Goal: Information Seeking & Learning: Learn about a topic

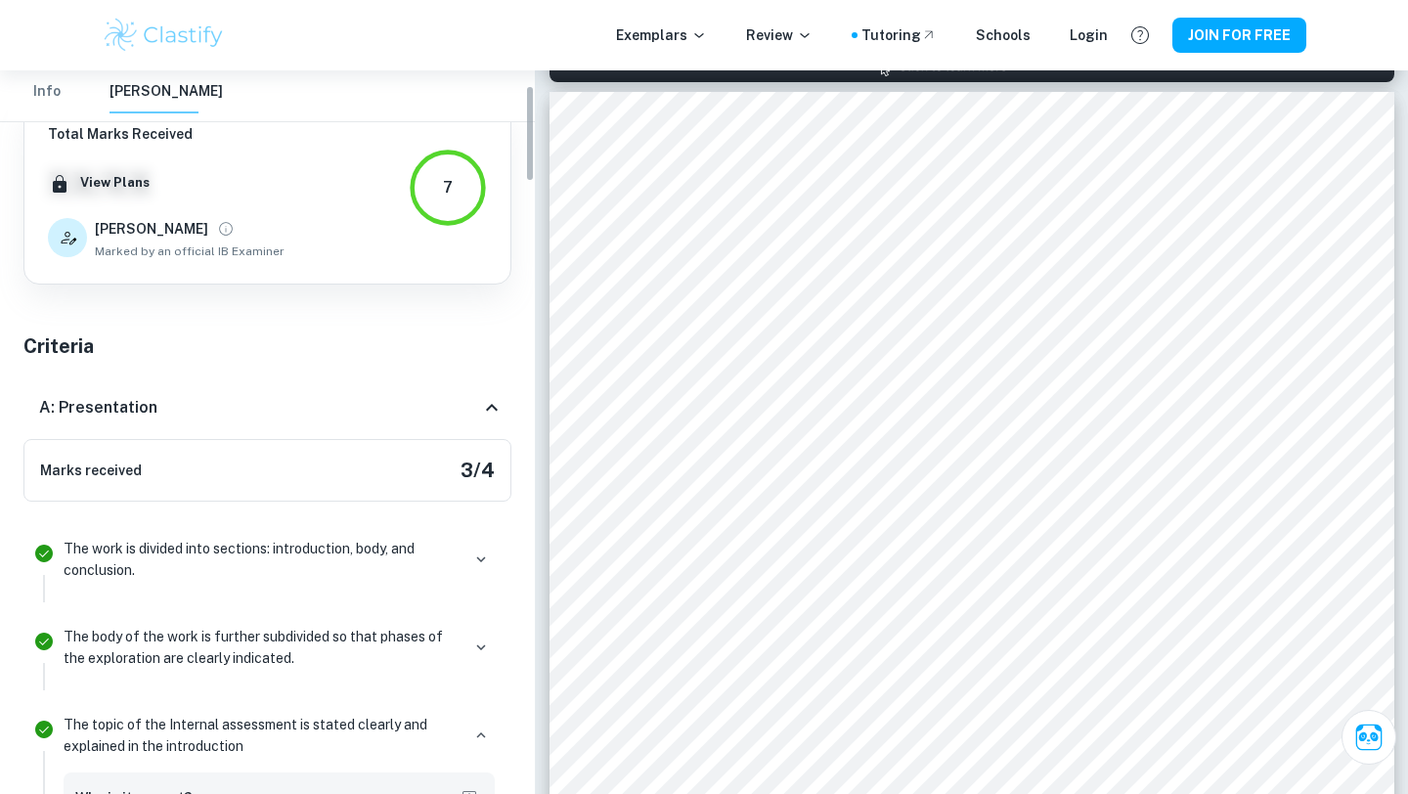
scroll to position [110, 0]
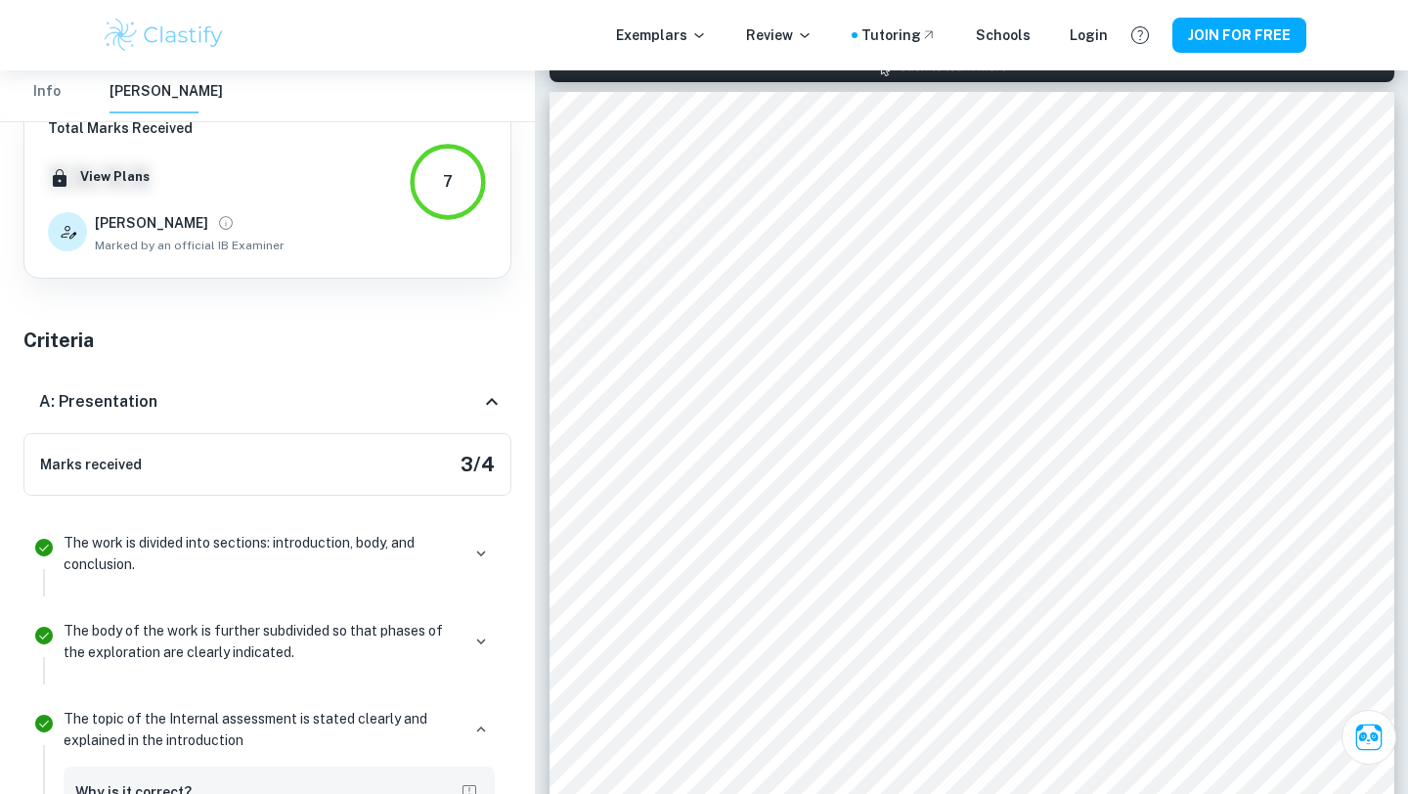
click at [490, 396] on icon at bounding box center [491, 401] width 23 height 23
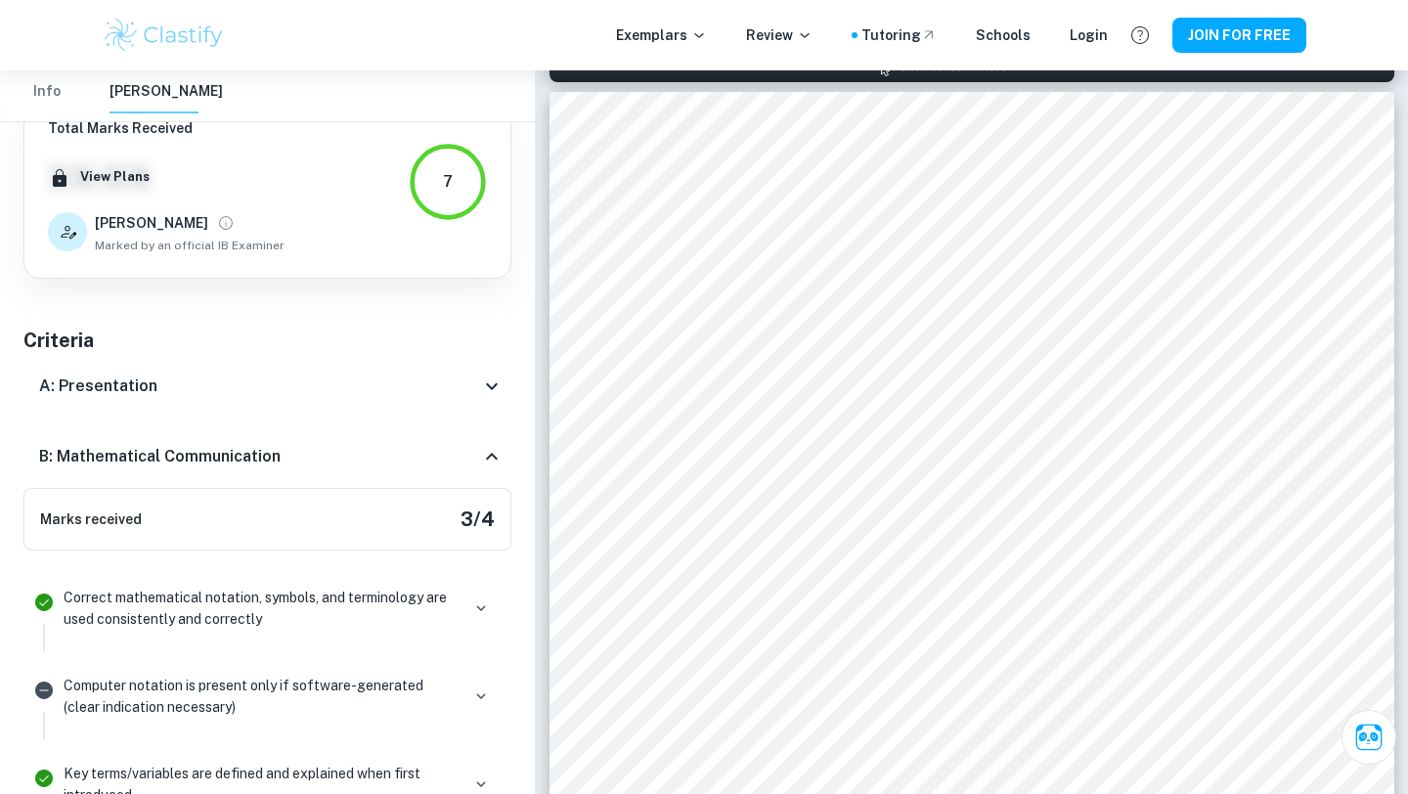
click at [495, 462] on icon at bounding box center [491, 456] width 23 height 23
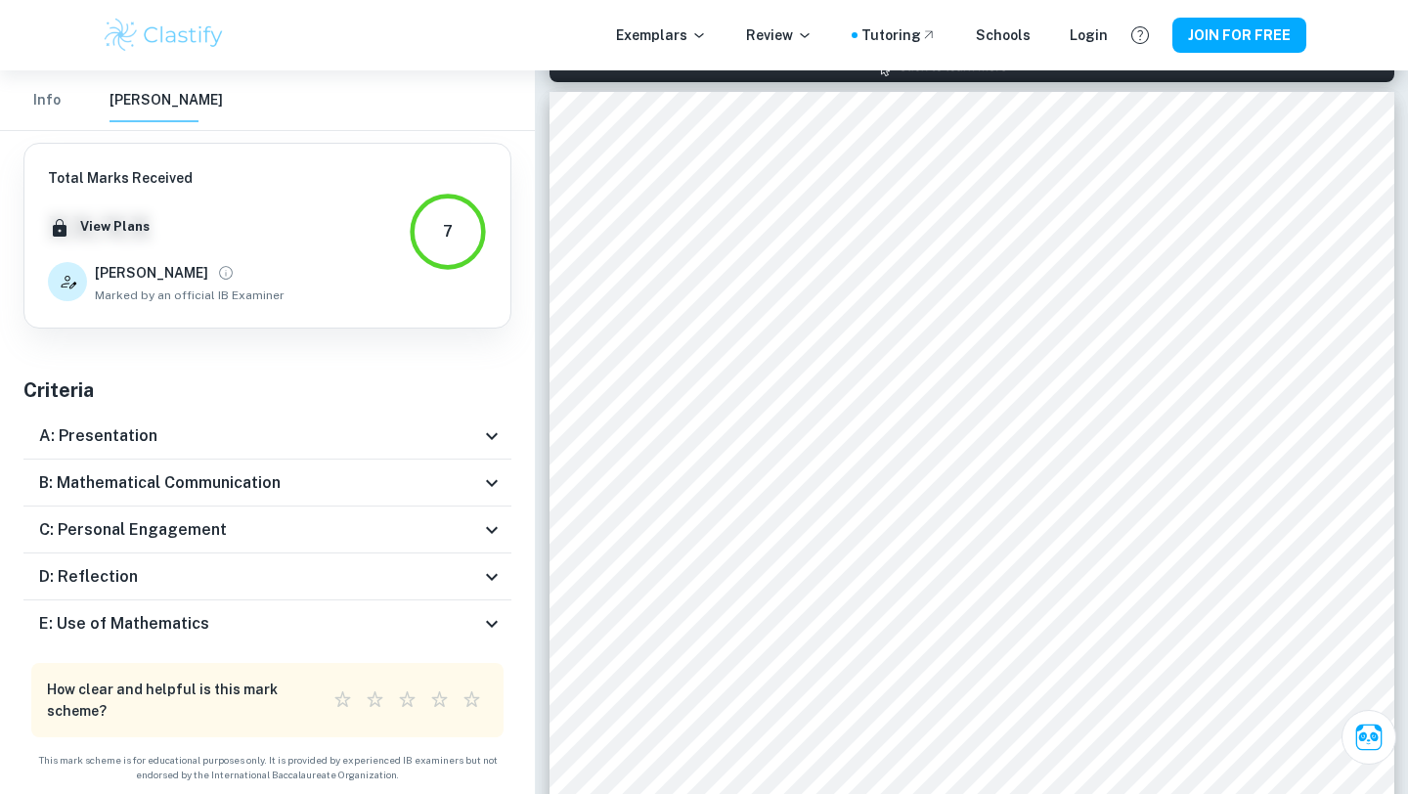
scroll to position [59, 0]
click at [483, 613] on icon at bounding box center [491, 624] width 23 height 23
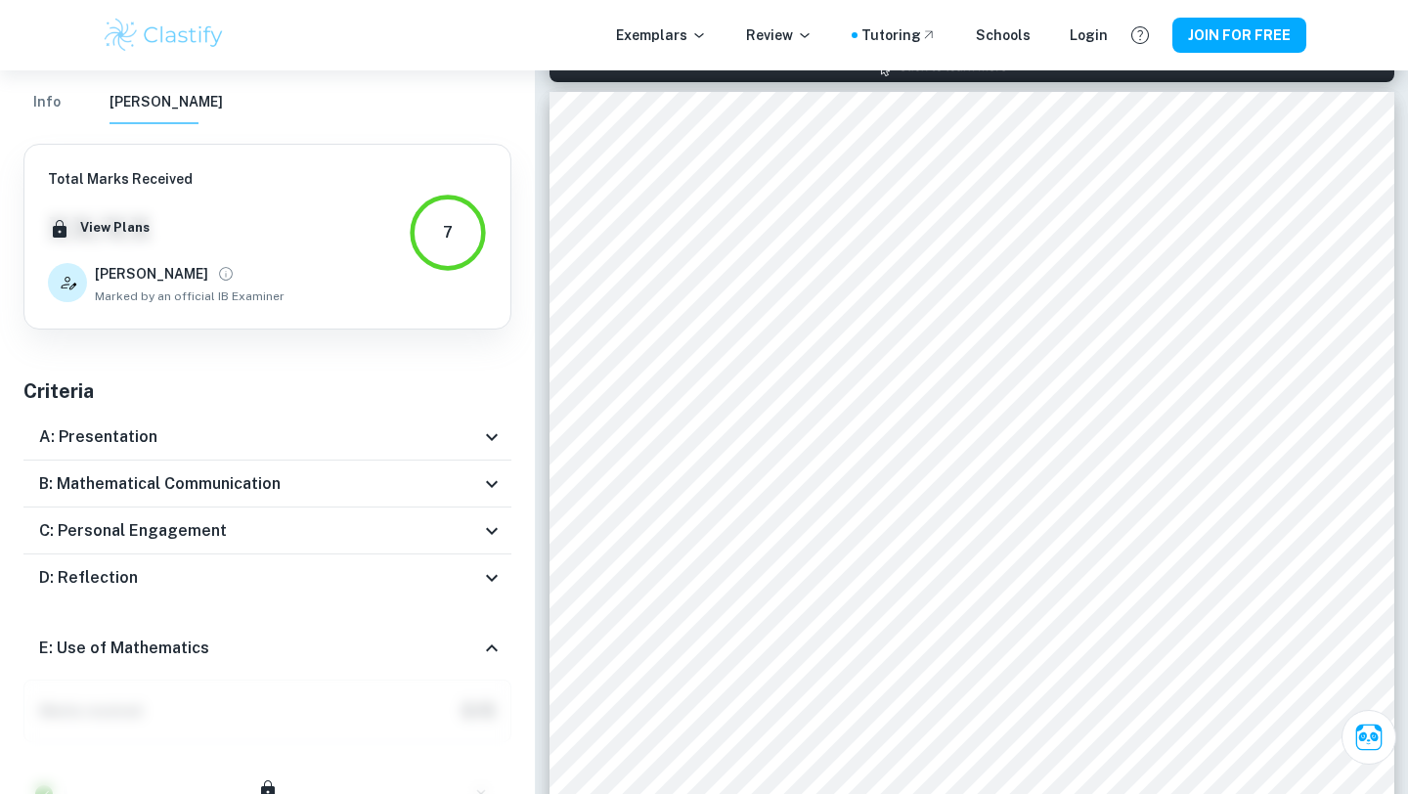
click at [490, 624] on div "E: Use of Mathematics" at bounding box center [267, 648] width 488 height 63
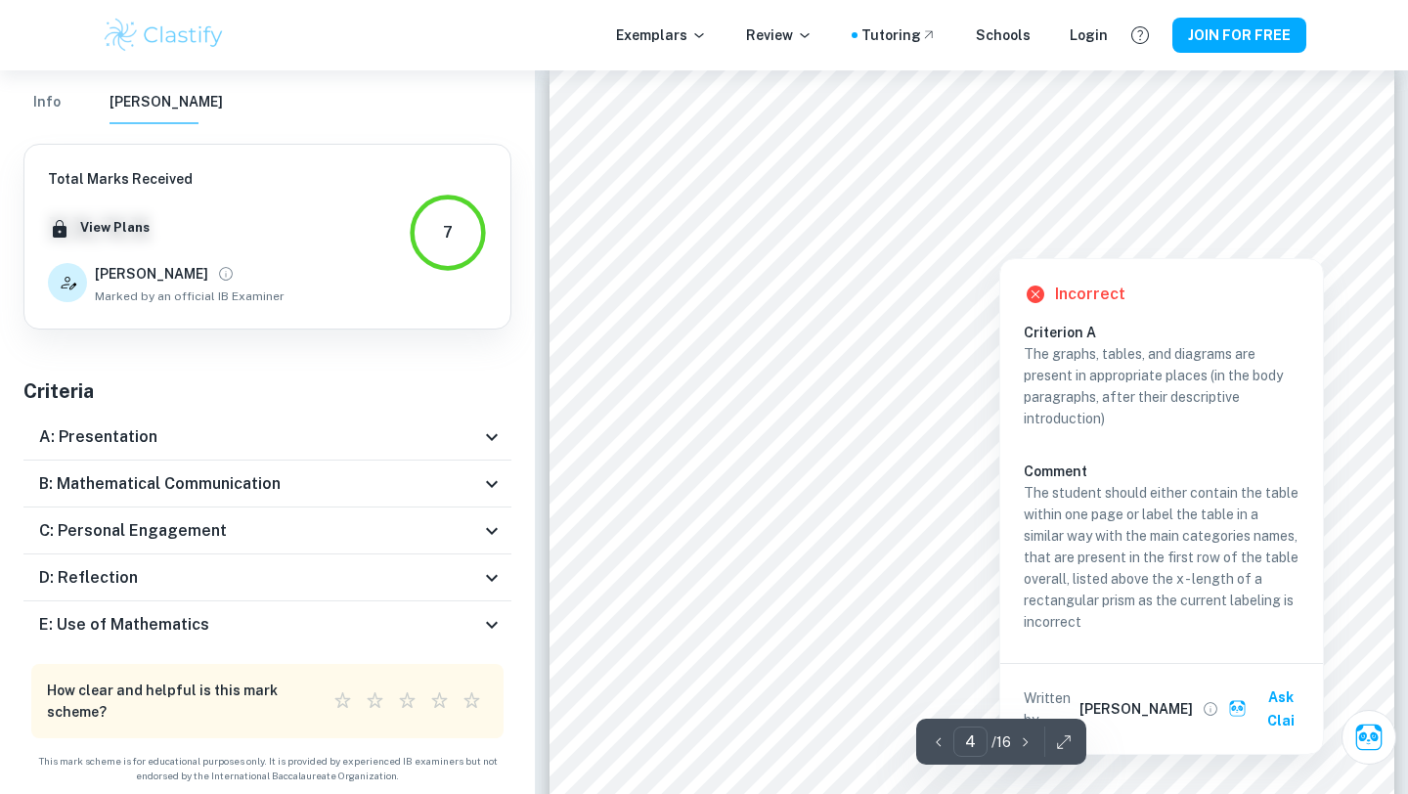
scroll to position [3912, 0]
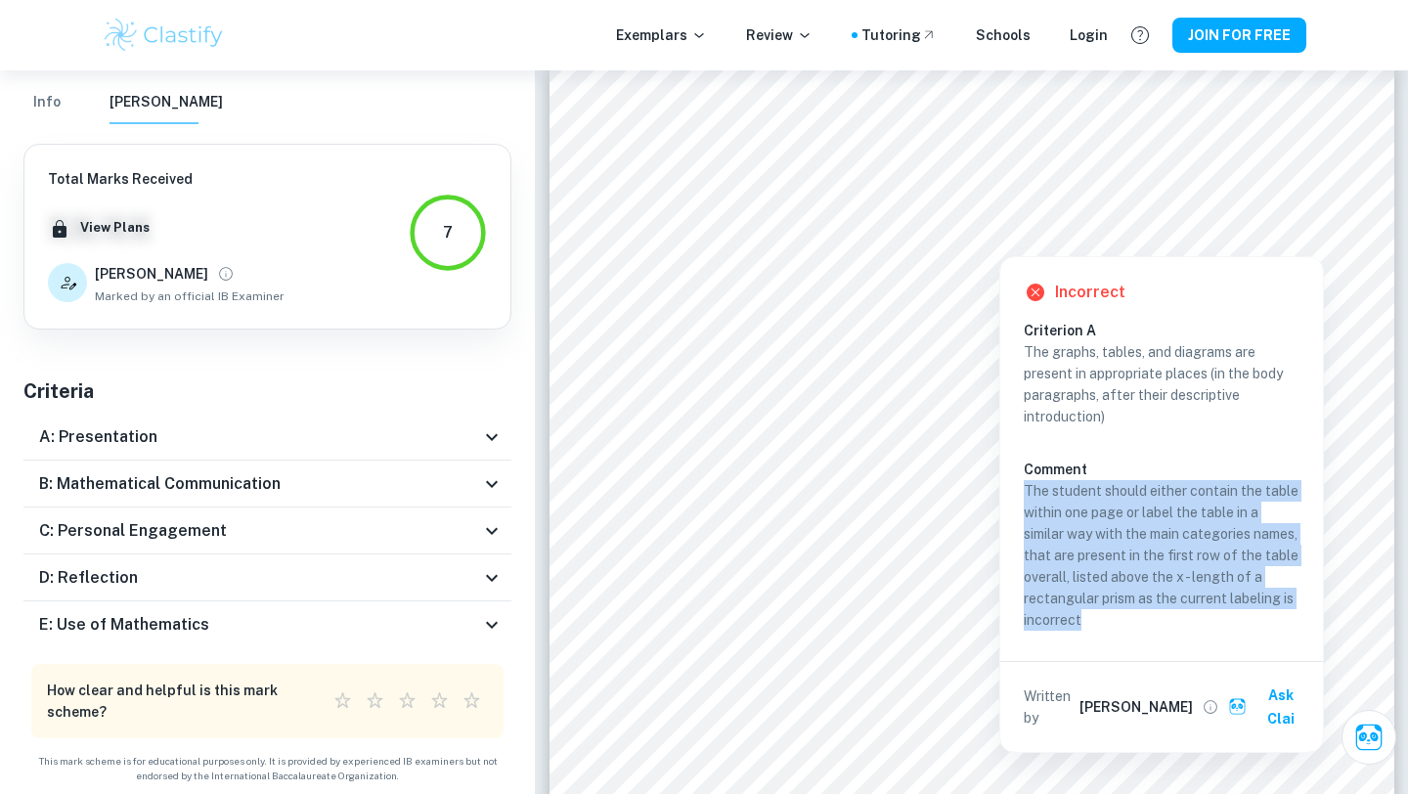
drag, startPoint x: 1186, startPoint y: 634, endPoint x: 1152, endPoint y: 471, distance: 165.9
click at [1152, 471] on div "Criterion A The graphs, tables, and diagrams are present in appropriate places …" at bounding box center [1169, 479] width 291 height 318
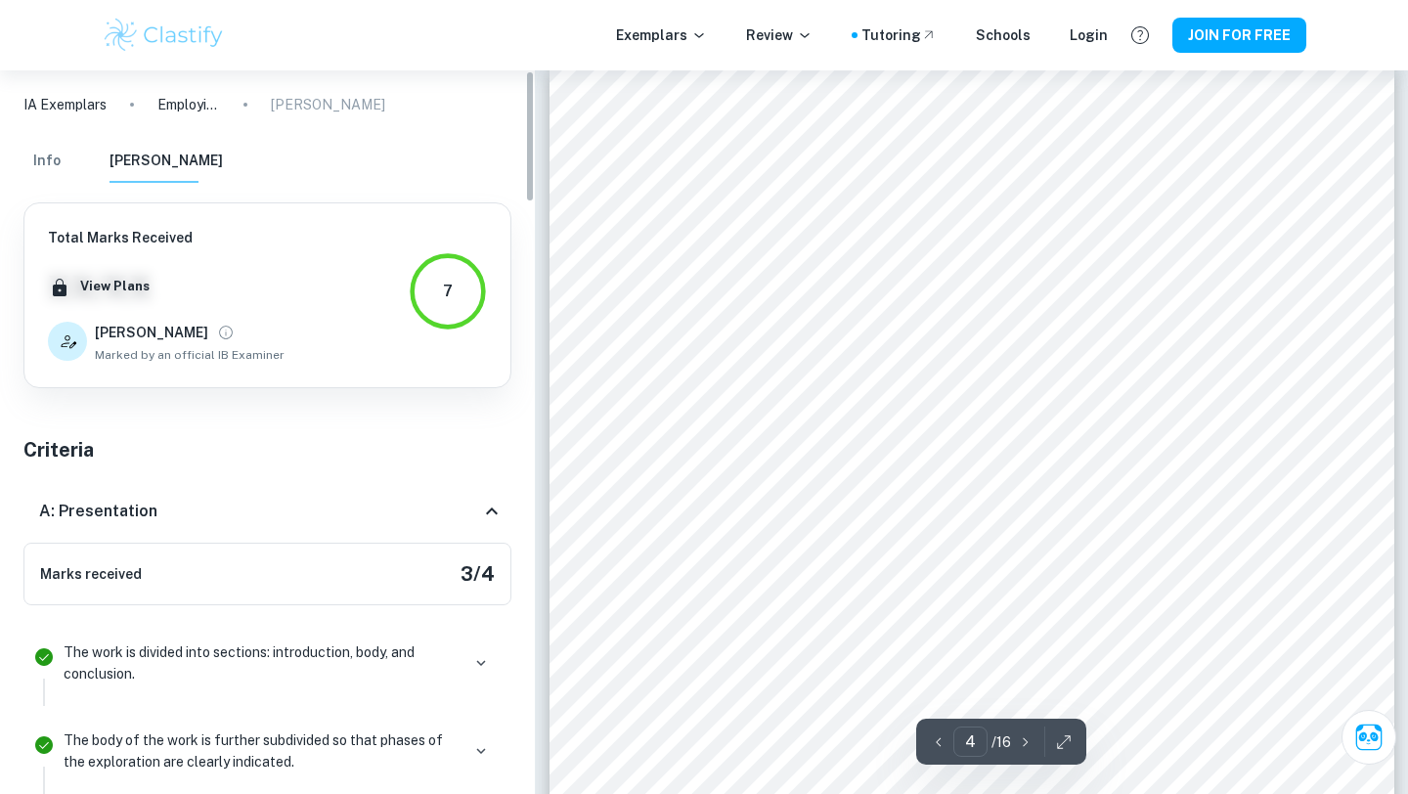
scroll to position [1804, 0]
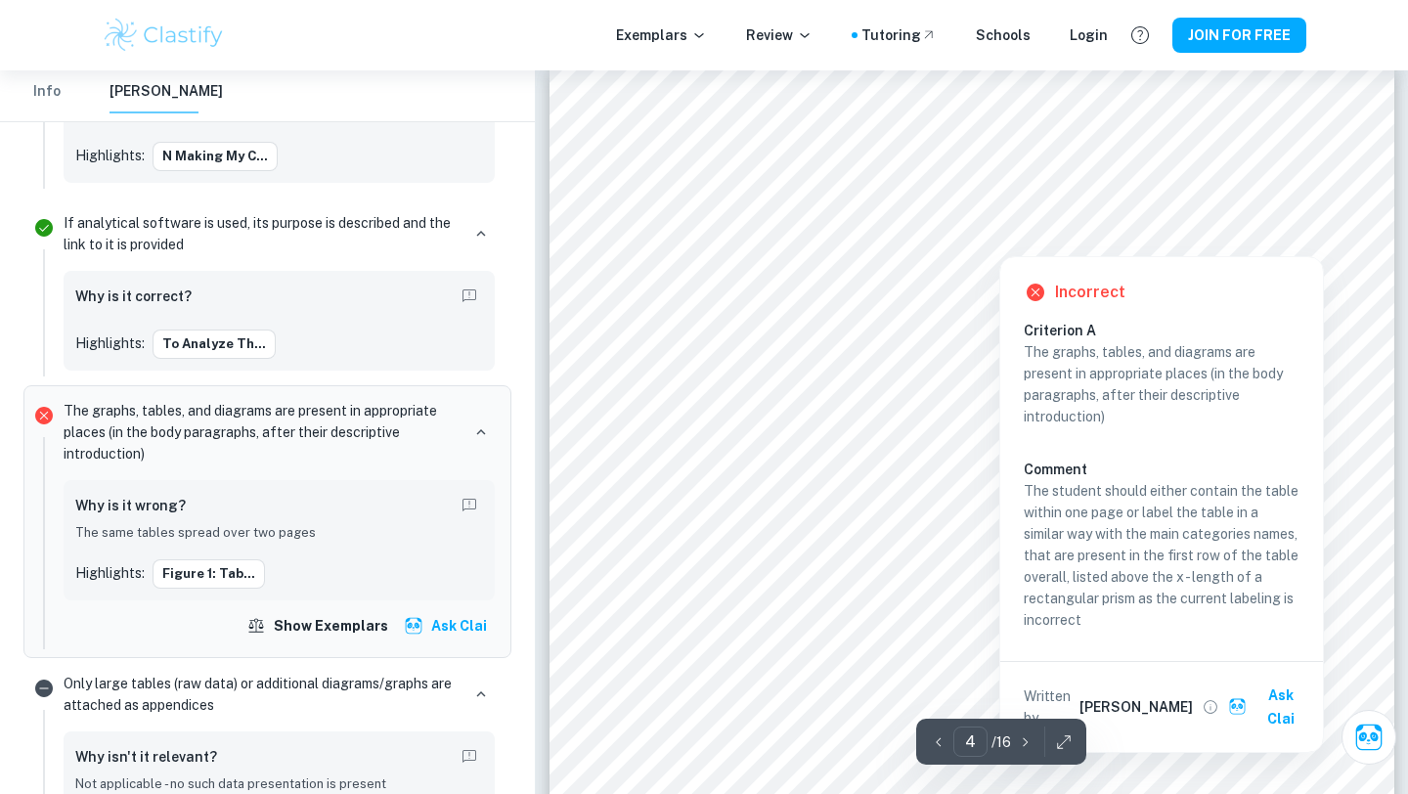
click at [983, 242] on div at bounding box center [999, 242] width 290 height 19
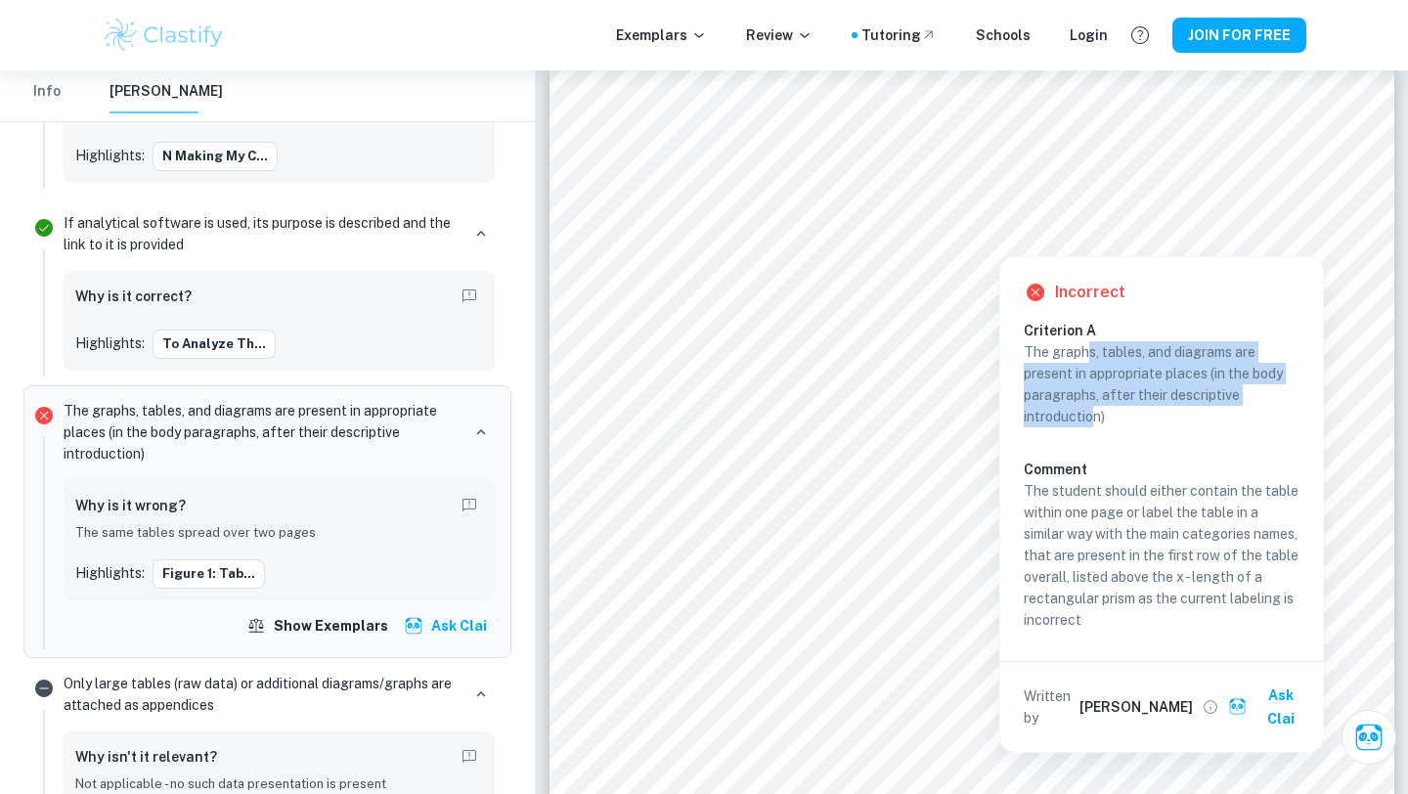
drag, startPoint x: 1085, startPoint y: 354, endPoint x: 1088, endPoint y: 410, distance: 55.8
click at [1088, 410] on p "The graphs, tables, and diagrams are present in appropriate places (in the body…" at bounding box center [1162, 384] width 276 height 86
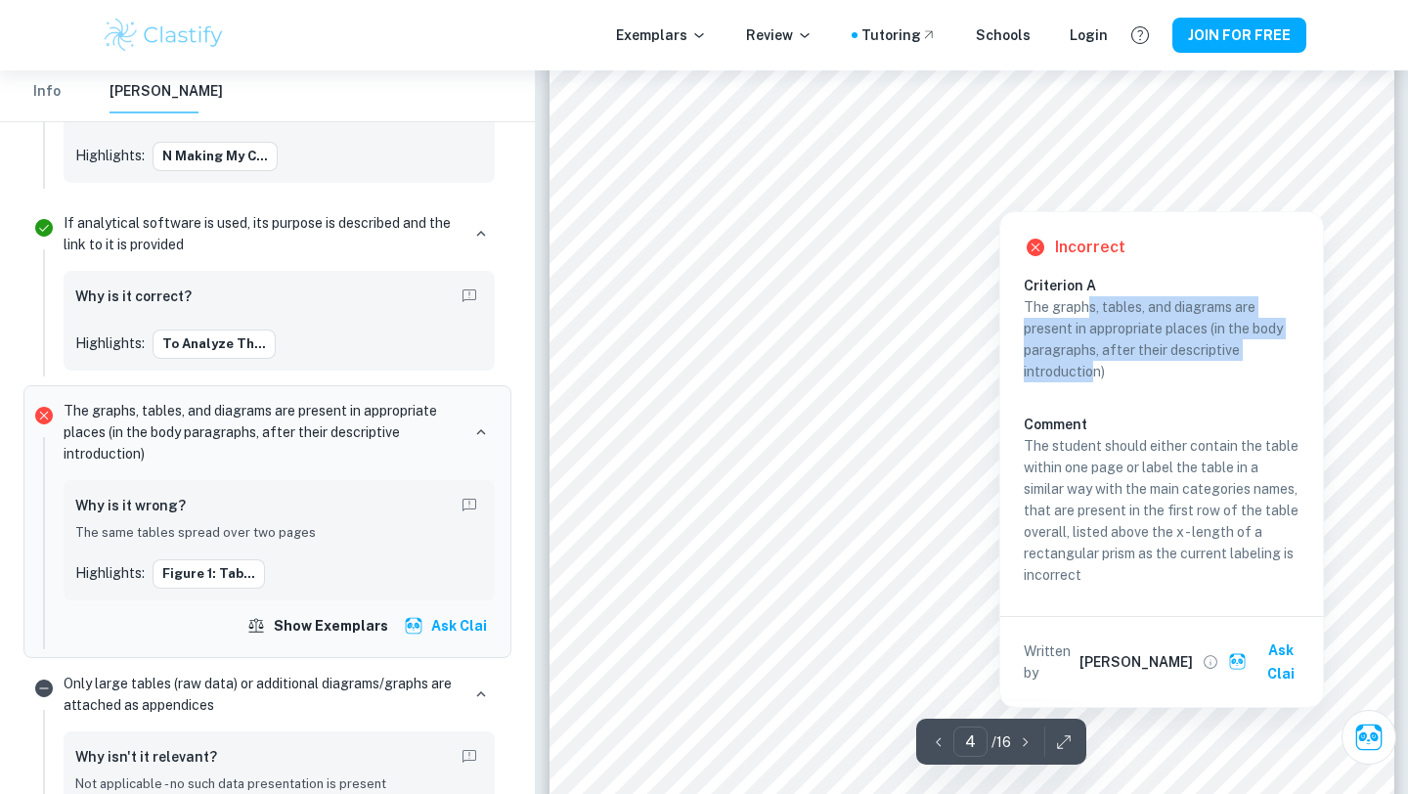
scroll to position [3958, 0]
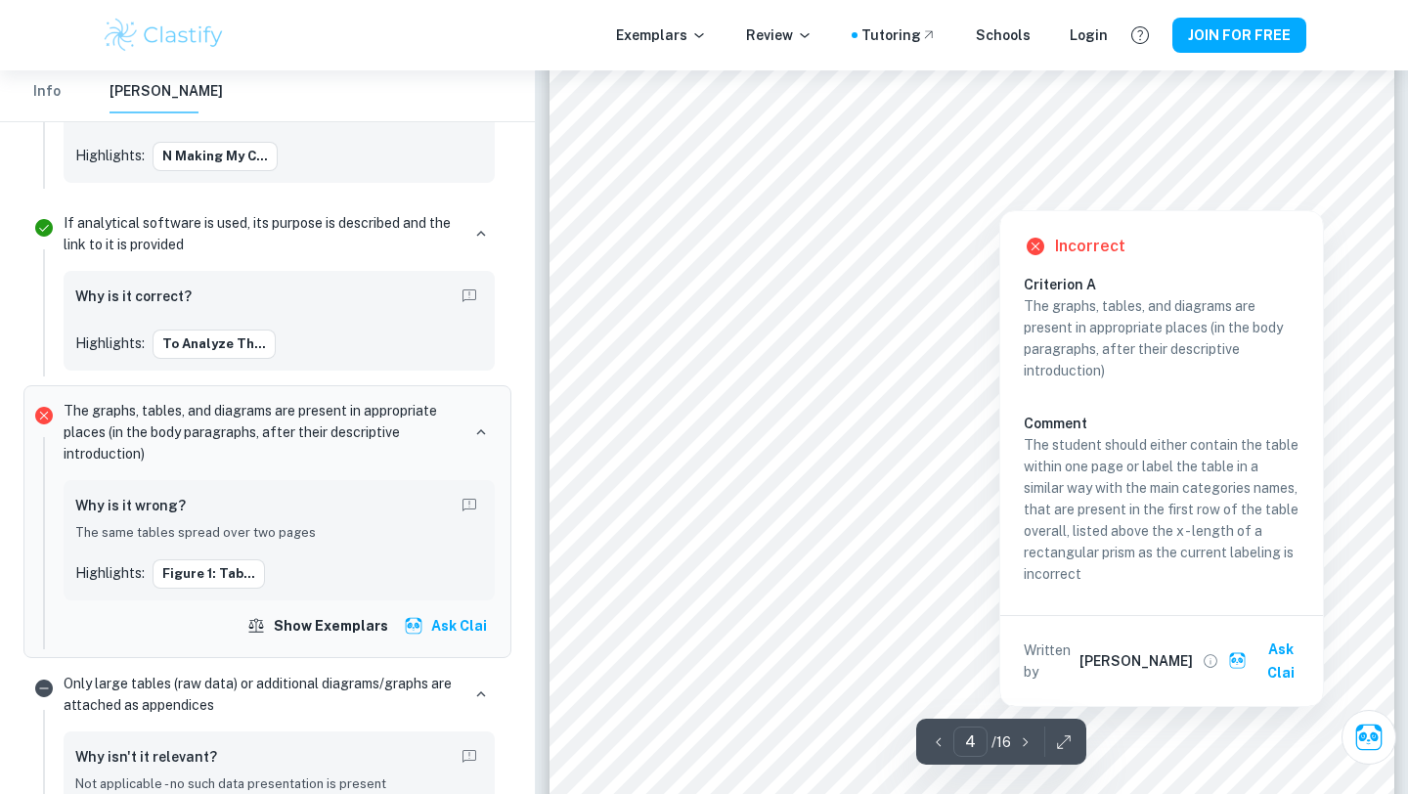
click at [1112, 476] on p "The student should either contain the table within one page or label the table …" at bounding box center [1162, 509] width 276 height 151
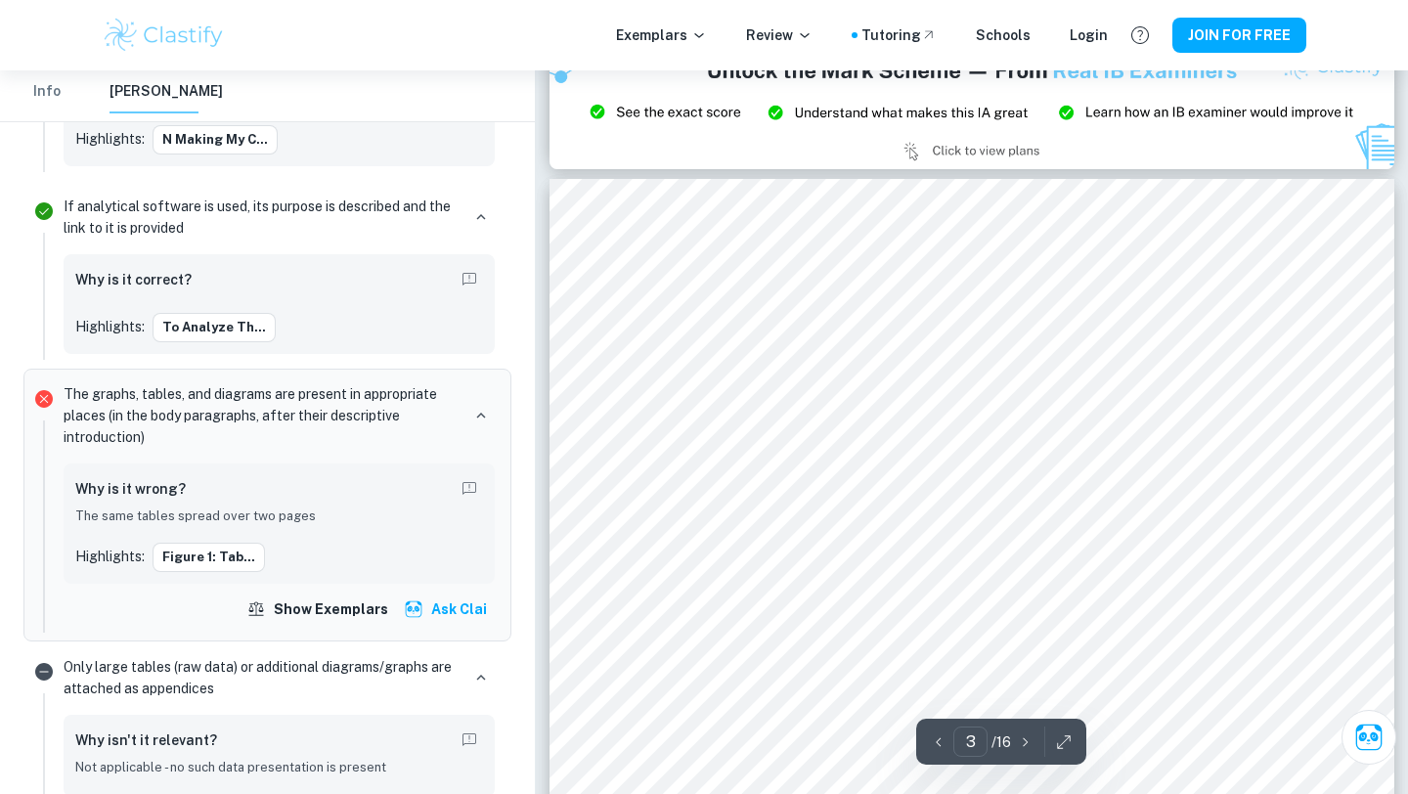
scroll to position [2657, 0]
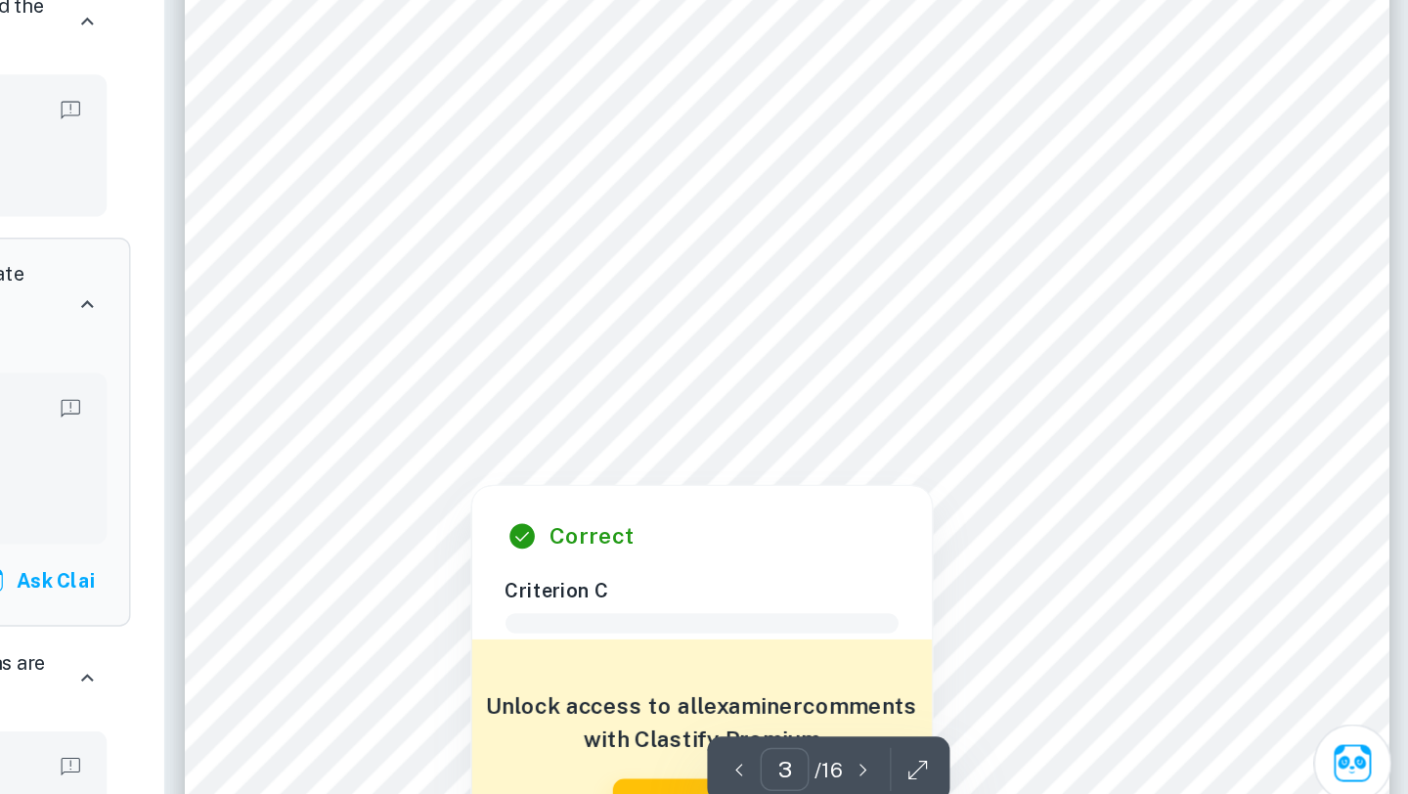
click at [958, 496] on div at bounding box center [971, 486] width 640 height 25
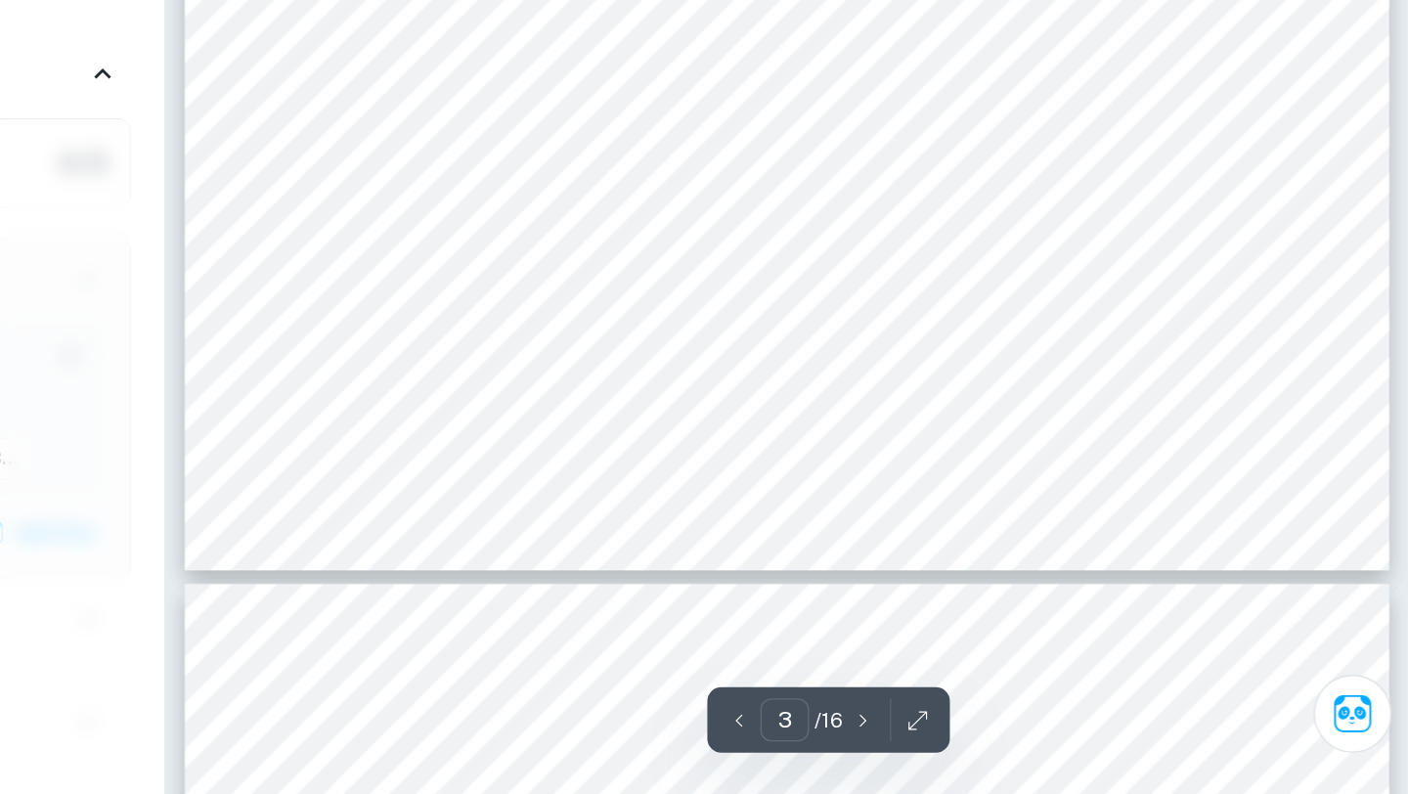
scroll to position [3335, 0]
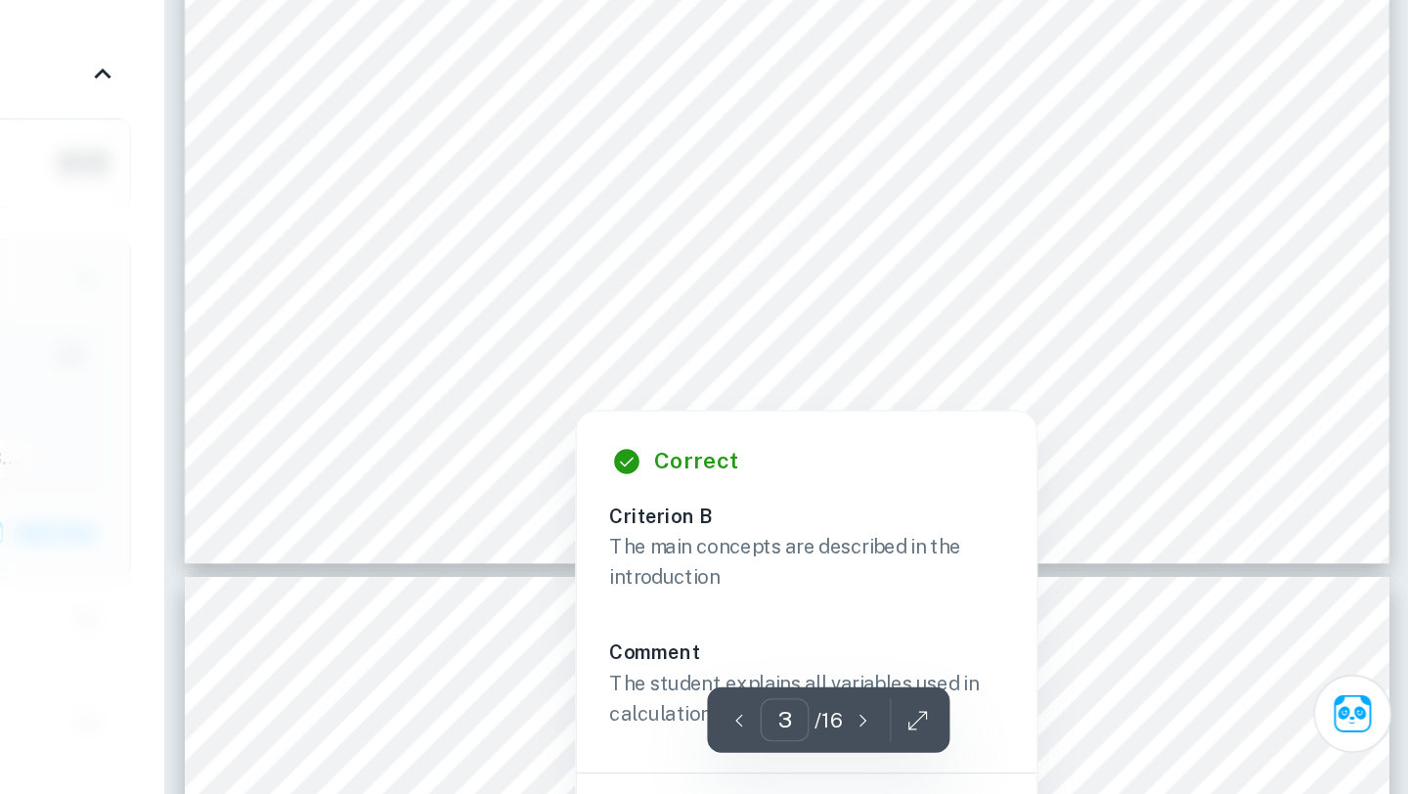
click at [850, 481] on div at bounding box center [1022, 484] width 457 height 11
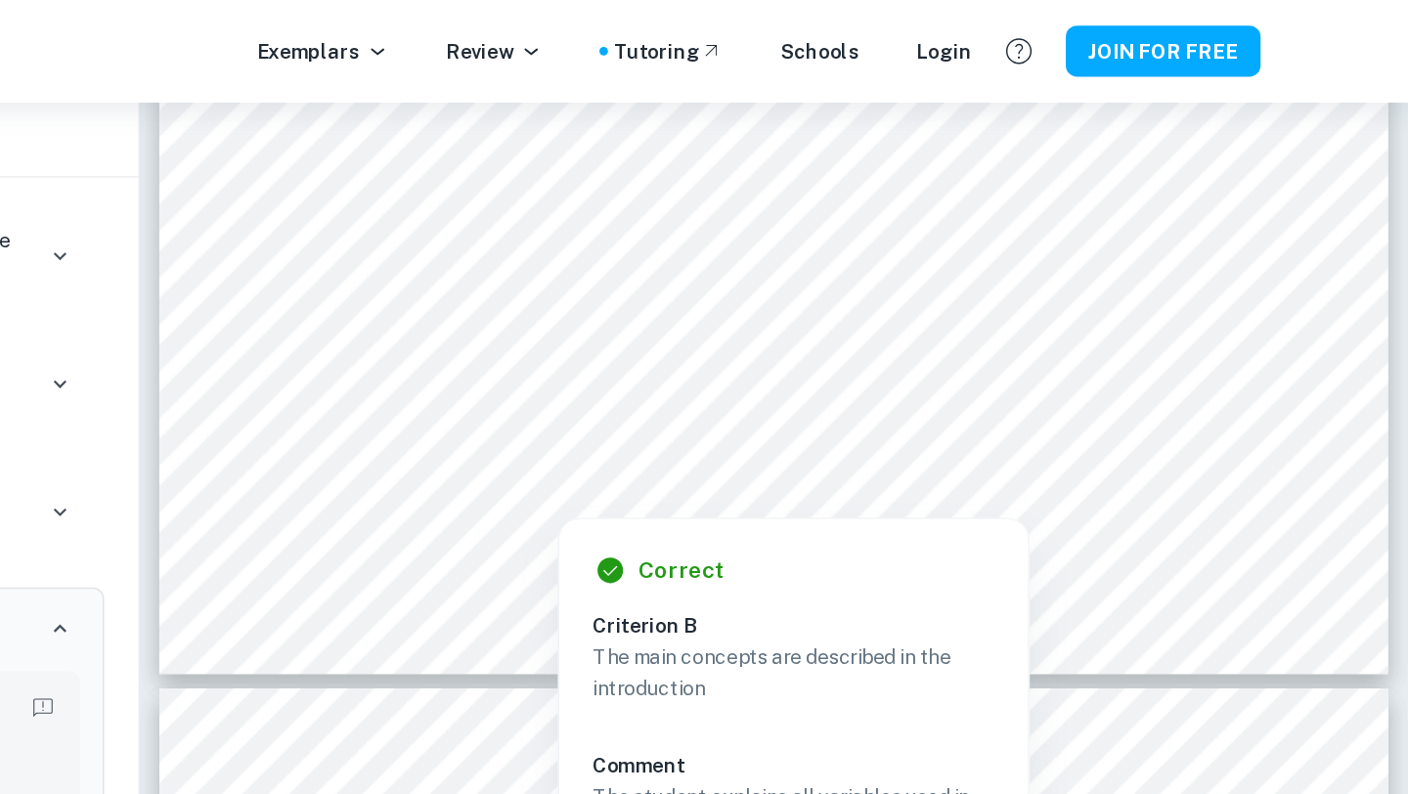
scroll to position [3460, 0]
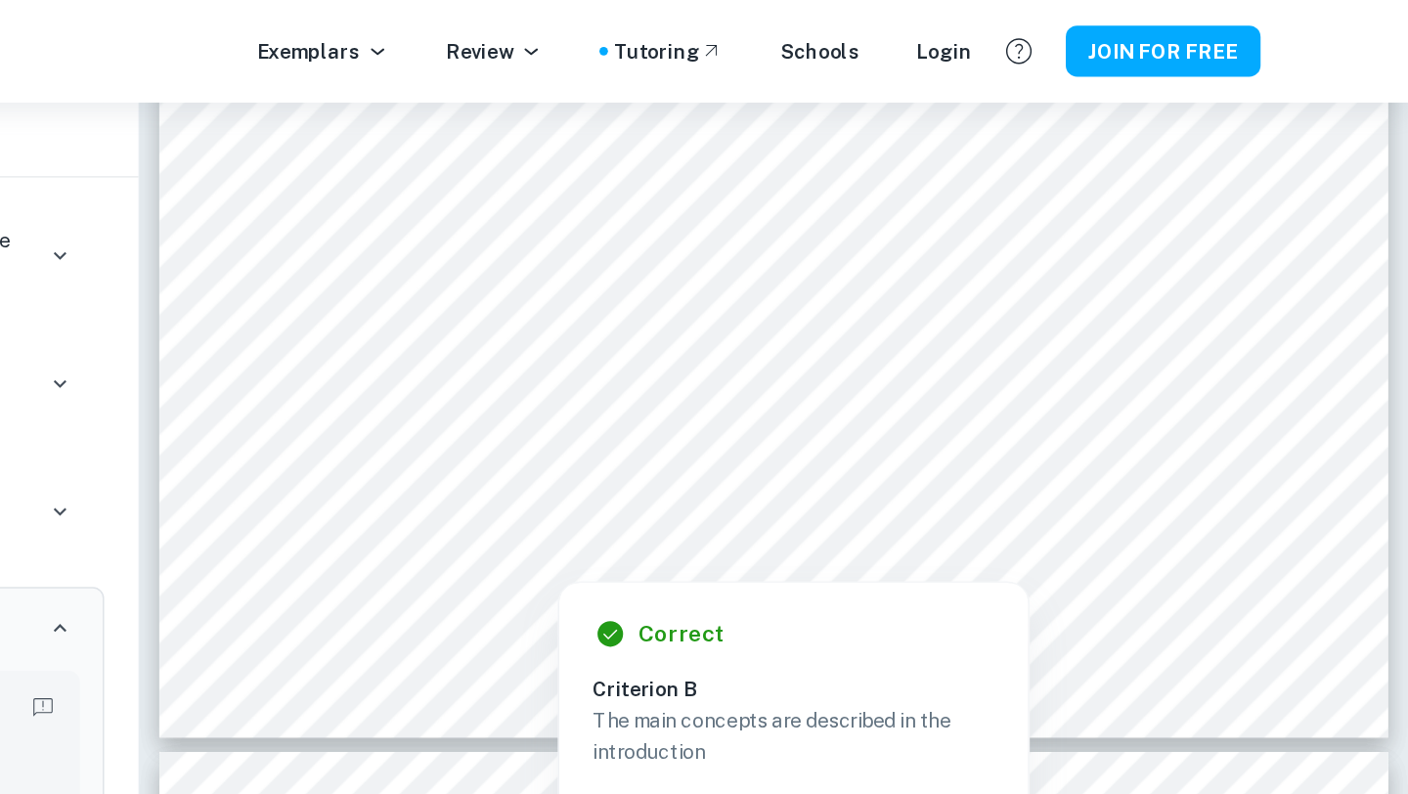
click at [999, 244] on div at bounding box center [996, 245] width 398 height 11
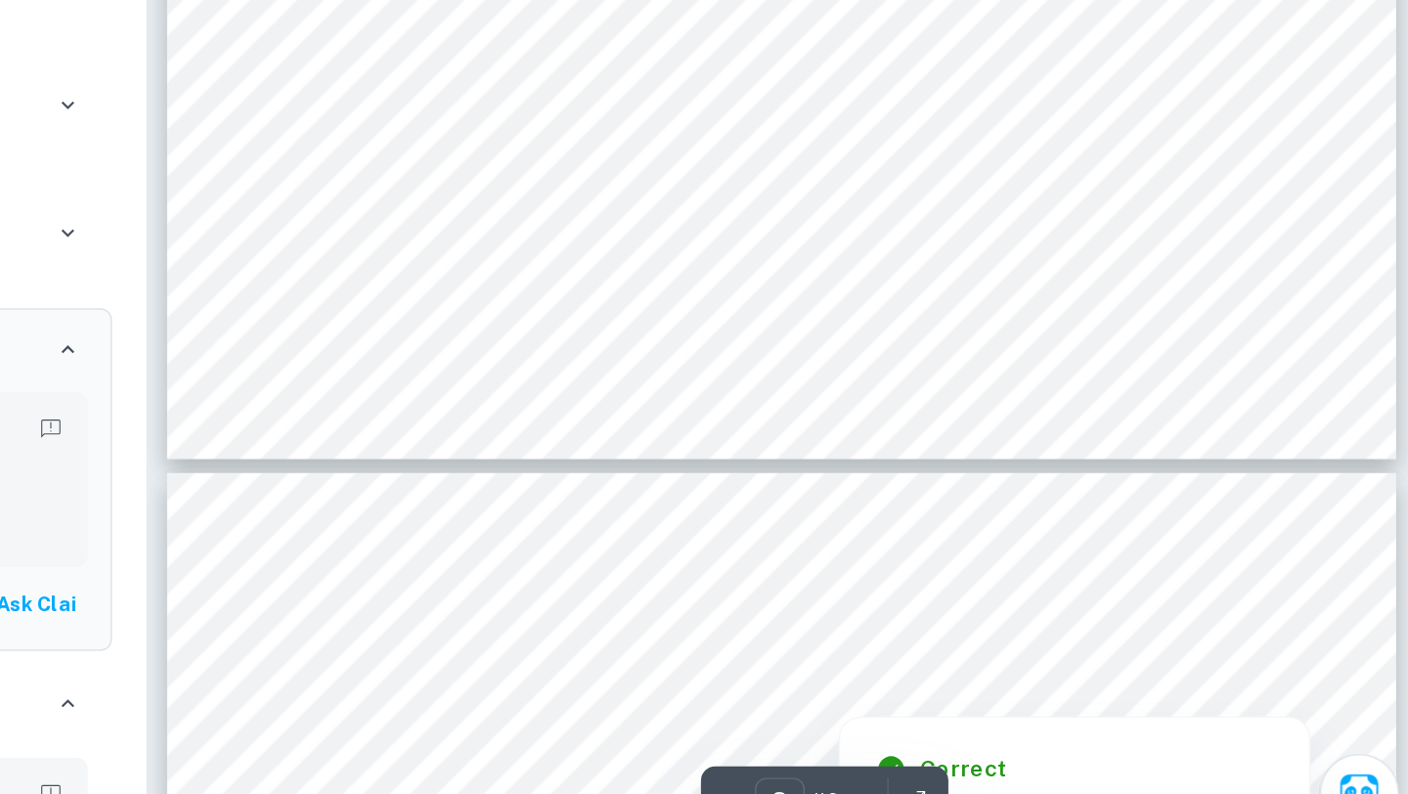
click at [1160, 709] on div "Correct" at bounding box center [1181, 720] width 291 height 23
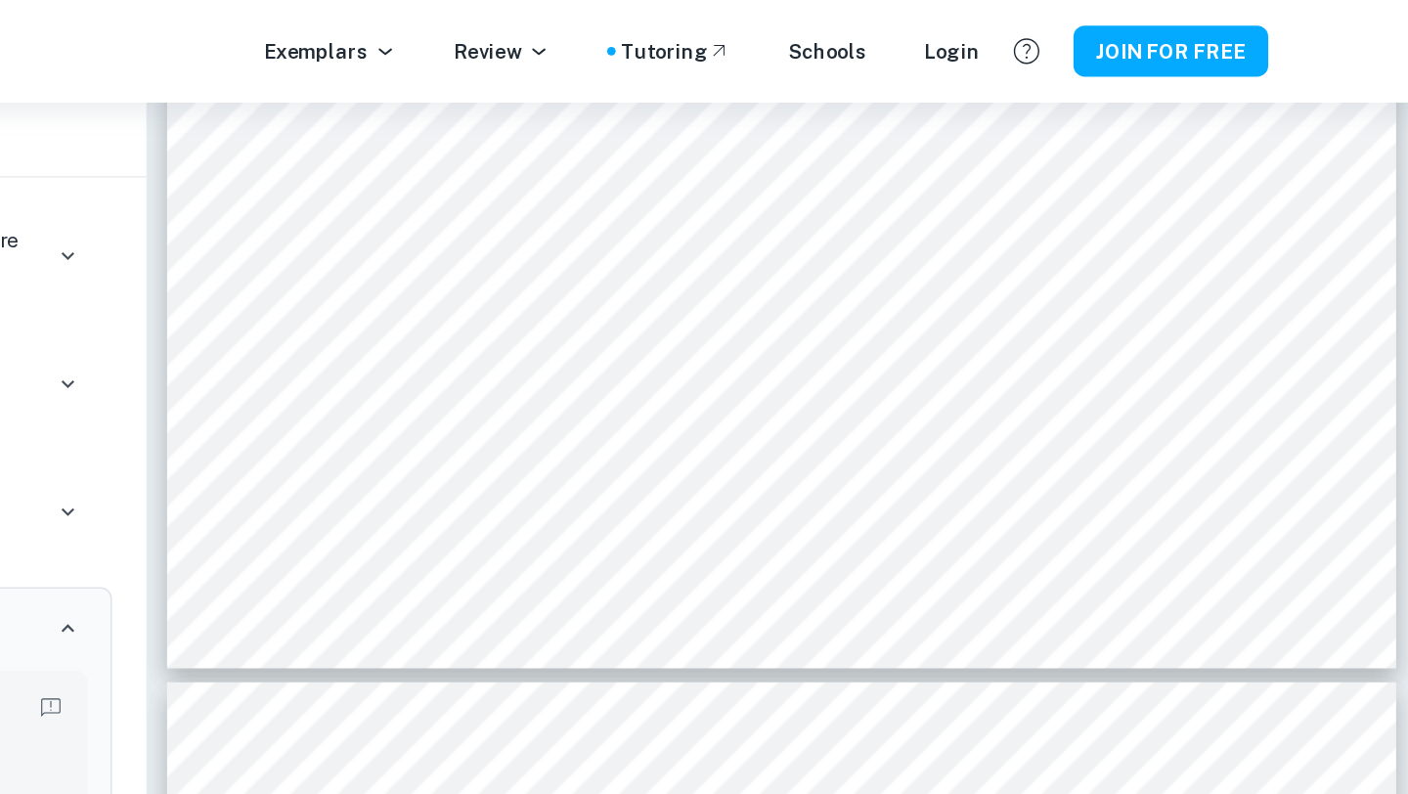
scroll to position [3457, 0]
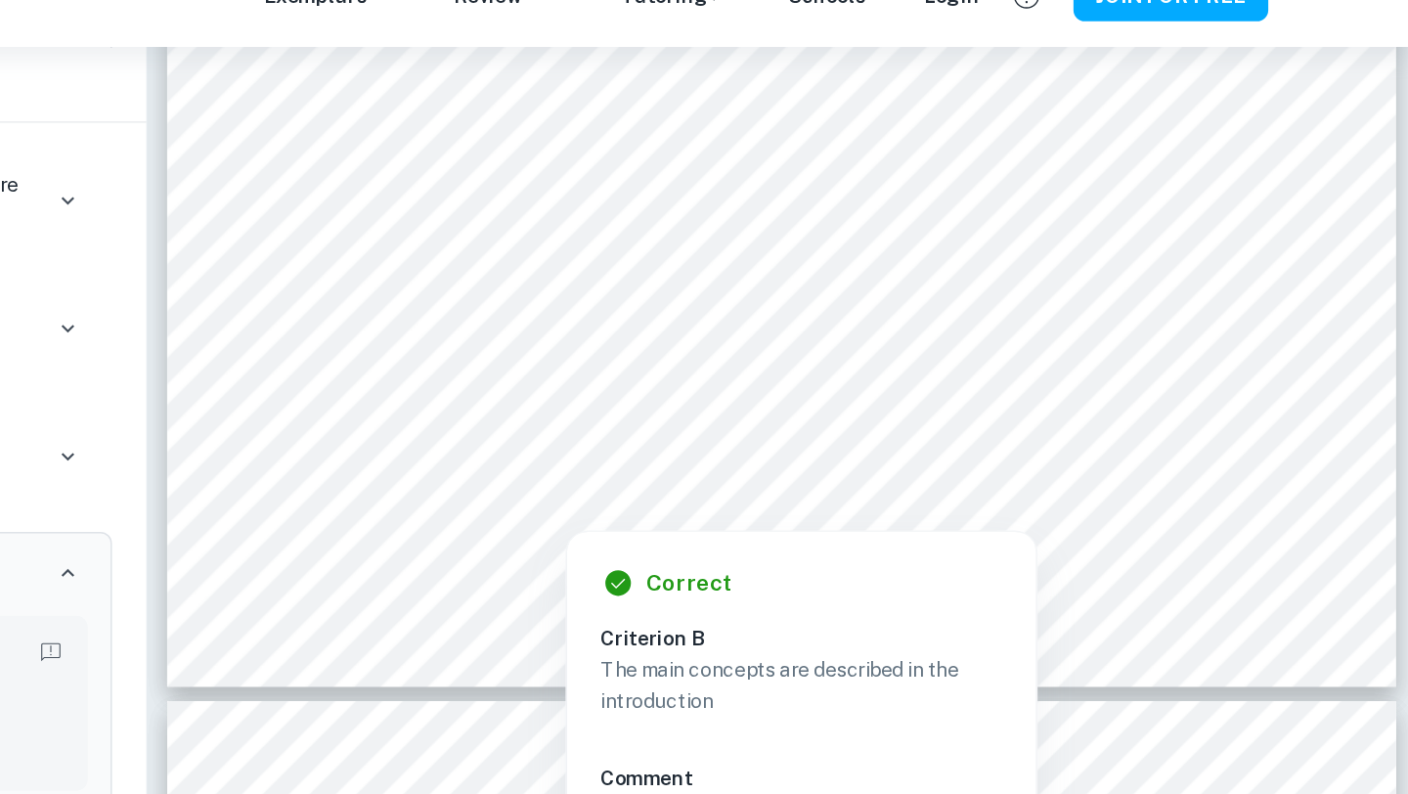
click at [1099, 565] on h6 "Comment" at bounding box center [986, 573] width 276 height 22
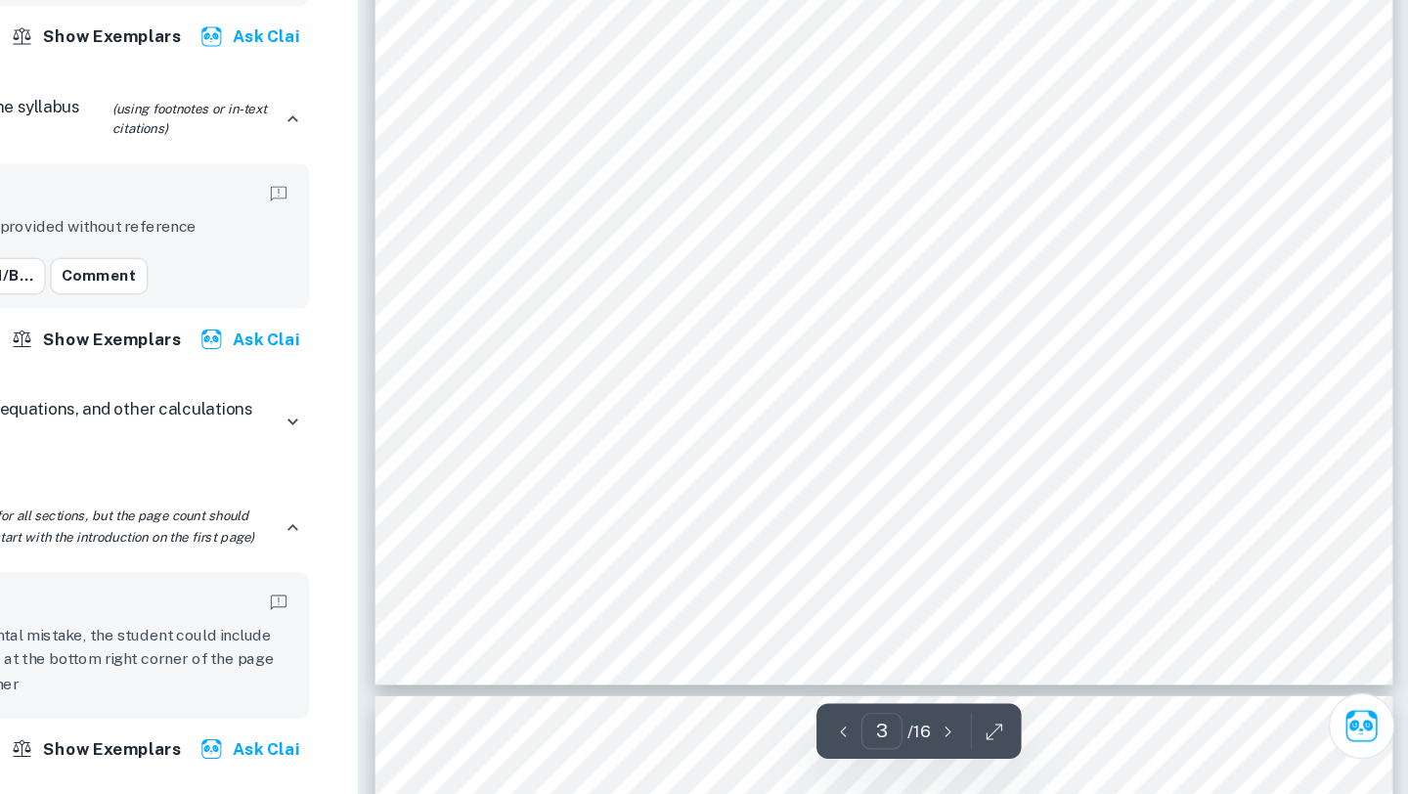
scroll to position [3276, 0]
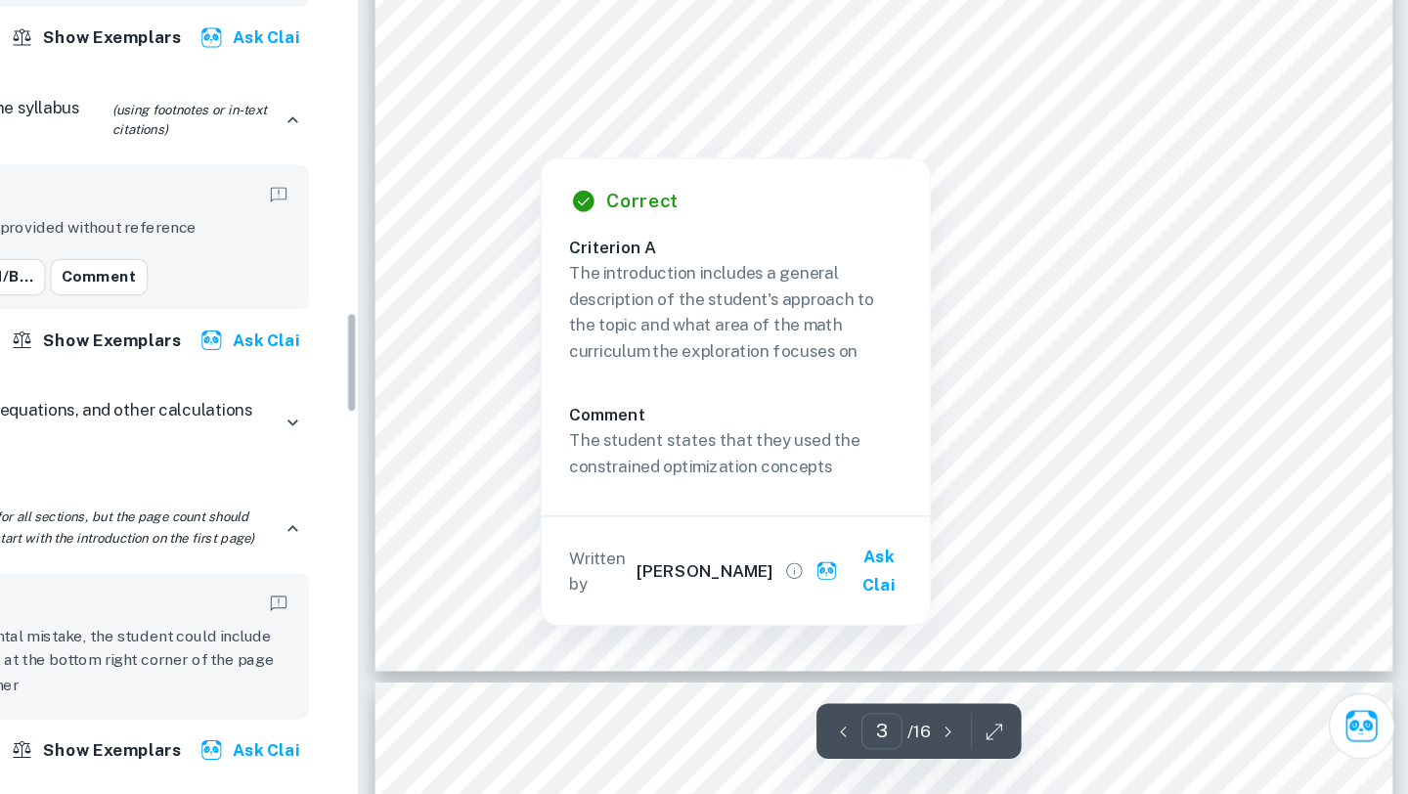
click at [676, 236] on div at bounding box center [971, 229] width 640 height 23
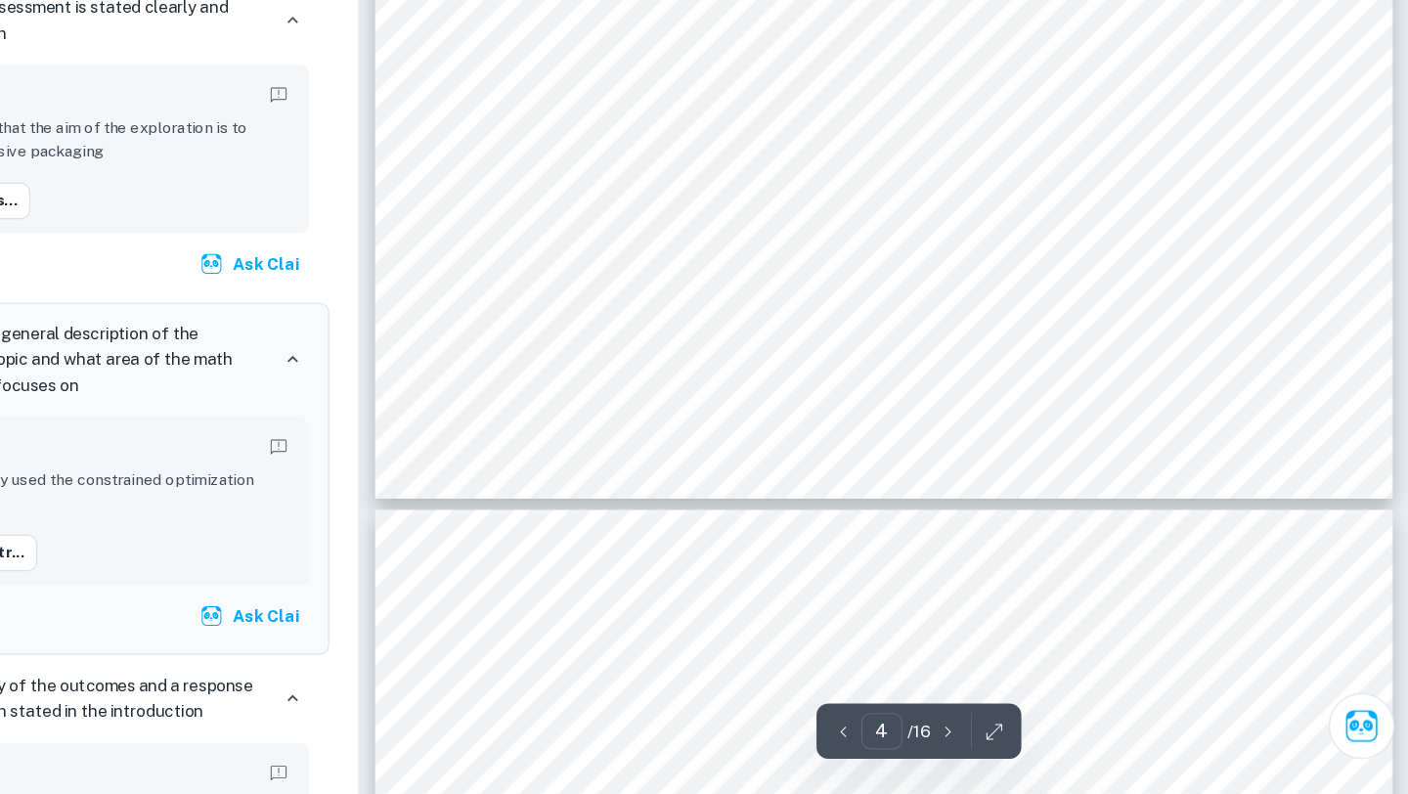
scroll to position [4624, 0]
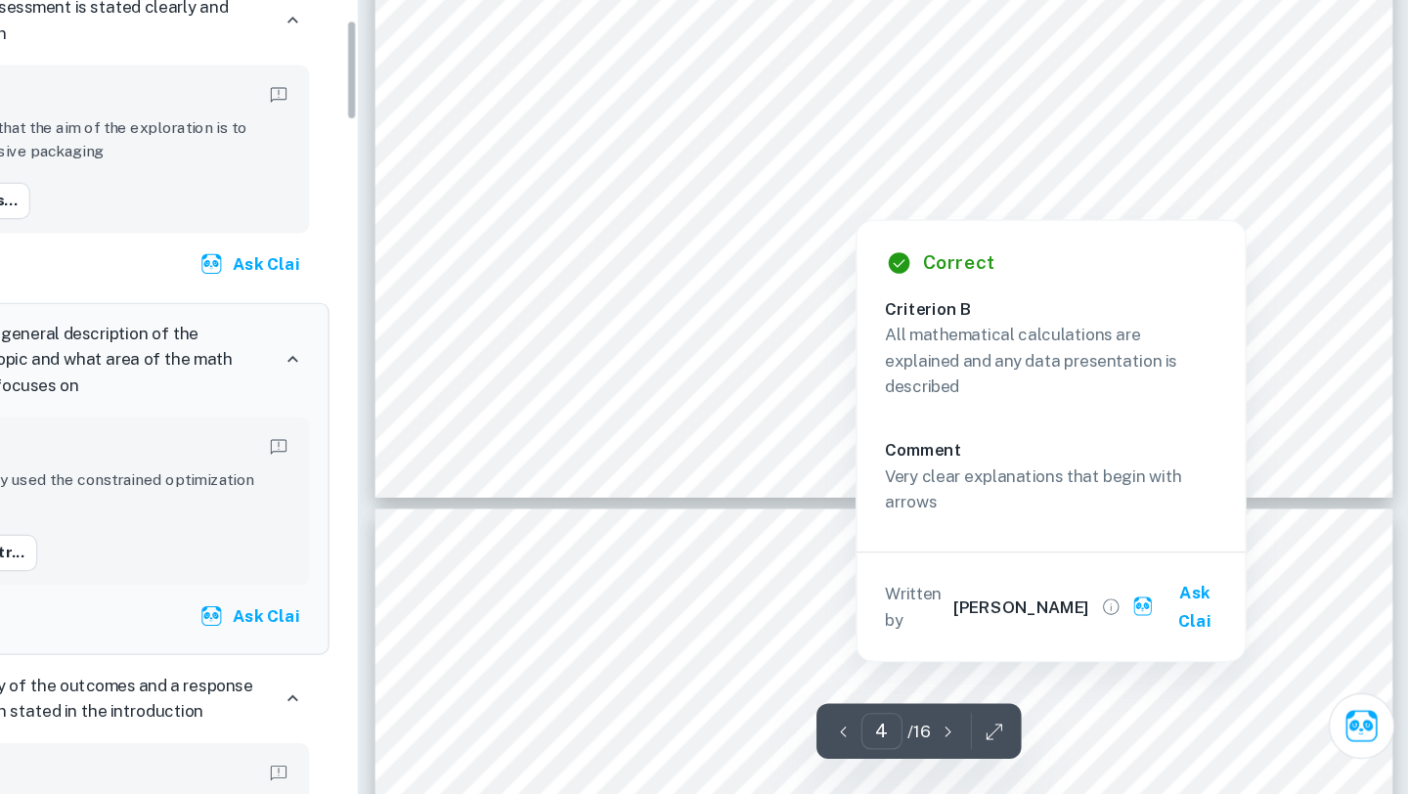
click at [982, 261] on div at bounding box center [970, 264] width 638 height 64
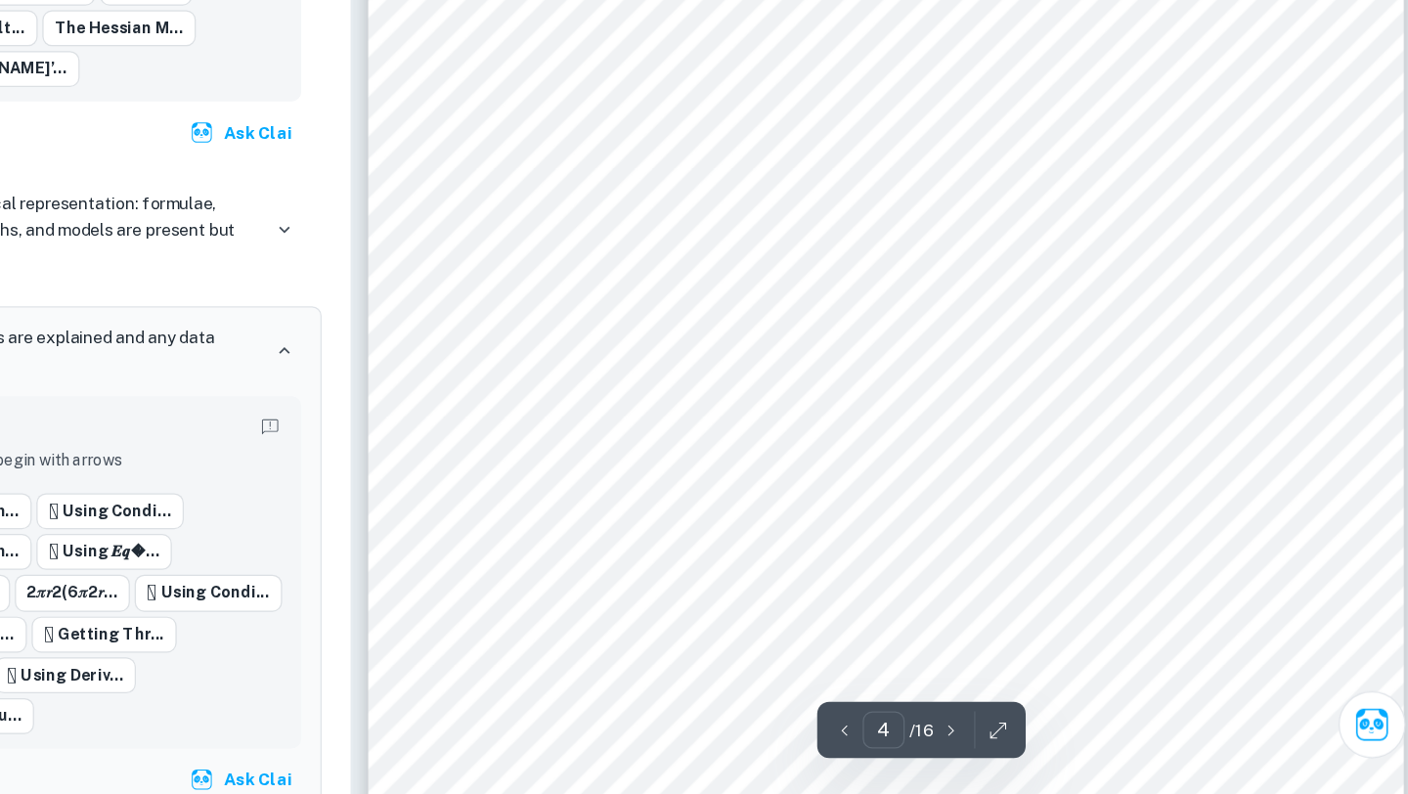
scroll to position [3885, 0]
click at [683, 435] on div at bounding box center [858, 436] width 362 height 33
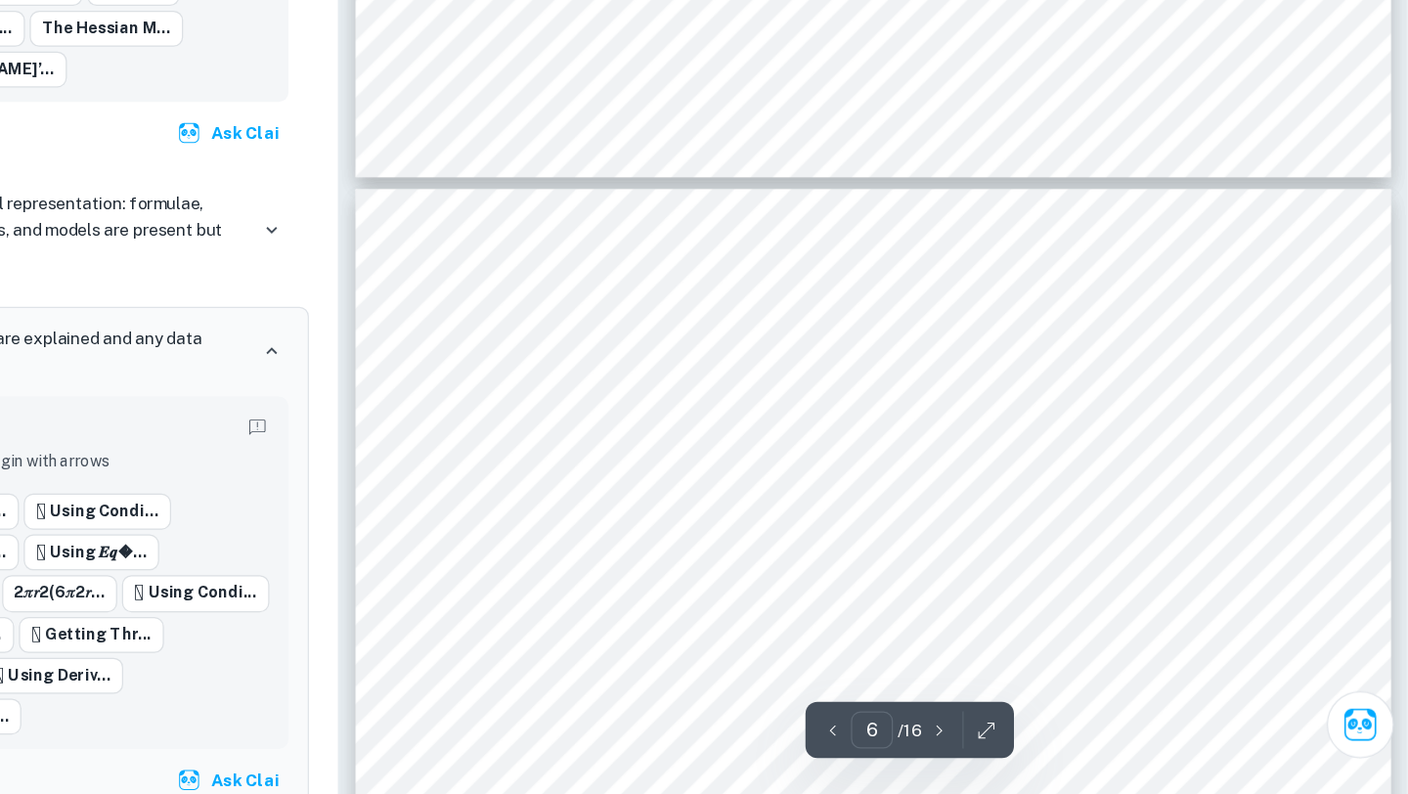
scroll to position [6211, 0]
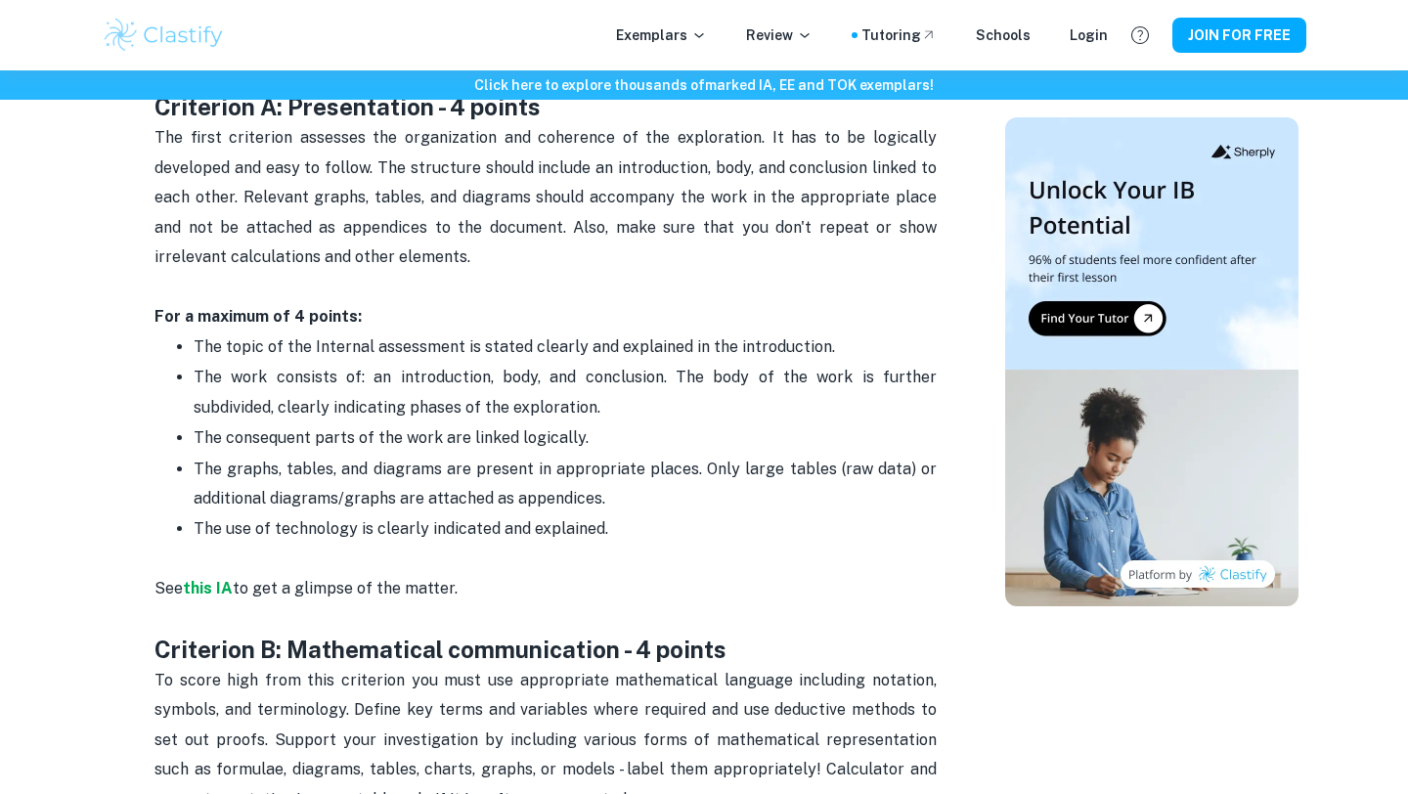
scroll to position [976, 0]
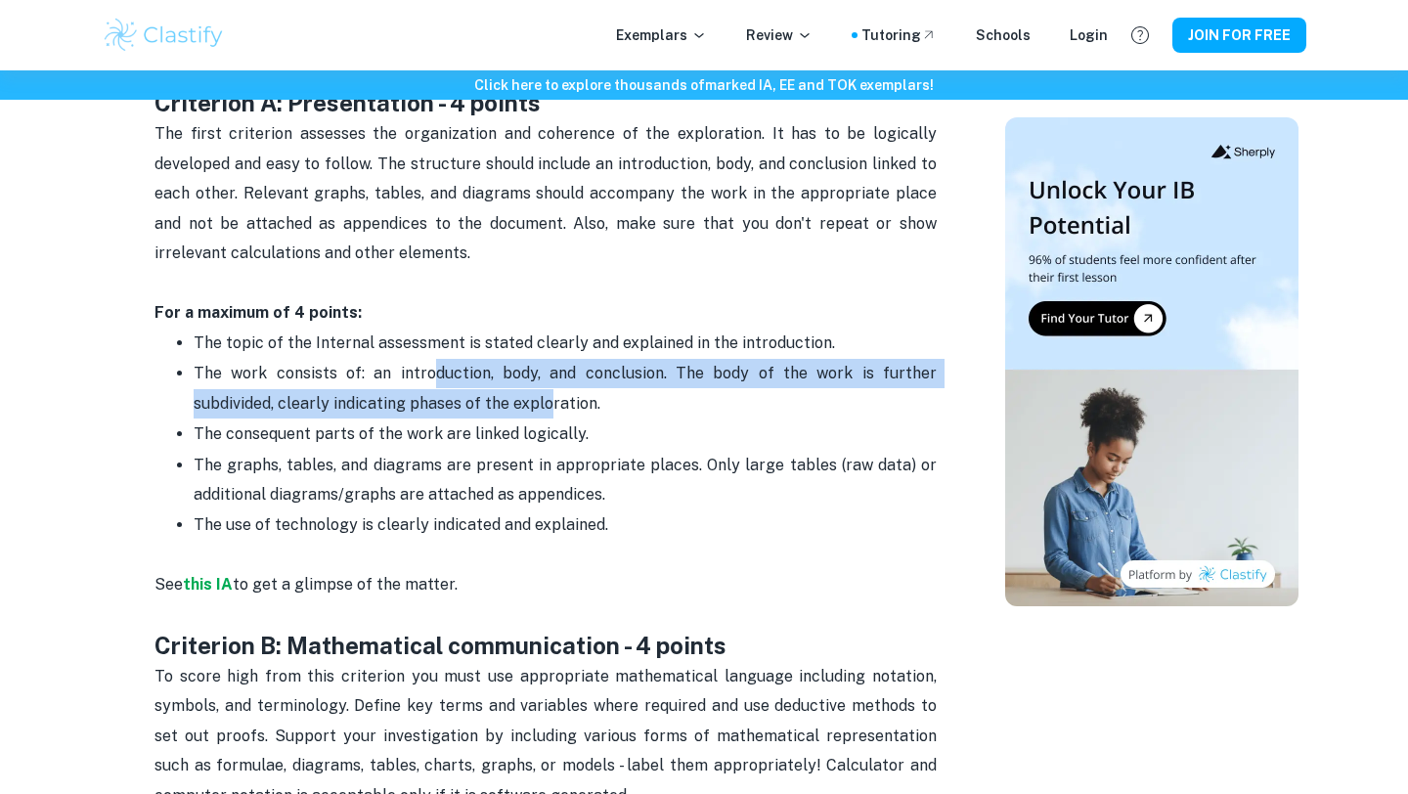
drag, startPoint x: 401, startPoint y: 363, endPoint x: 454, endPoint y: 400, distance: 64.6
click at [461, 400] on span "The work consists of: an introduction, body, and conclusion. The body of the wo…" at bounding box center [567, 388] width 747 height 48
click at [454, 400] on span "The work consists of: an introduction, body, and conclusion. The body of the wo…" at bounding box center [567, 388] width 747 height 48
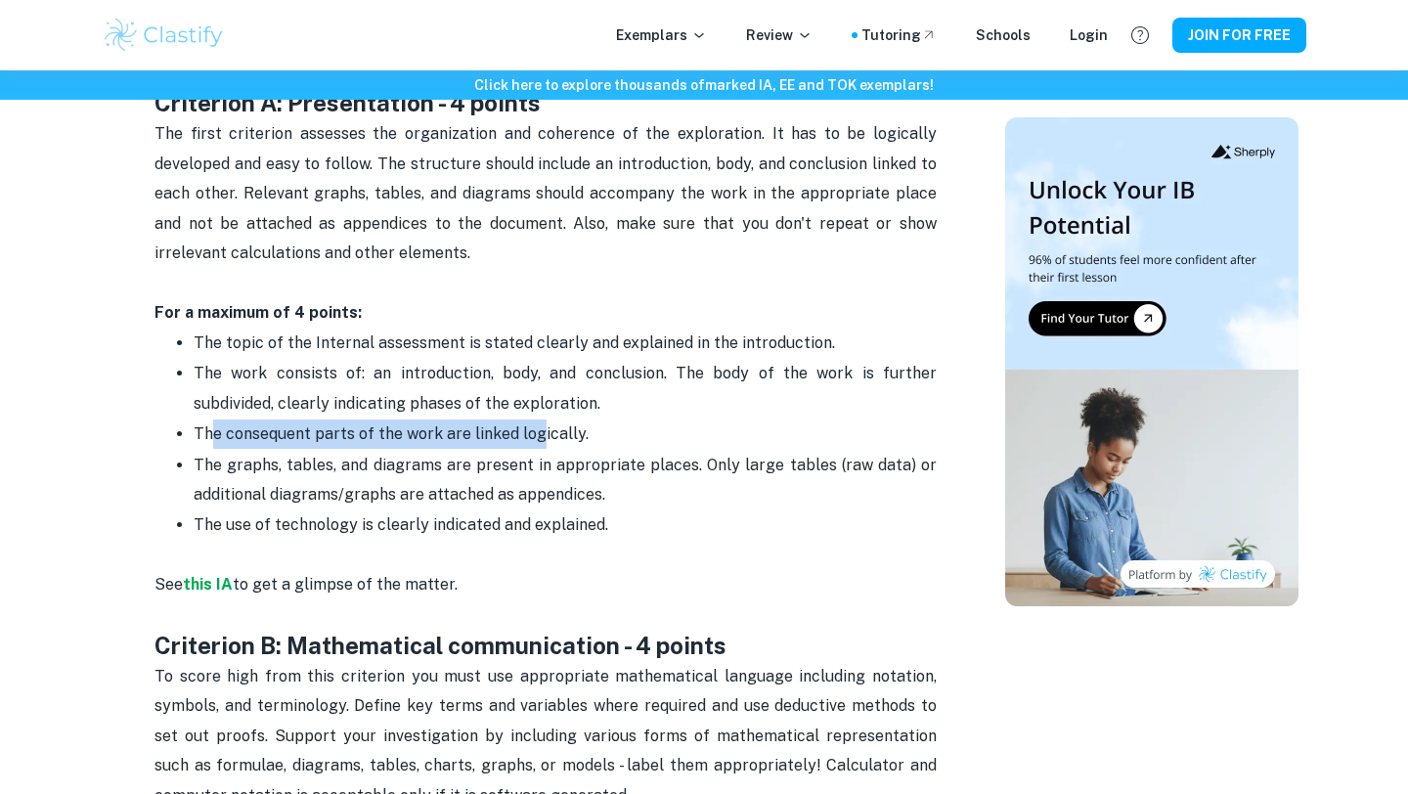
drag, startPoint x: 210, startPoint y: 433, endPoint x: 534, endPoint y: 428, distance: 323.7
click at [537, 428] on span "The consequent parts of the work are linked logically." at bounding box center [391, 433] width 395 height 19
click at [534, 428] on span "The consequent parts of the work are linked logically." at bounding box center [391, 433] width 395 height 19
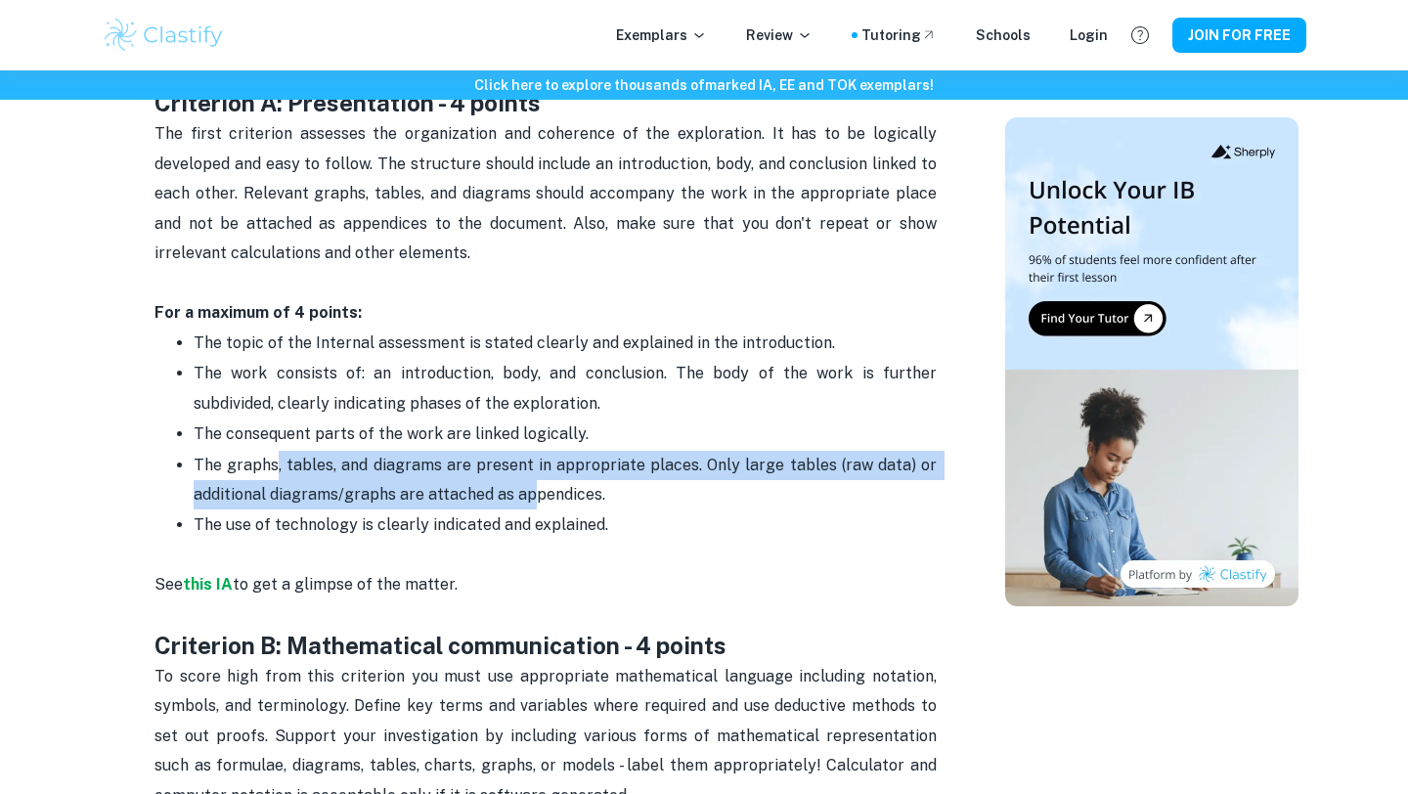
drag, startPoint x: 278, startPoint y: 473, endPoint x: 532, endPoint y: 496, distance: 255.2
click at [532, 496] on p "The graphs, tables, and diagrams are present in appropriate places. Only large …" at bounding box center [565, 481] width 743 height 60
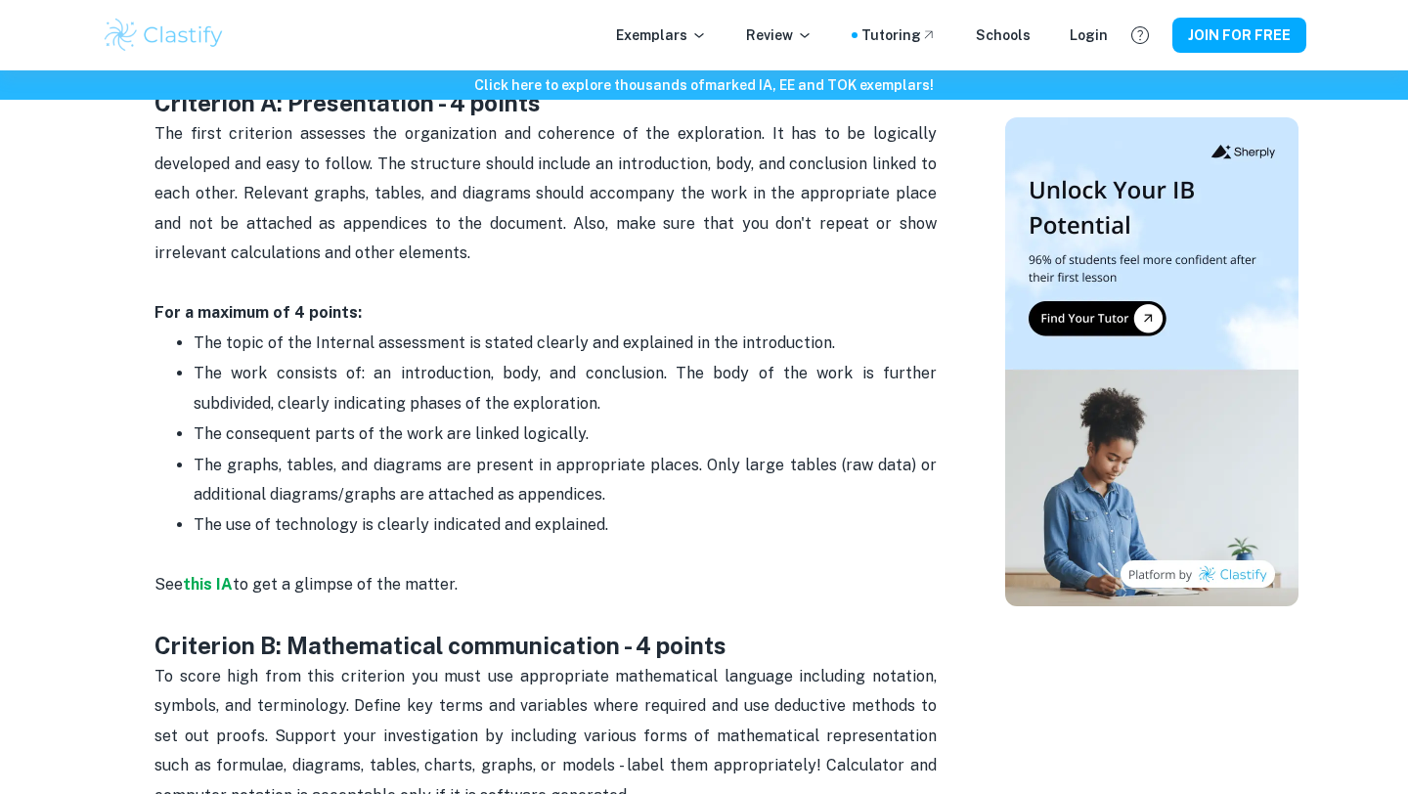
click at [533, 497] on span "The graphs, tables, and diagrams are present in appropriate places. Only large …" at bounding box center [567, 480] width 747 height 48
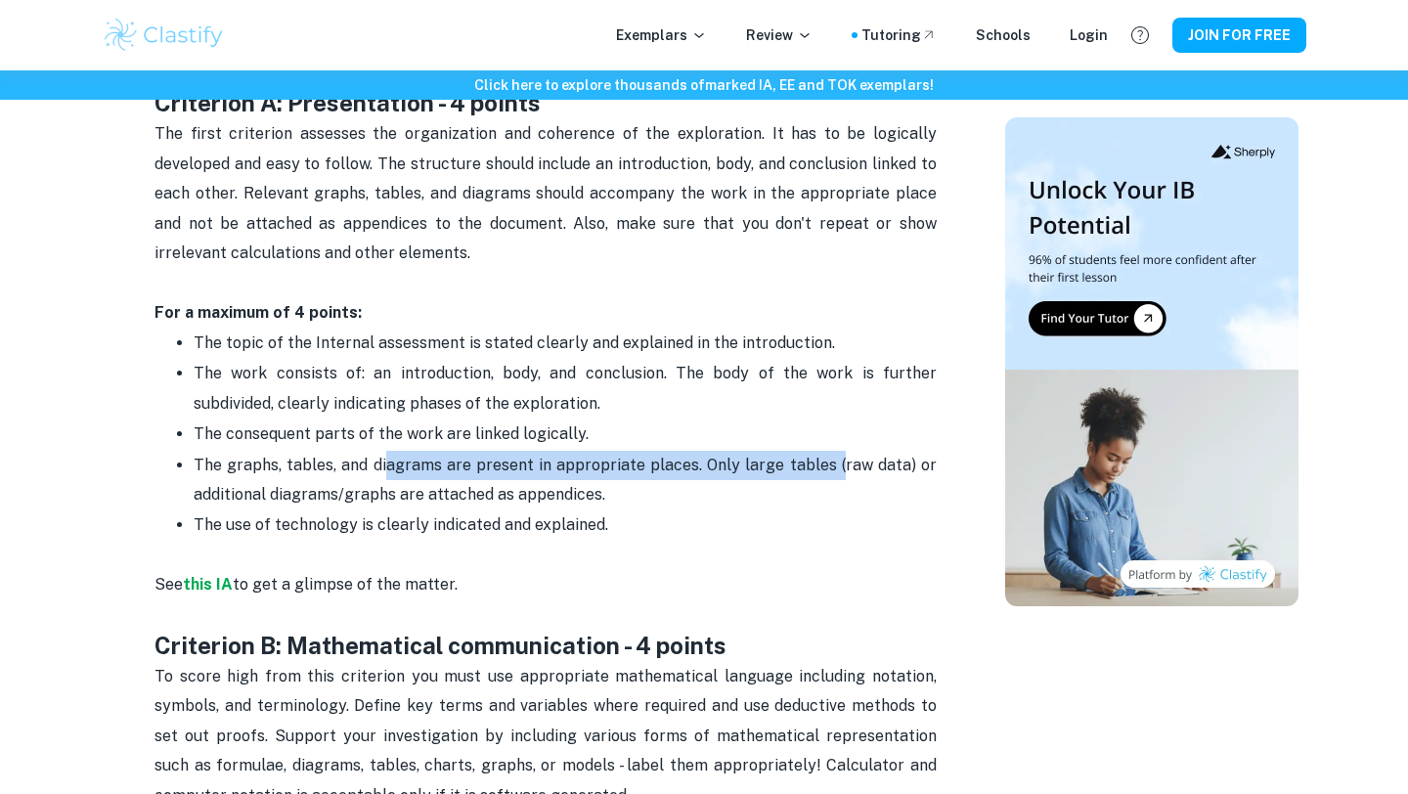
drag, startPoint x: 391, startPoint y: 478, endPoint x: 838, endPoint y: 478, distance: 446.9
click at [846, 478] on p "The graphs, tables, and diagrams are present in appropriate places. Only large …" at bounding box center [565, 481] width 743 height 60
click at [838, 478] on p "The graphs, tables, and diagrams are present in appropriate places. Only large …" at bounding box center [565, 481] width 743 height 60
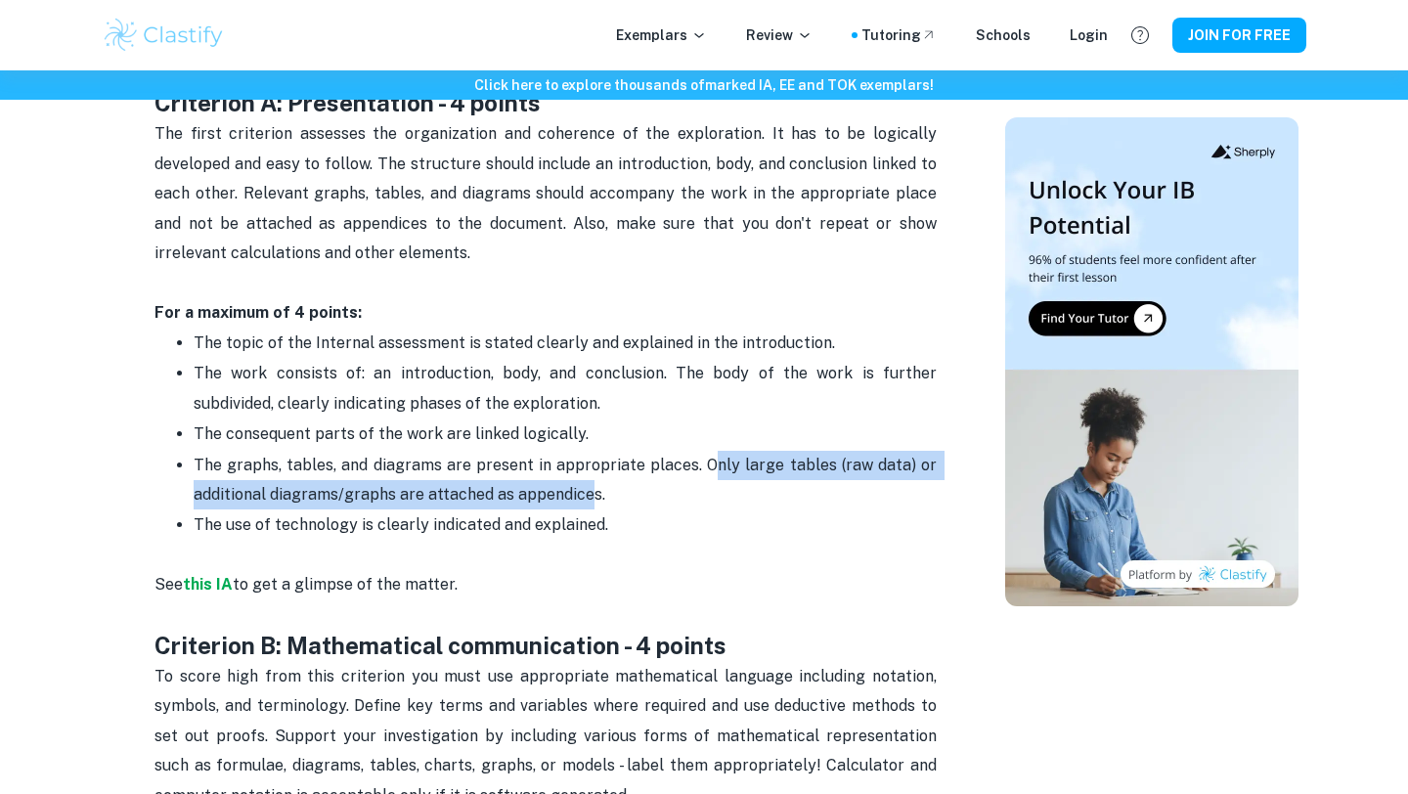
drag, startPoint x: 716, startPoint y: 461, endPoint x: 579, endPoint y: 481, distance: 138.4
click at [585, 484] on span "The graphs, tables, and diagrams are present in appropriate places. Only large …" at bounding box center [567, 480] width 747 height 48
click at [579, 481] on p "The graphs, tables, and diagrams are present in appropriate places. Only large …" at bounding box center [565, 481] width 743 height 60
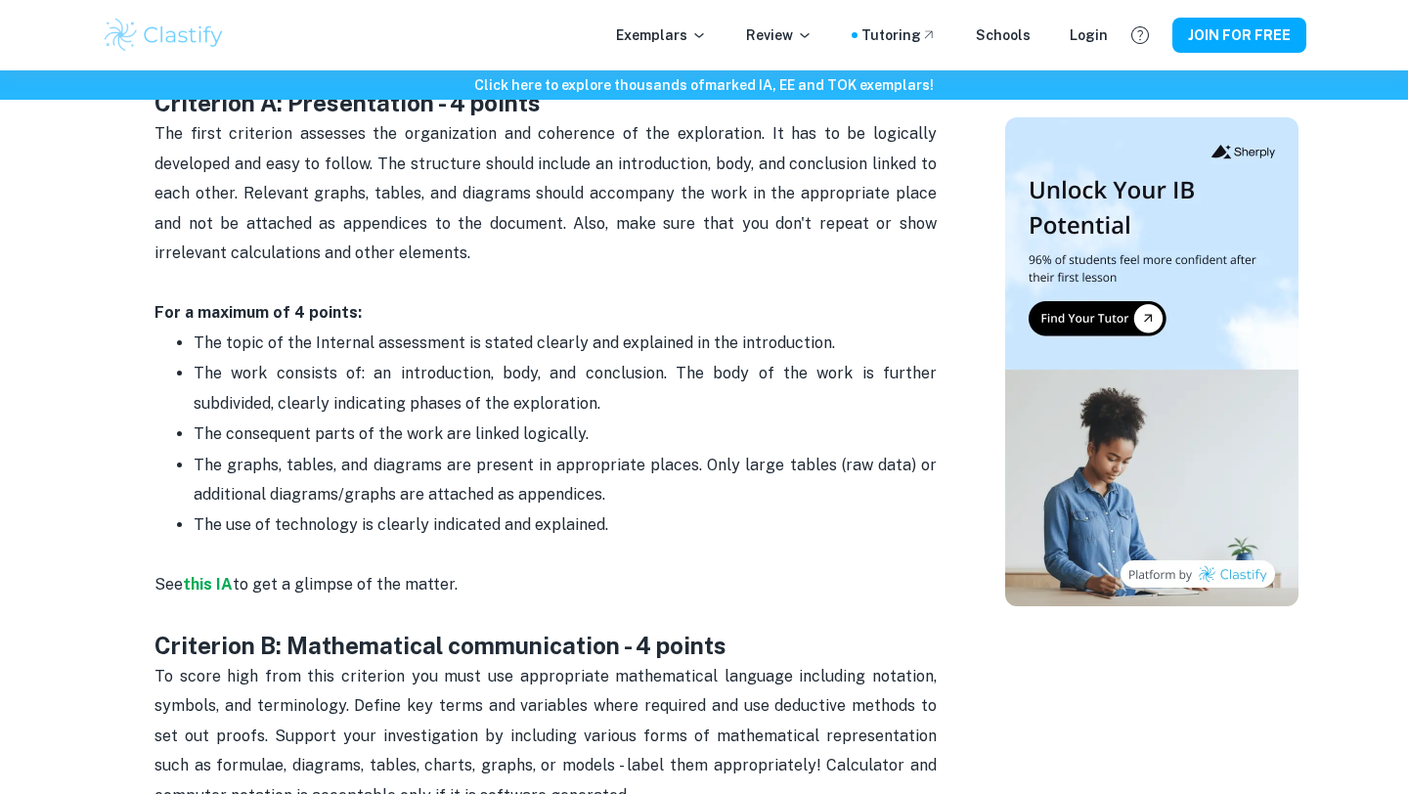
click at [551, 486] on span "The graphs, tables, and diagrams are present in appropriate places. Only large …" at bounding box center [567, 480] width 747 height 48
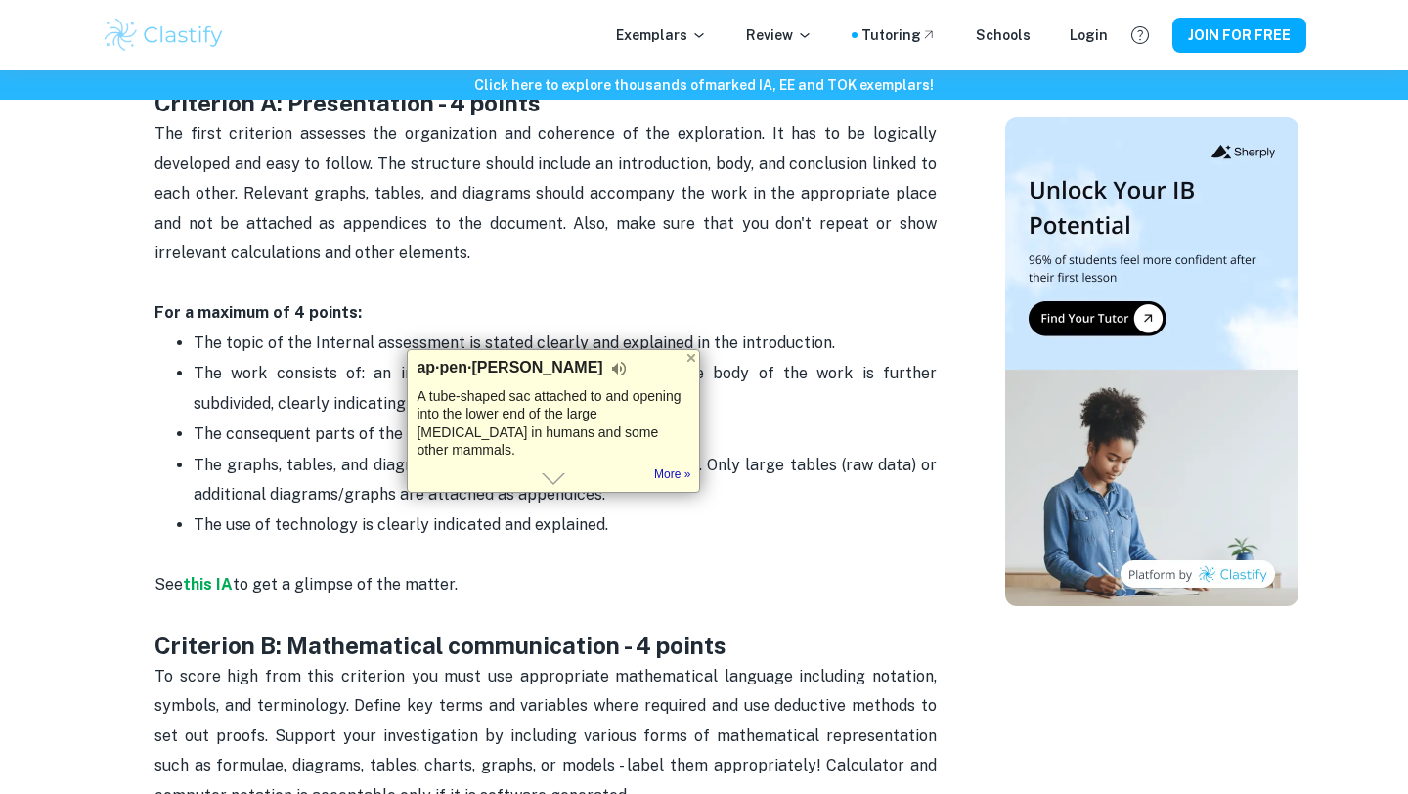
click at [585, 515] on span "The use of technology is clearly indicated and explained." at bounding box center [401, 524] width 415 height 19
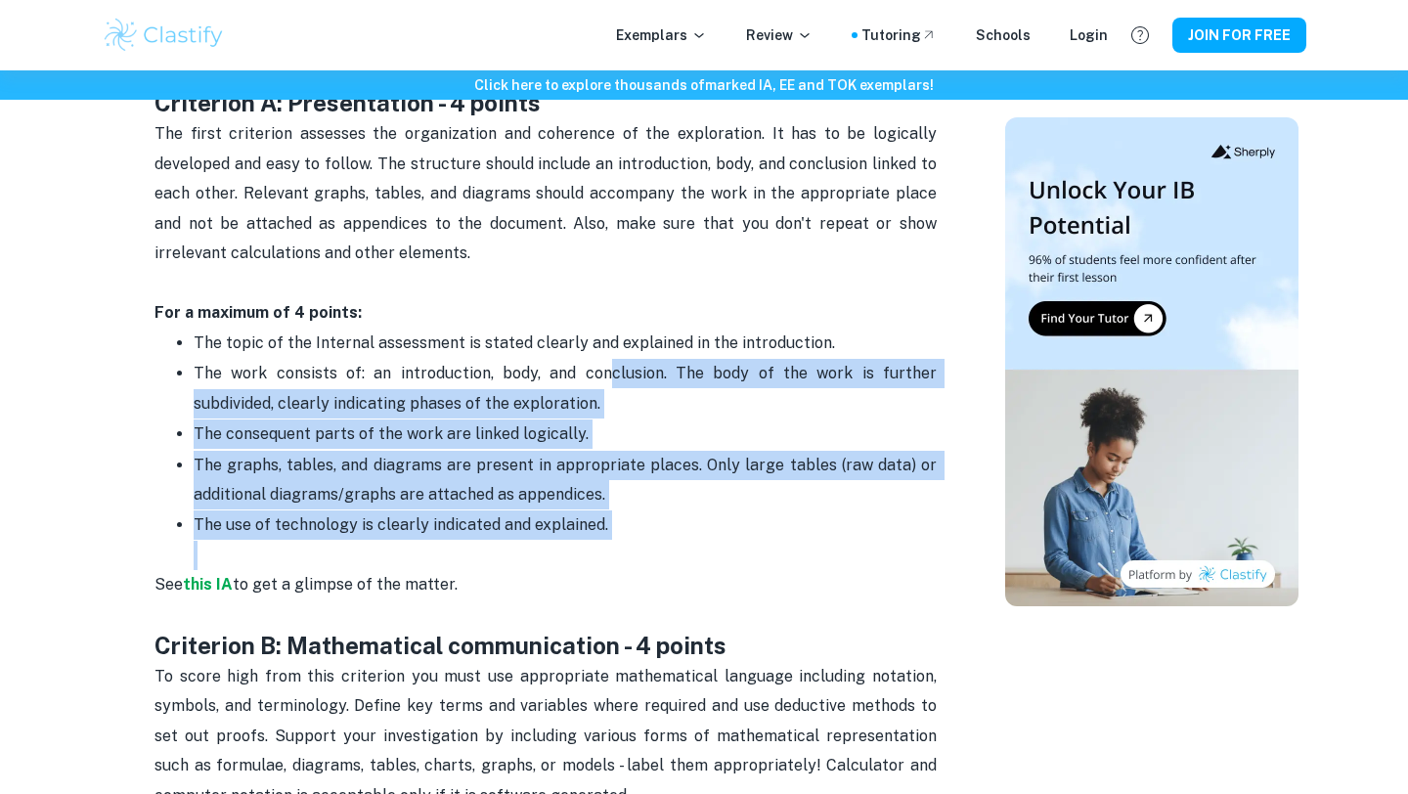
drag, startPoint x: 684, startPoint y: 546, endPoint x: 568, endPoint y: 359, distance: 220.0
click at [571, 360] on ul "The topic of the Internal assessment is stated clearly and explained in the int…" at bounding box center [545, 449] width 782 height 243
click at [568, 469] on span "The graphs, tables, and diagrams are present in appropriate places. Only large …" at bounding box center [567, 480] width 747 height 48
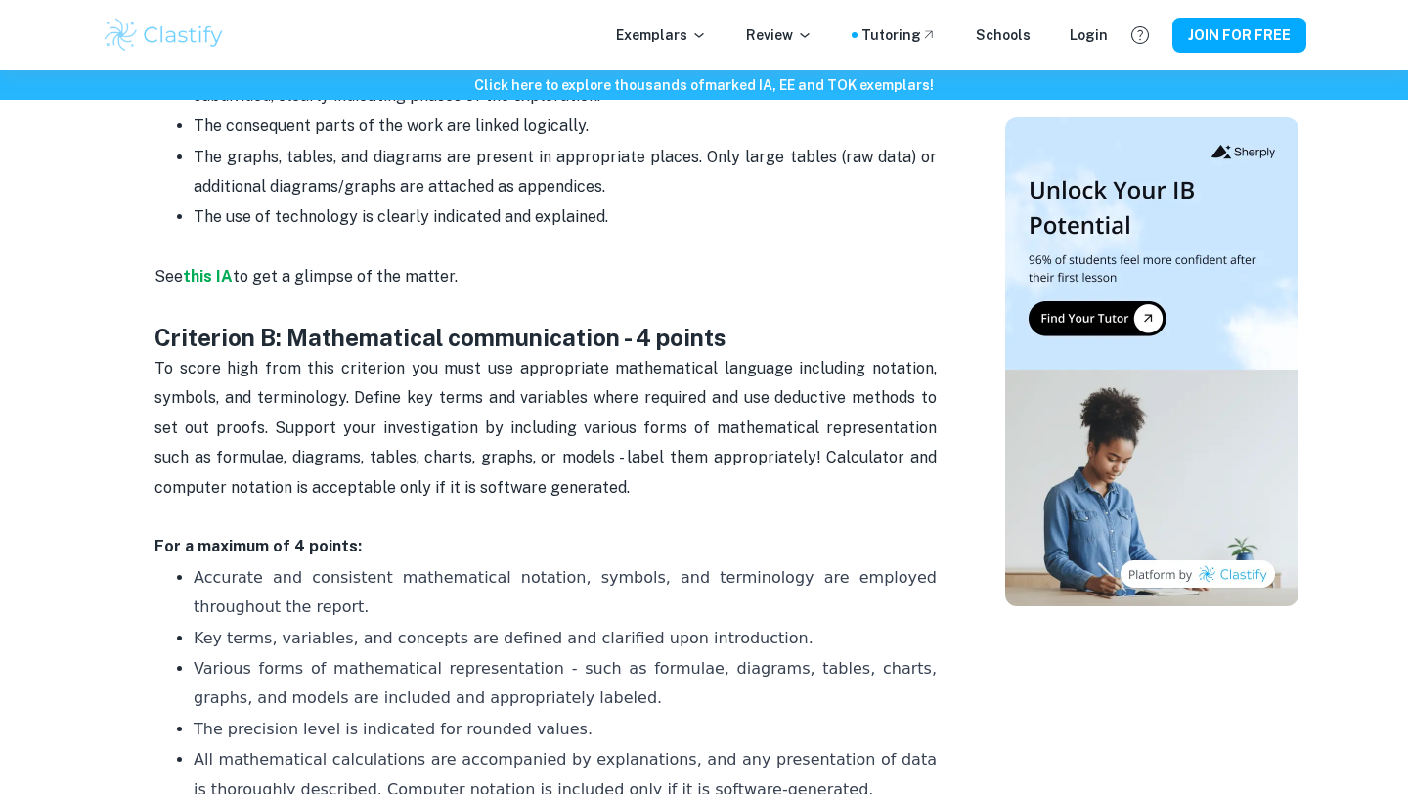
scroll to position [1285, 0]
click at [580, 476] on p "To score high from this criterion you must use appropriate mathematical languag…" at bounding box center [545, 442] width 782 height 178
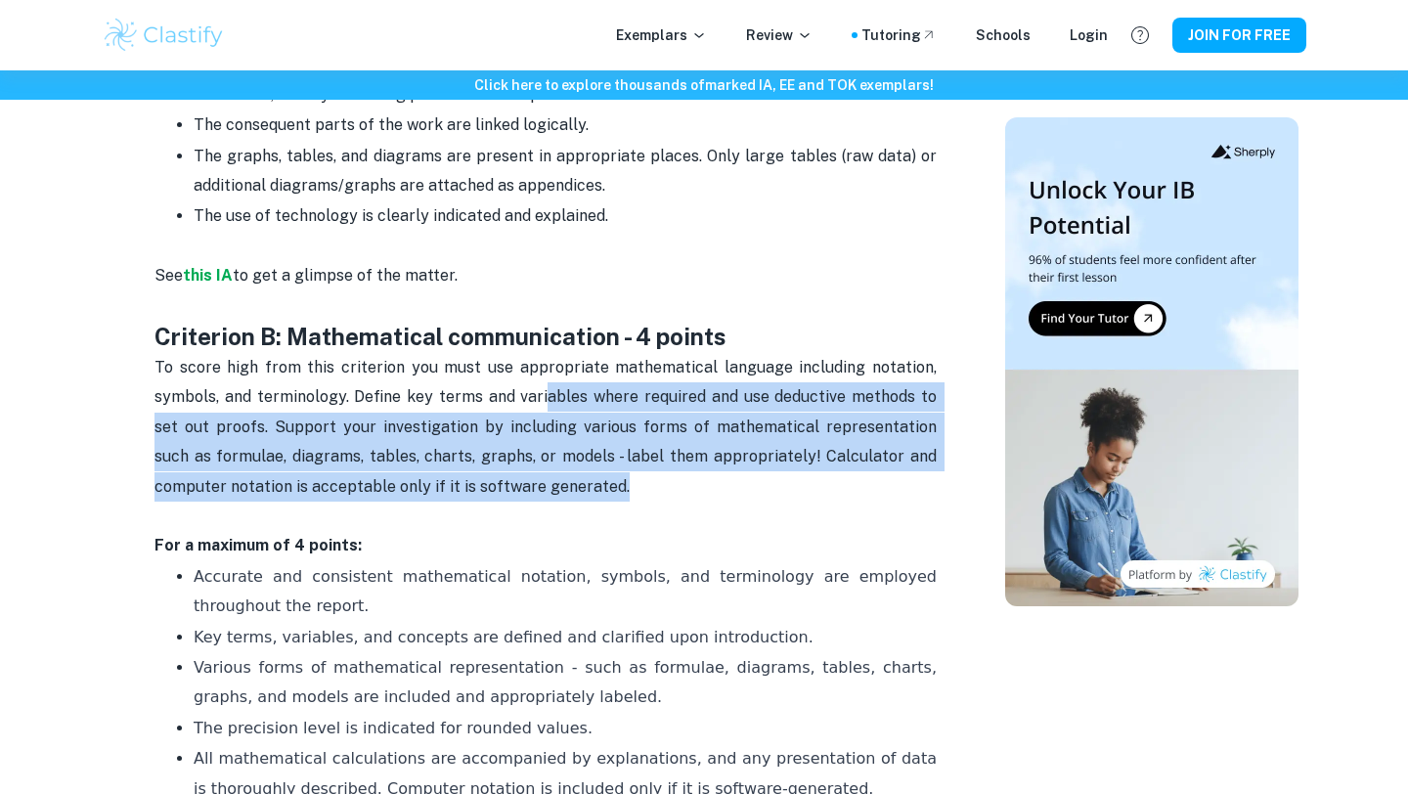
drag, startPoint x: 589, startPoint y: 481, endPoint x: 537, endPoint y: 393, distance: 102.1
click at [538, 393] on p "To score high from this criterion you must use appropriate mathematical languag…" at bounding box center [545, 442] width 782 height 178
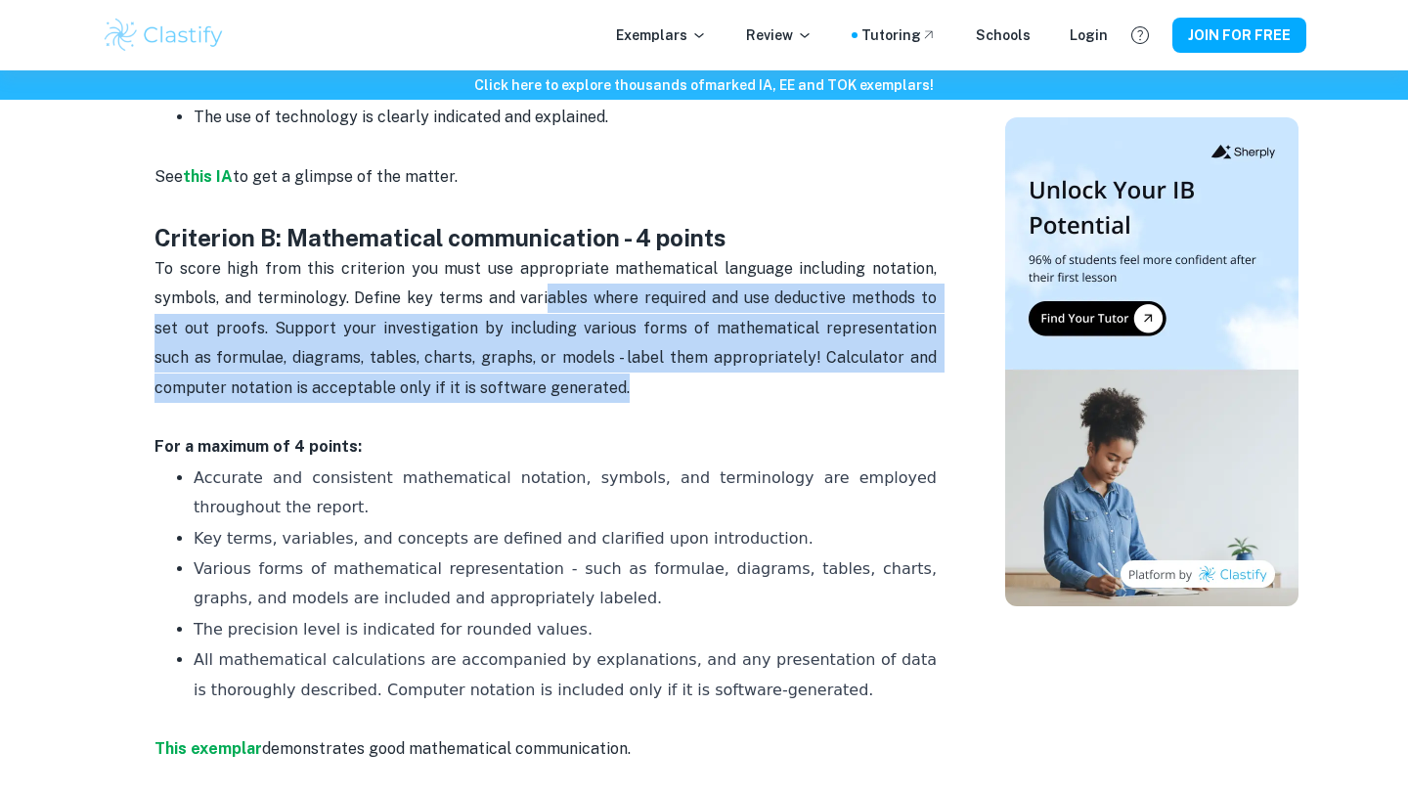
scroll to position [1392, 0]
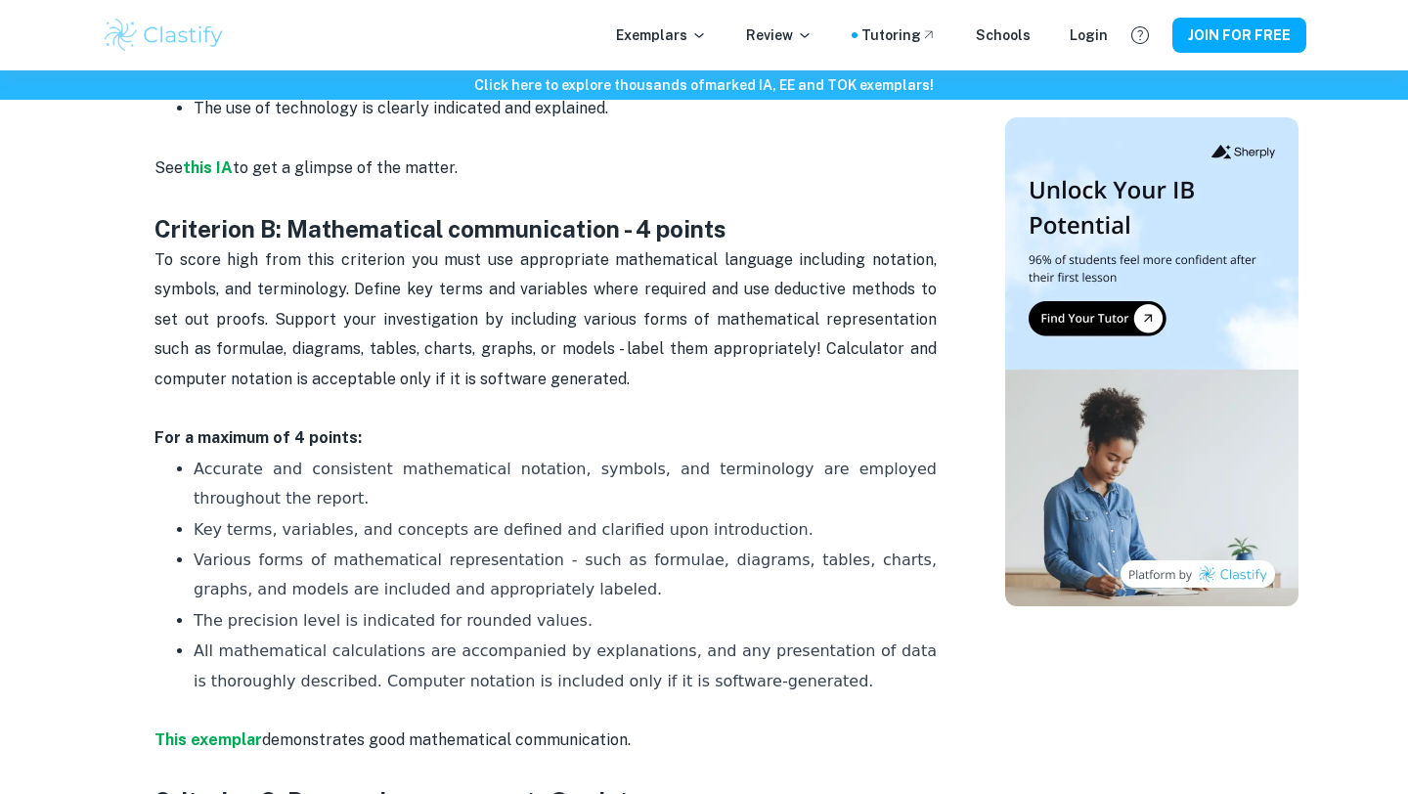
click at [542, 502] on p "Accurate and consistent mathematical notation, symbols, and terminology are emp…" at bounding box center [565, 485] width 743 height 60
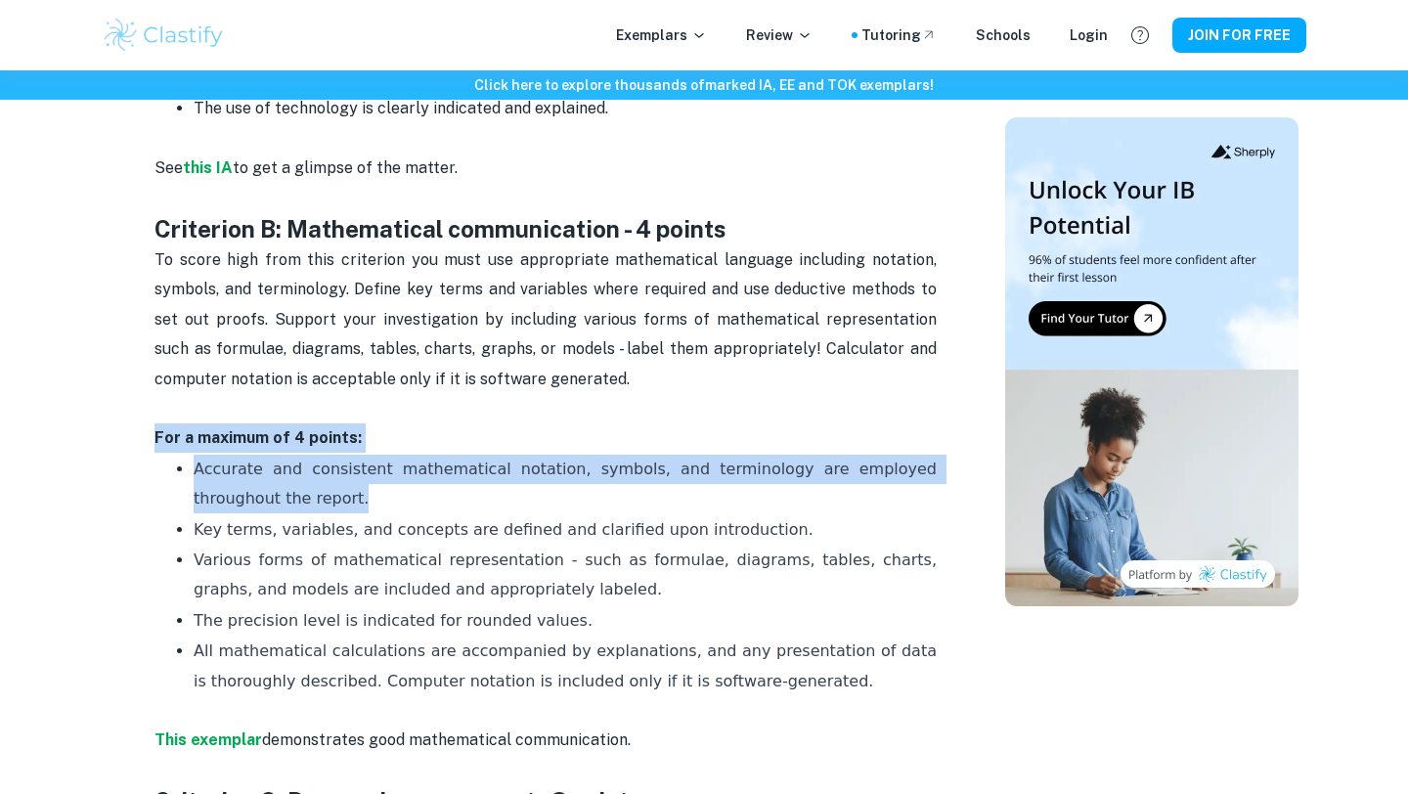
drag, startPoint x: 569, startPoint y: 504, endPoint x: 551, endPoint y: 406, distance: 99.5
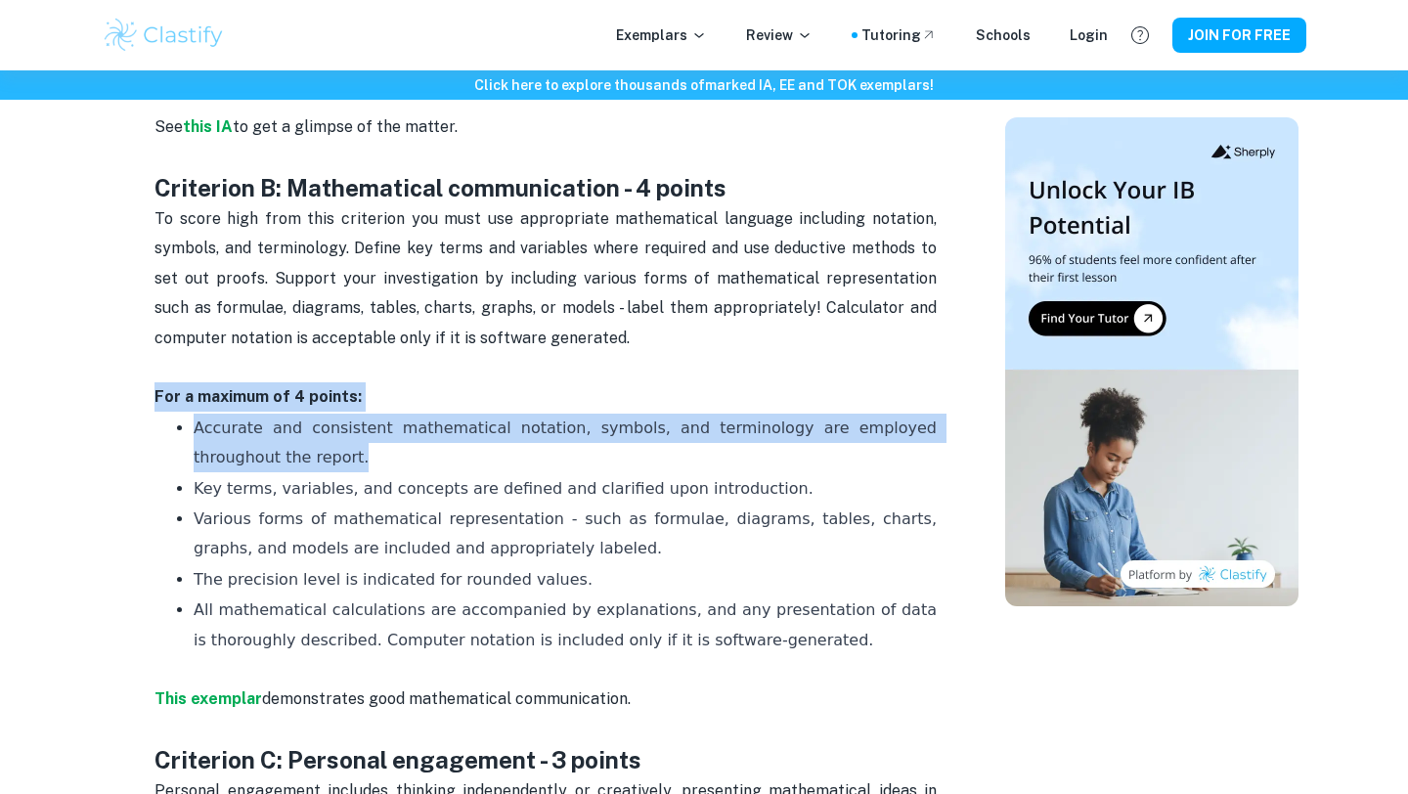
scroll to position [1438, 0]
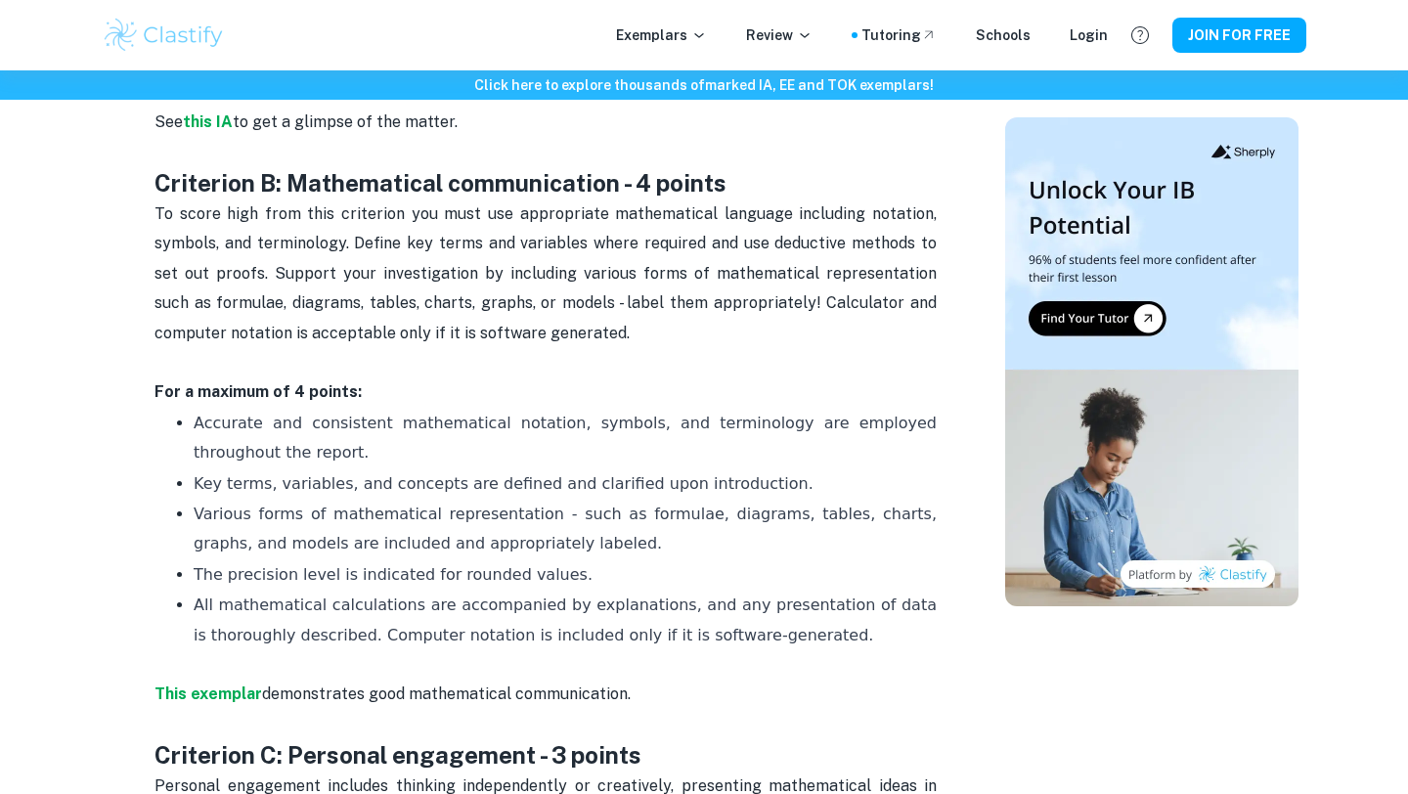
click at [541, 465] on p "Accurate and consistent mathematical notation, symbols, and terminology are emp…" at bounding box center [565, 439] width 743 height 60
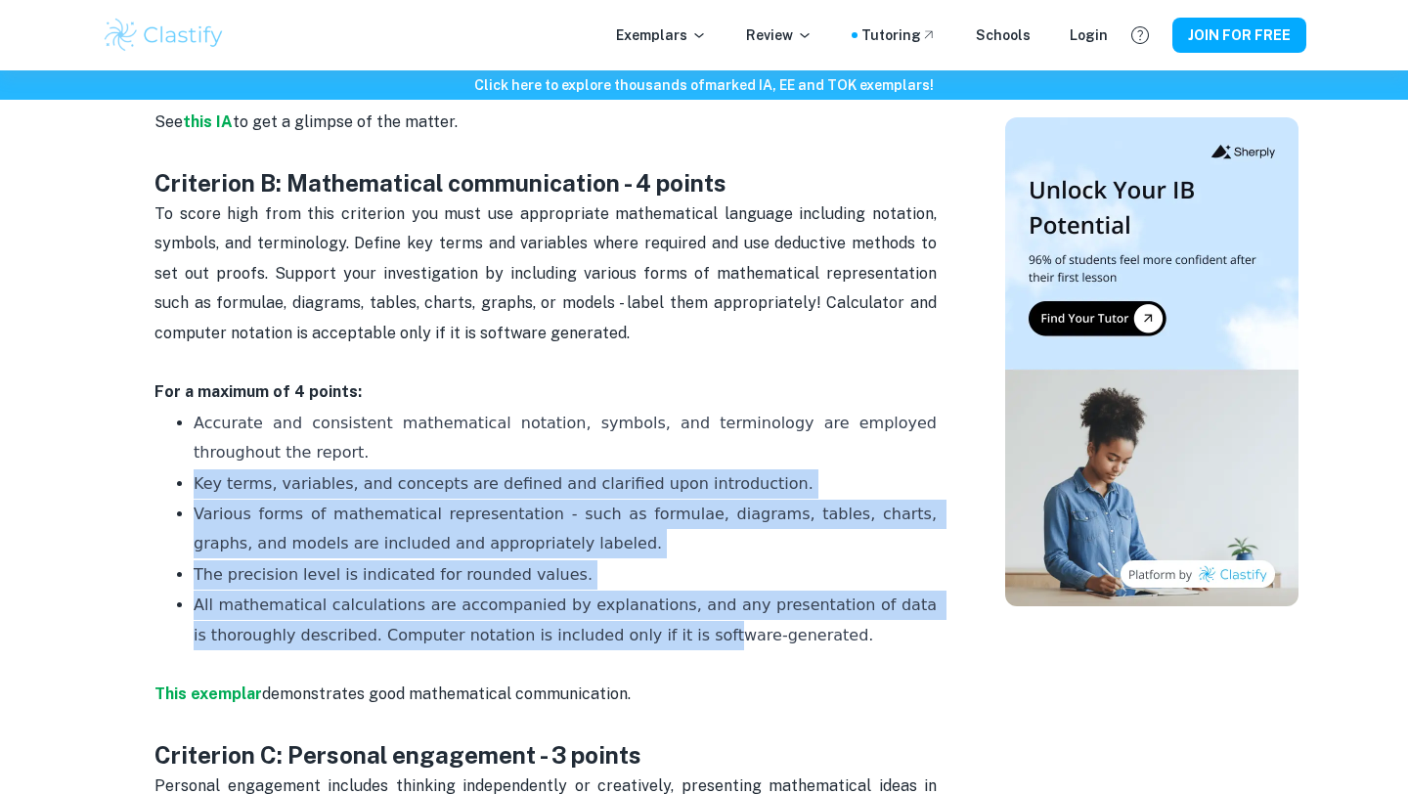
drag, startPoint x: 523, startPoint y: 452, endPoint x: 667, endPoint y: 637, distance: 234.1
click at [675, 631] on ul "Accurate and consistent mathematical notation, symbols, and terminology are emp…" at bounding box center [545, 544] width 782 height 273
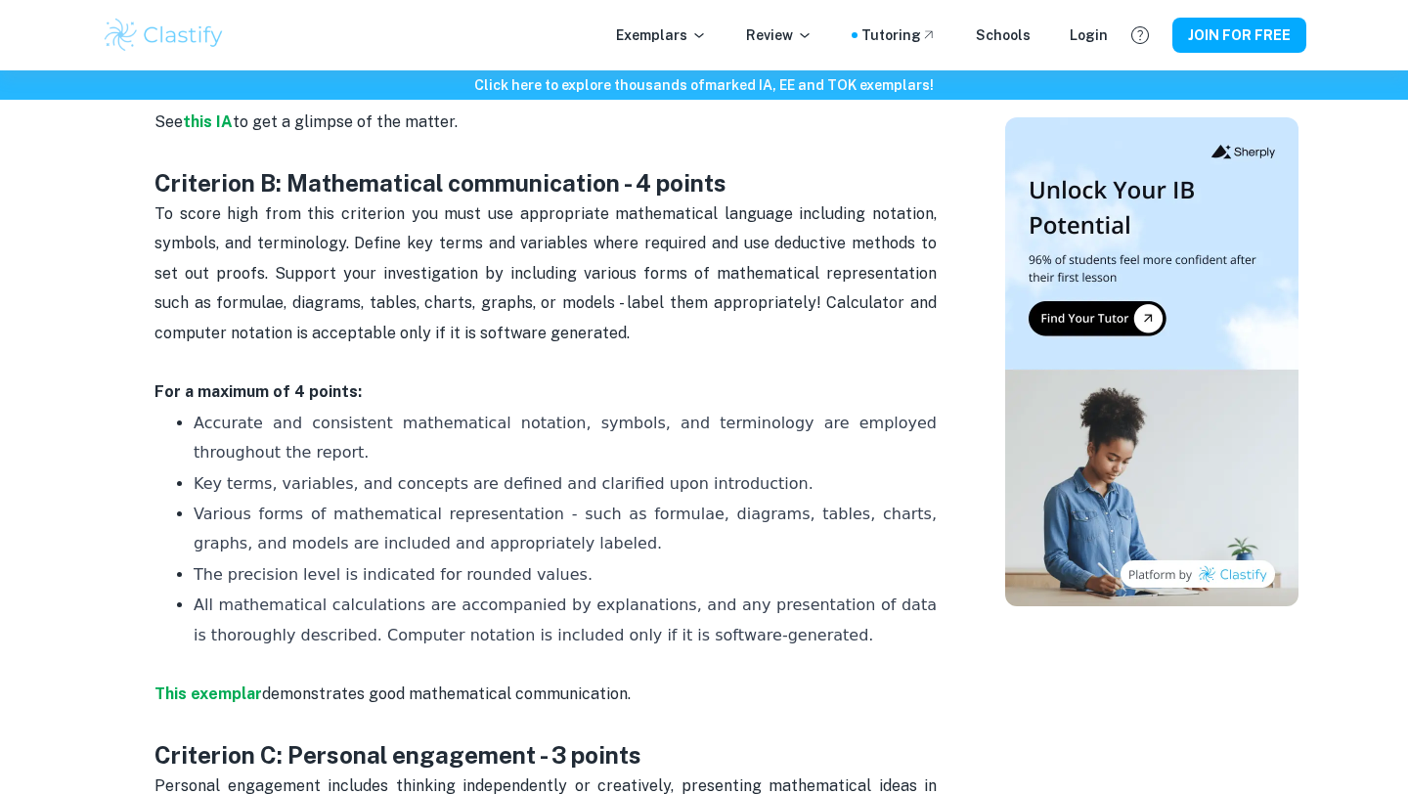
click at [670, 638] on span "All mathematical calculations are accompanied by explanations, and any presenta…" at bounding box center [568, 619] width 748 height 48
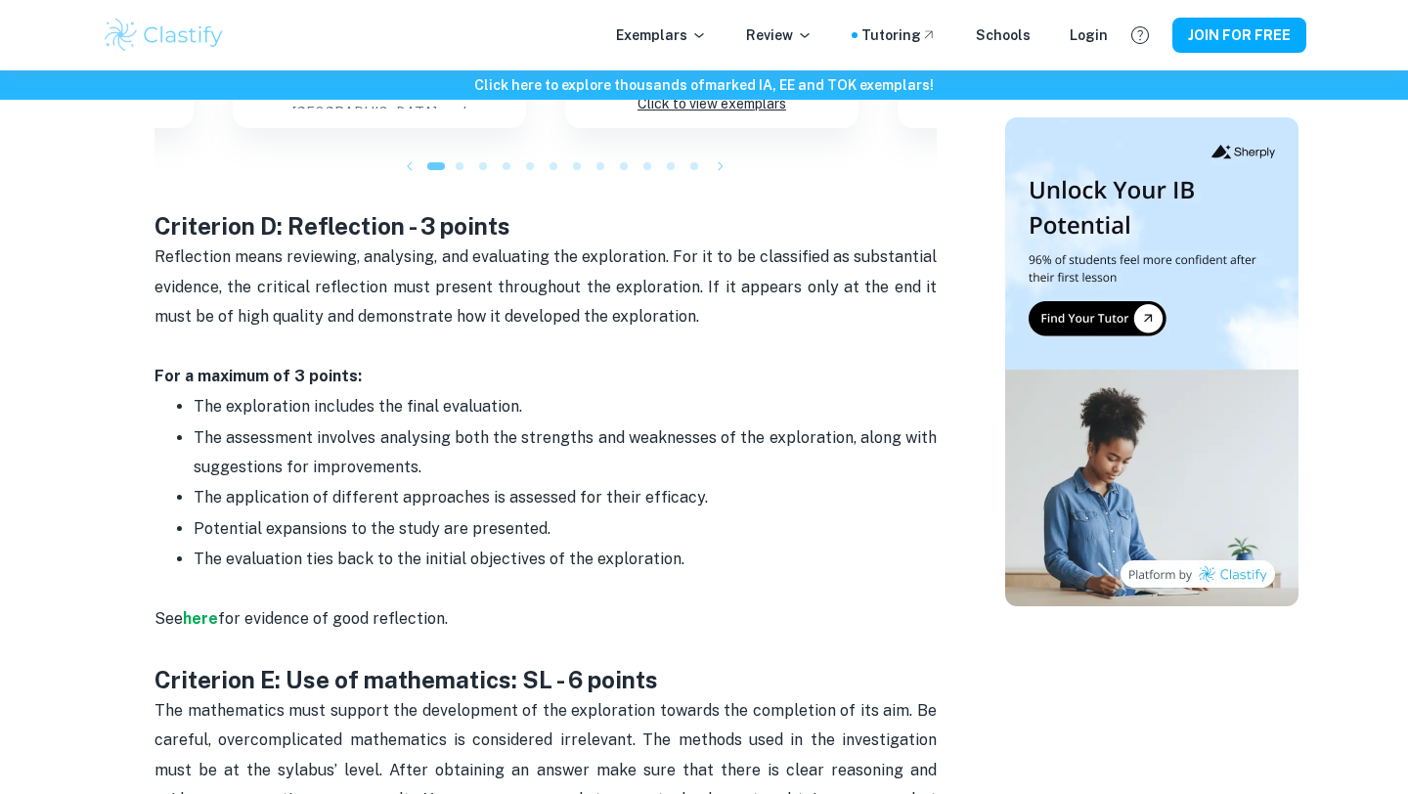
scroll to position [2773, 0]
drag, startPoint x: 740, startPoint y: 436, endPoint x: 736, endPoint y: 380, distance: 55.9
click at [737, 389] on ul "The exploration includes the final evaluation. The assessment involves analysin…" at bounding box center [545, 480] width 782 height 183
click at [739, 439] on p "The assessment involves analysing both the strengths and weaknesses of the expl…" at bounding box center [565, 451] width 743 height 60
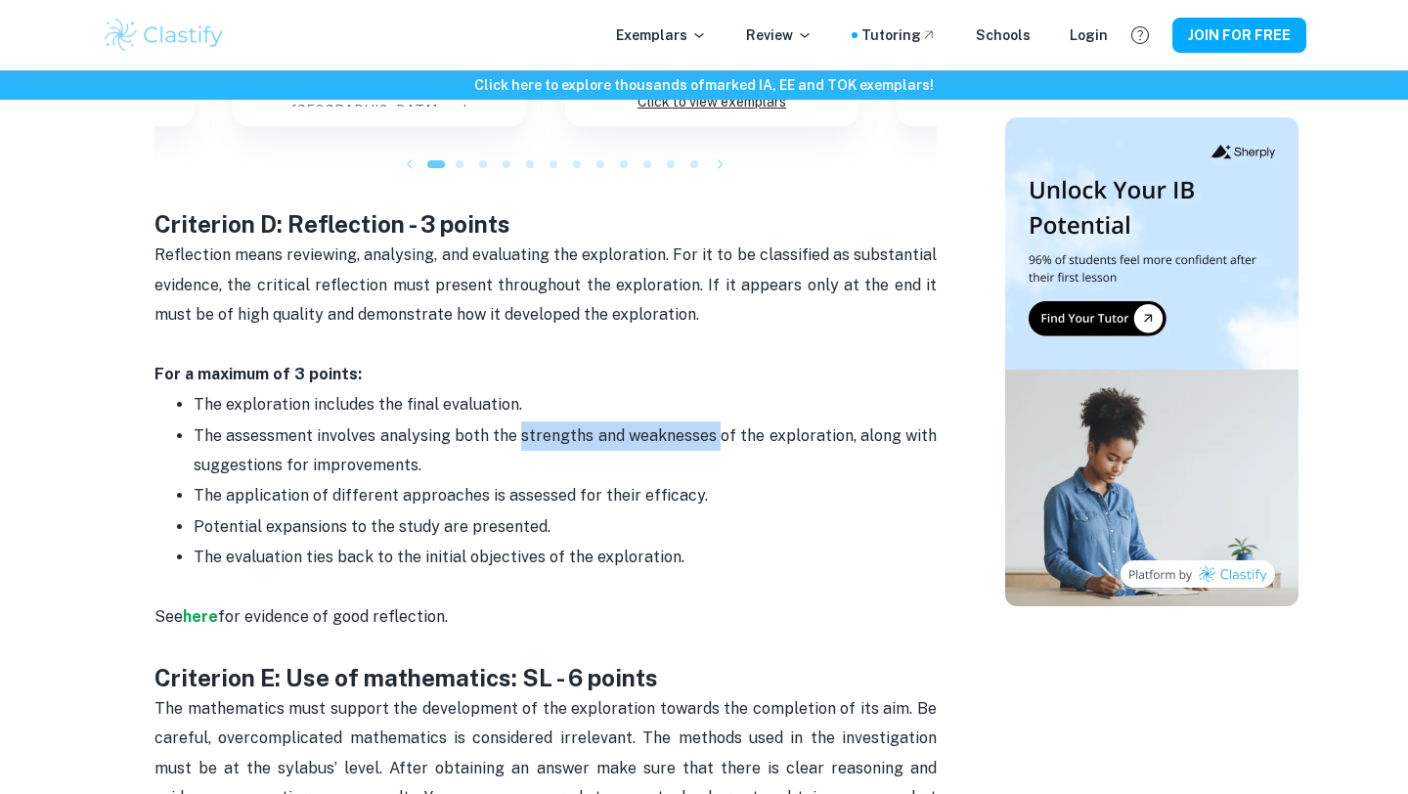
drag, startPoint x: 722, startPoint y: 413, endPoint x: 522, endPoint y: 417, distance: 199.5
click at [521, 421] on p "The assessment involves analysing both the strengths and weaknesses of the expl…" at bounding box center [565, 451] width 743 height 60
copy span "strengths and weaknesses"
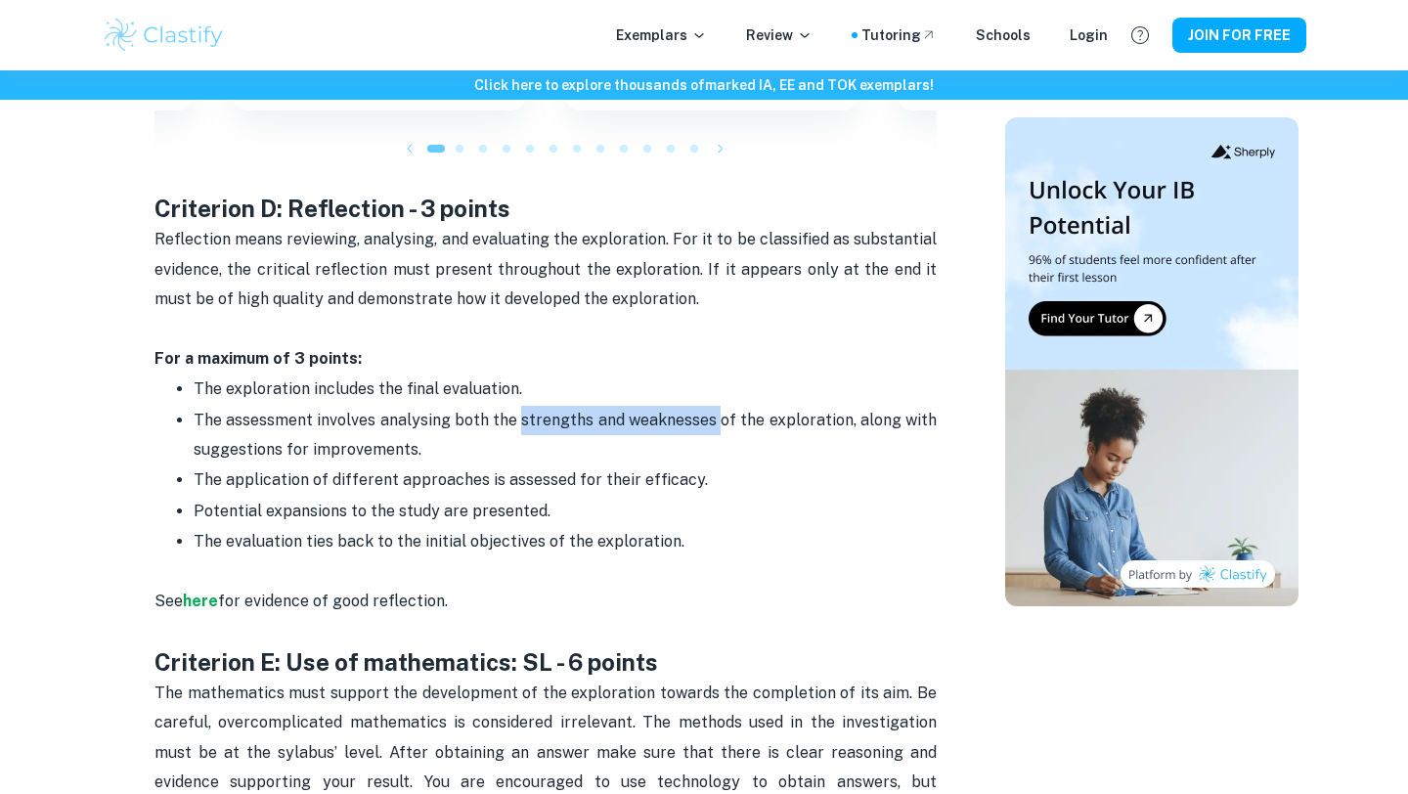
scroll to position [2790, 0]
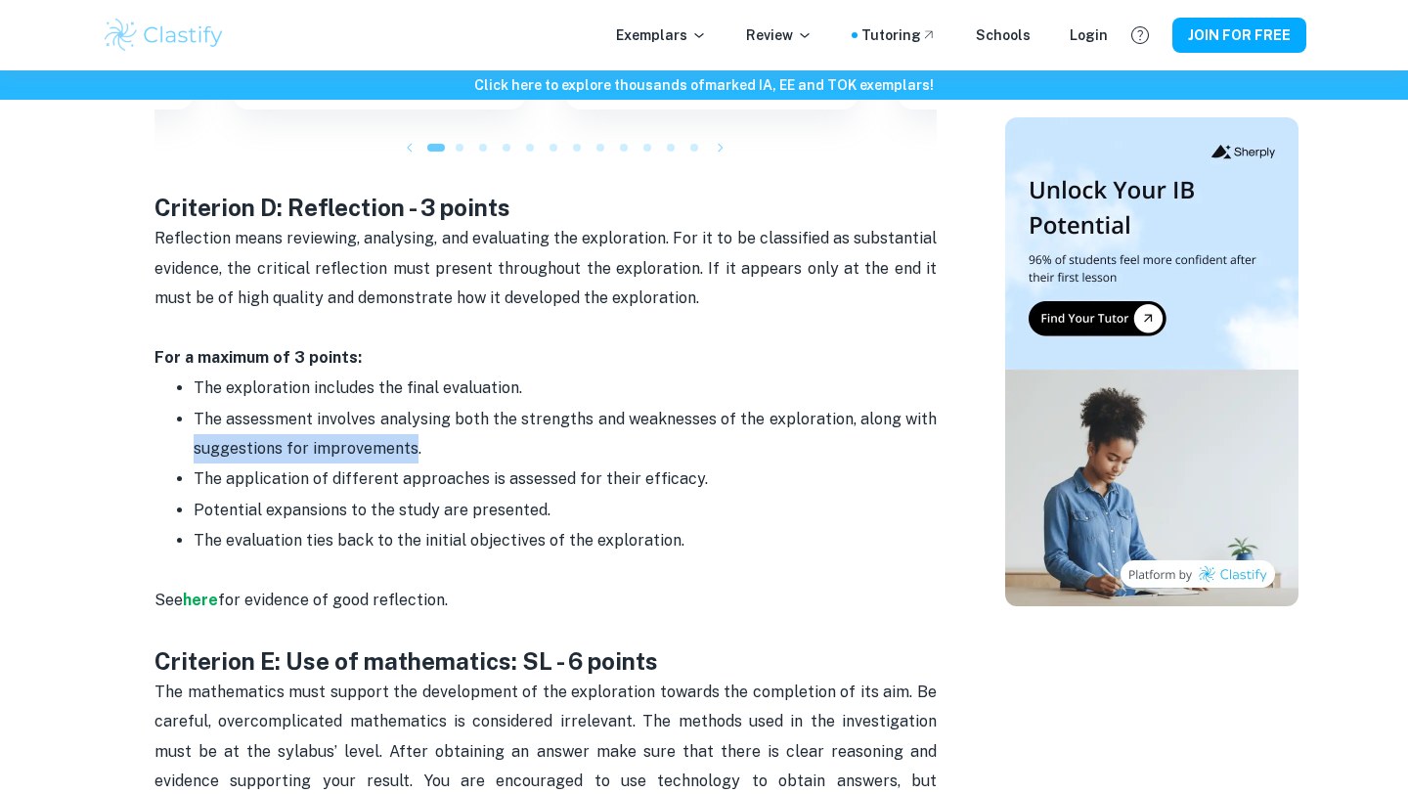
drag, startPoint x: 185, startPoint y: 426, endPoint x: 413, endPoint y: 428, distance: 227.8
click at [413, 428] on ul "The exploration includes the final evaluation. The assessment involves analysin…" at bounding box center [545, 464] width 782 height 183
copy span "suggestions for improvements"
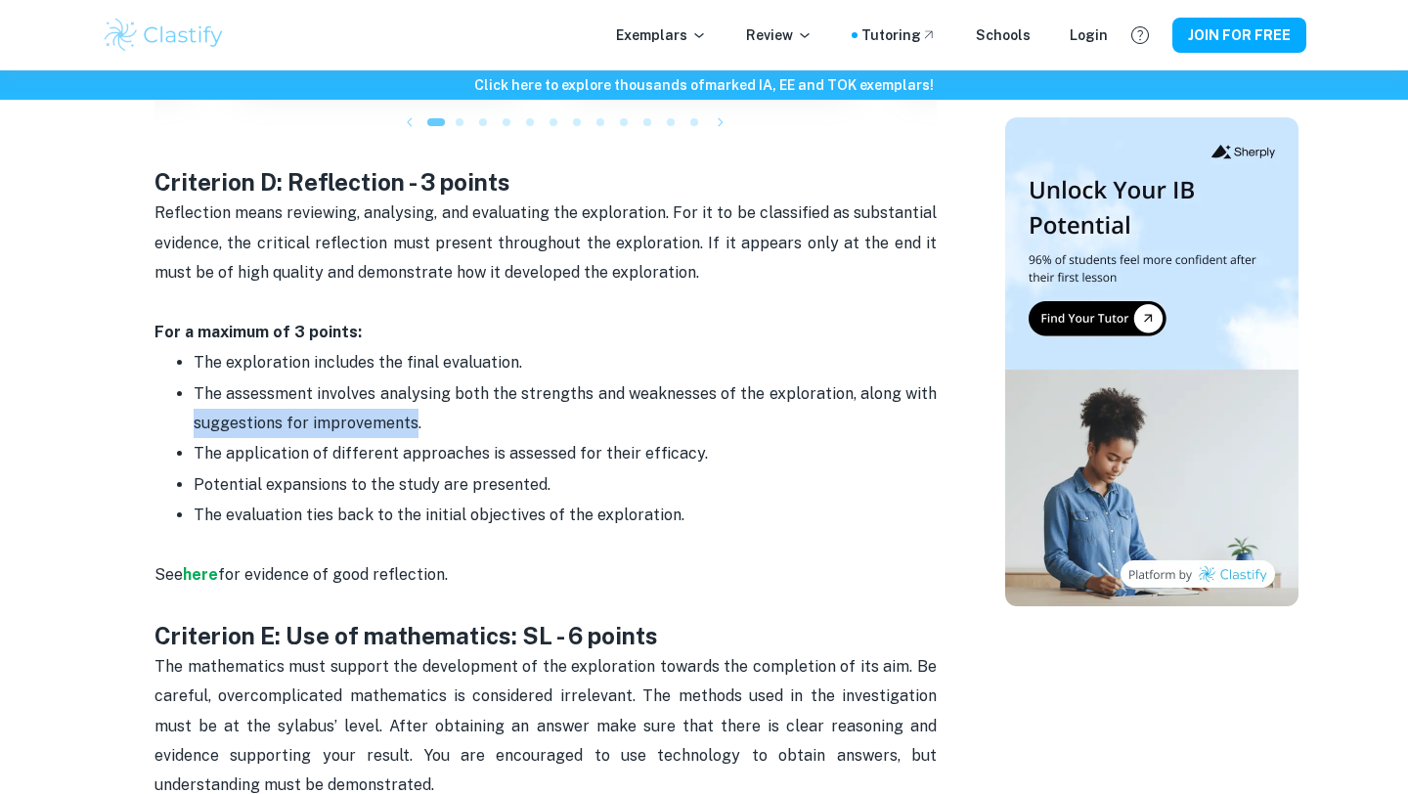
scroll to position [2816, 0]
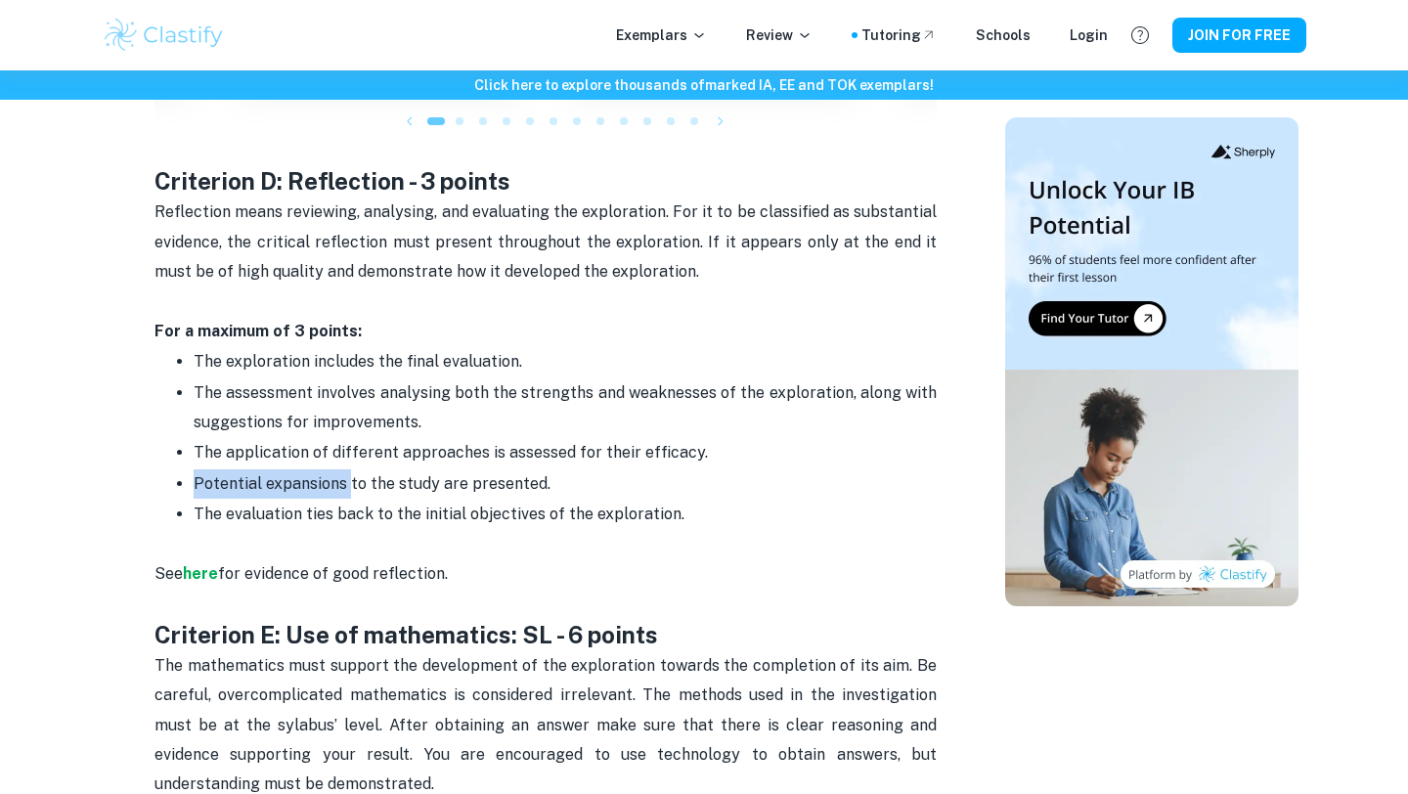
drag, startPoint x: 346, startPoint y: 462, endPoint x: 194, endPoint y: 466, distance: 152.6
click at [194, 469] on p "Potential expansions to the study are presented." at bounding box center [565, 483] width 743 height 29
copy span "Potential expansions"
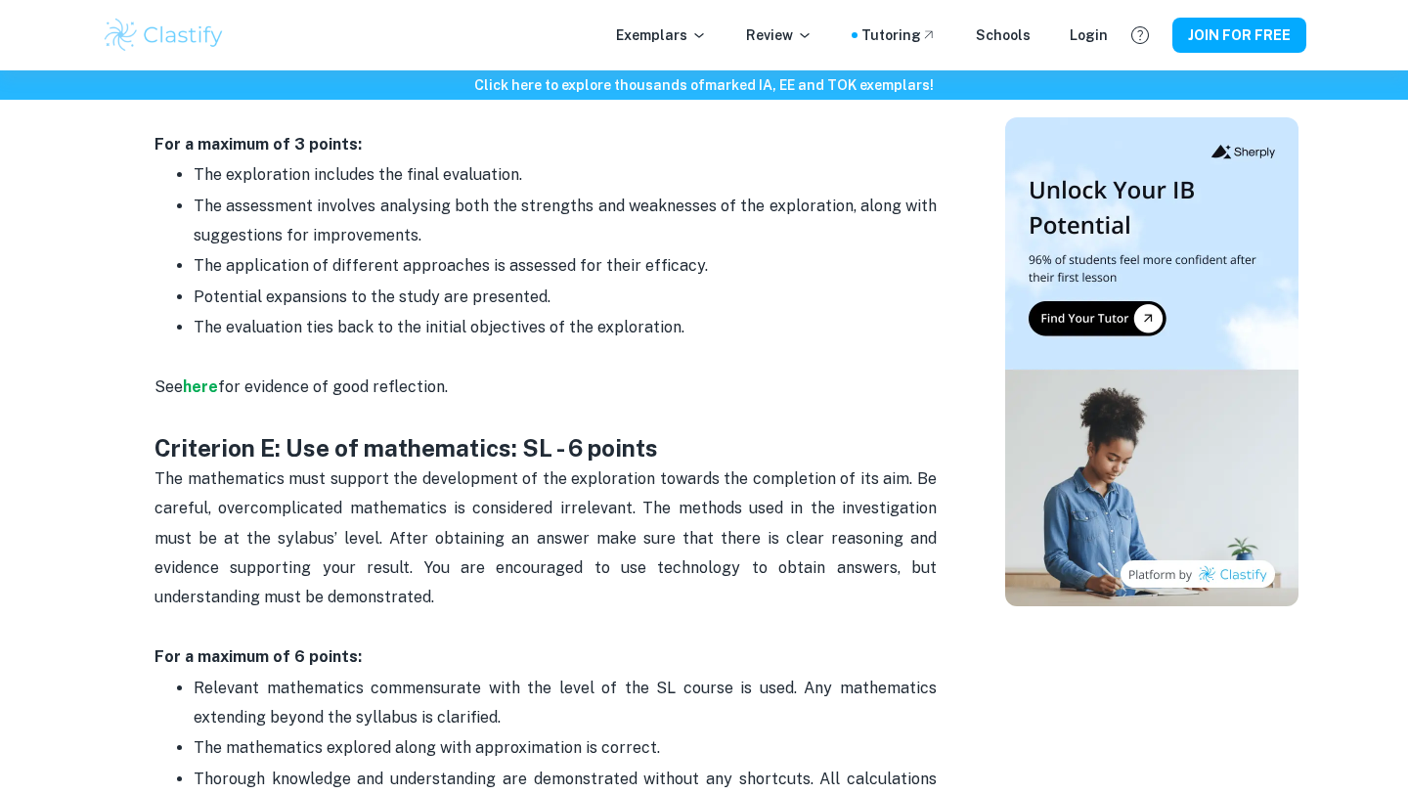
click at [771, 513] on span "The mathematics must support the development of the exploration towards the com…" at bounding box center [547, 538] width 786 height 138
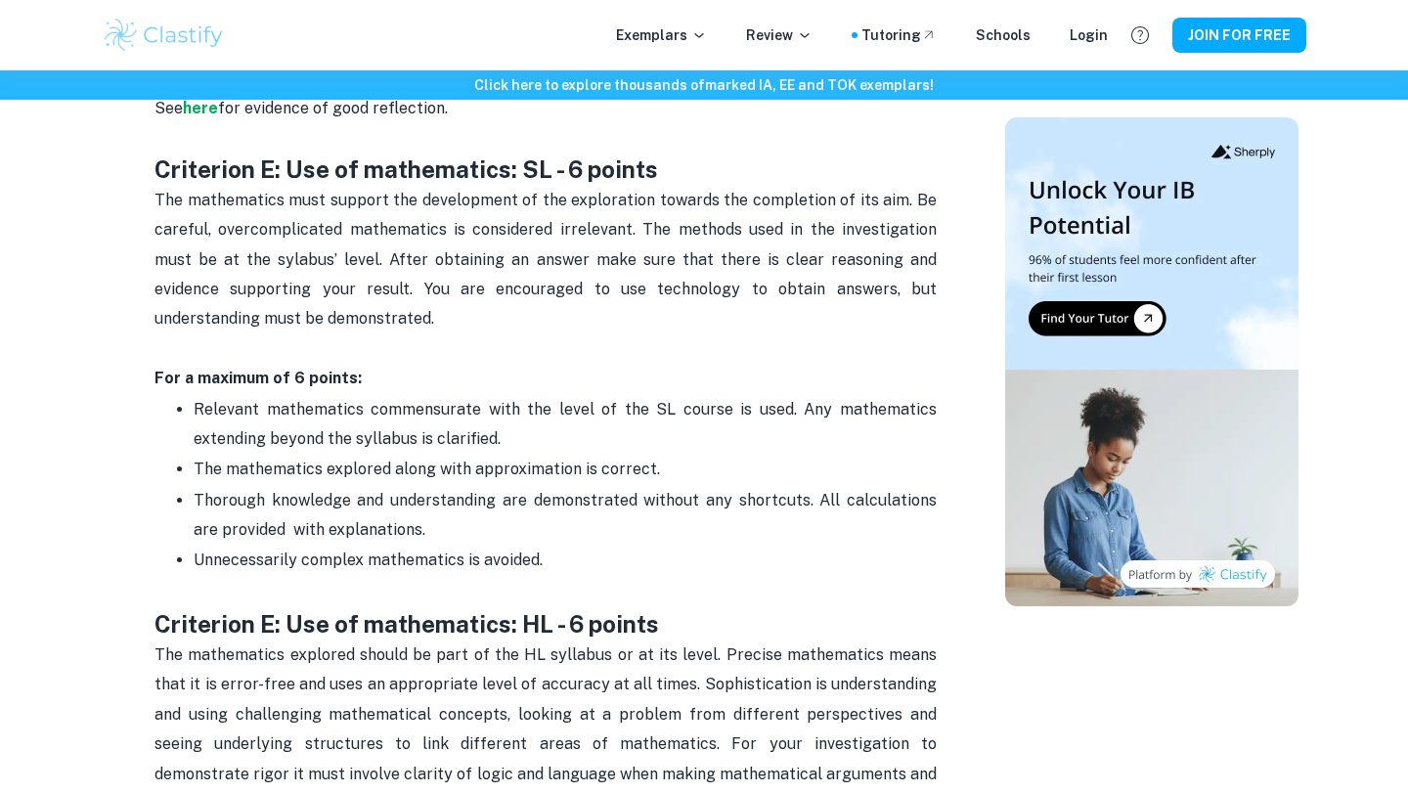
scroll to position [3285, 0]
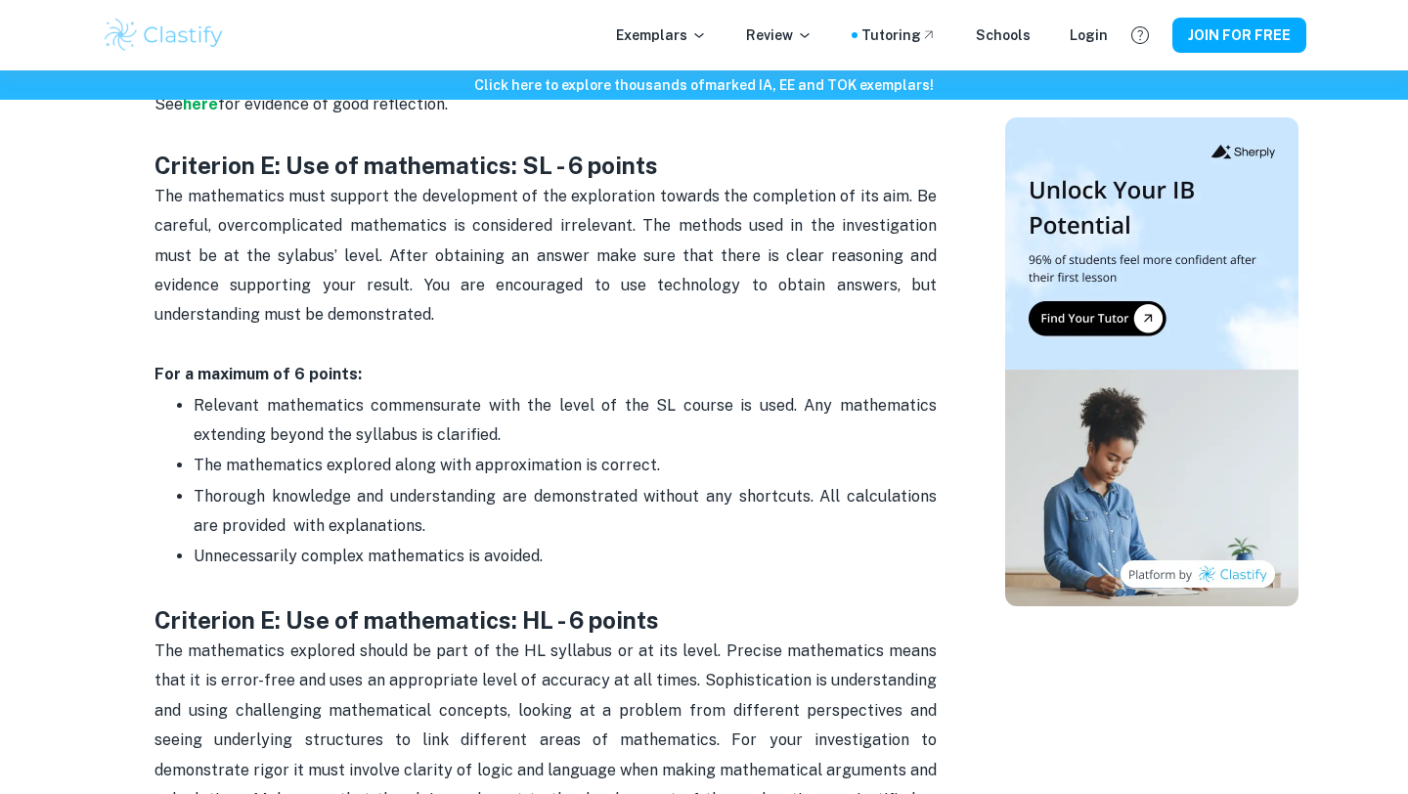
drag, startPoint x: 764, startPoint y: 488, endPoint x: 761, endPoint y: 431, distance: 56.8
click at [762, 431] on ul "Relevant mathematics commensurate with the level of the SL course is used. Any …" at bounding box center [545, 481] width 782 height 182
click at [481, 547] on span "Unnecessarily complex mathematics is avoided." at bounding box center [368, 556] width 349 height 19
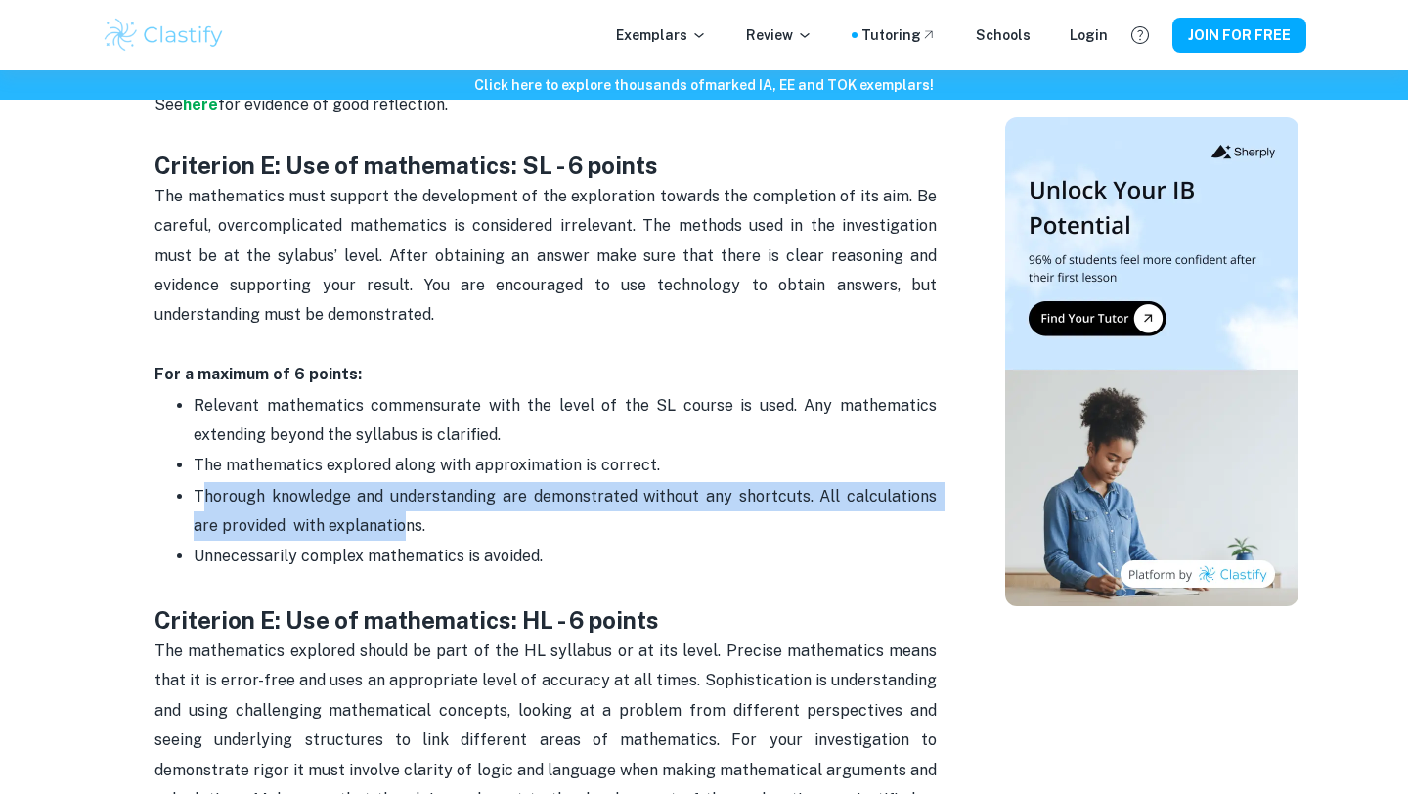
drag, startPoint x: 198, startPoint y: 467, endPoint x: 379, endPoint y: 496, distance: 183.1
click at [379, 499] on span "Thorough knowledge and understanding are demonstrated without any shortcuts. Al…" at bounding box center [567, 511] width 747 height 48
click at [379, 496] on span "Thorough knowledge and understanding are demonstrated without any shortcuts. Al…" at bounding box center [567, 511] width 747 height 48
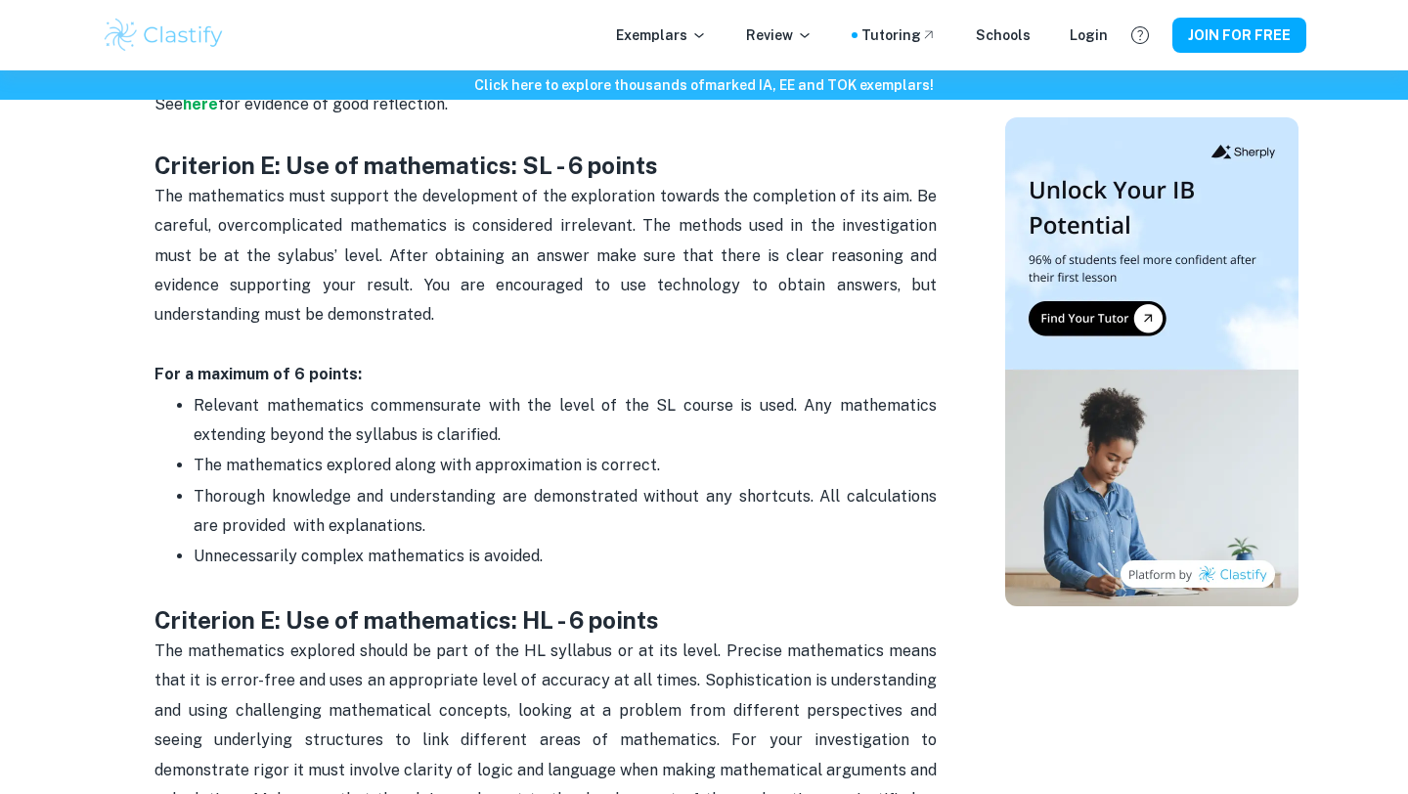
drag, startPoint x: 411, startPoint y: 496, endPoint x: 181, endPoint y: 466, distance: 231.7
click at [194, 481] on li "Thorough knowledge and understanding are demonstrated without any shortcuts. Al…" at bounding box center [565, 511] width 743 height 61
copy span "Thorough knowledge and understanding are demonstrated without any shortcuts. Al…"
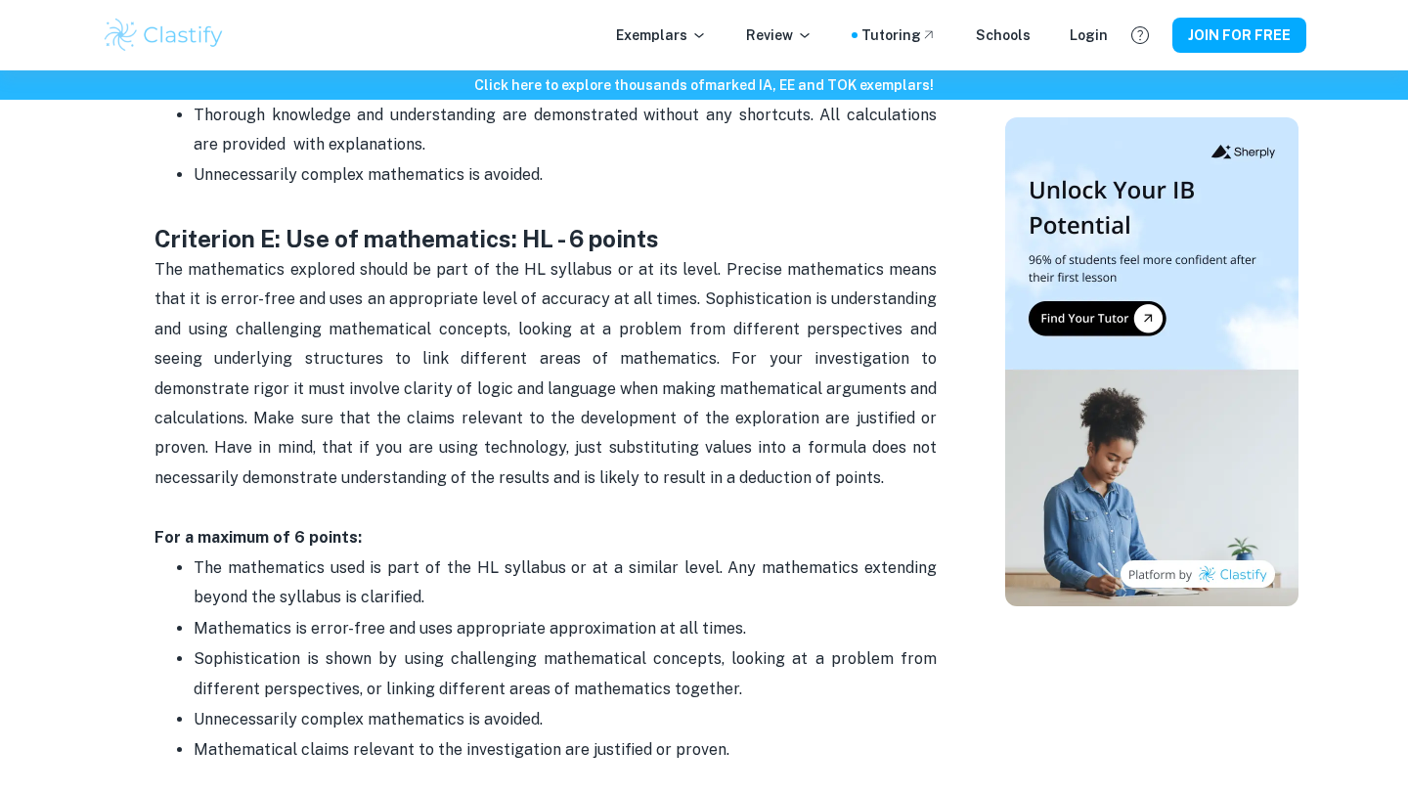
click at [728, 378] on p "The mathematics explored should be part of the HL syllabus or at its level. Pre…" at bounding box center [545, 389] width 782 height 268
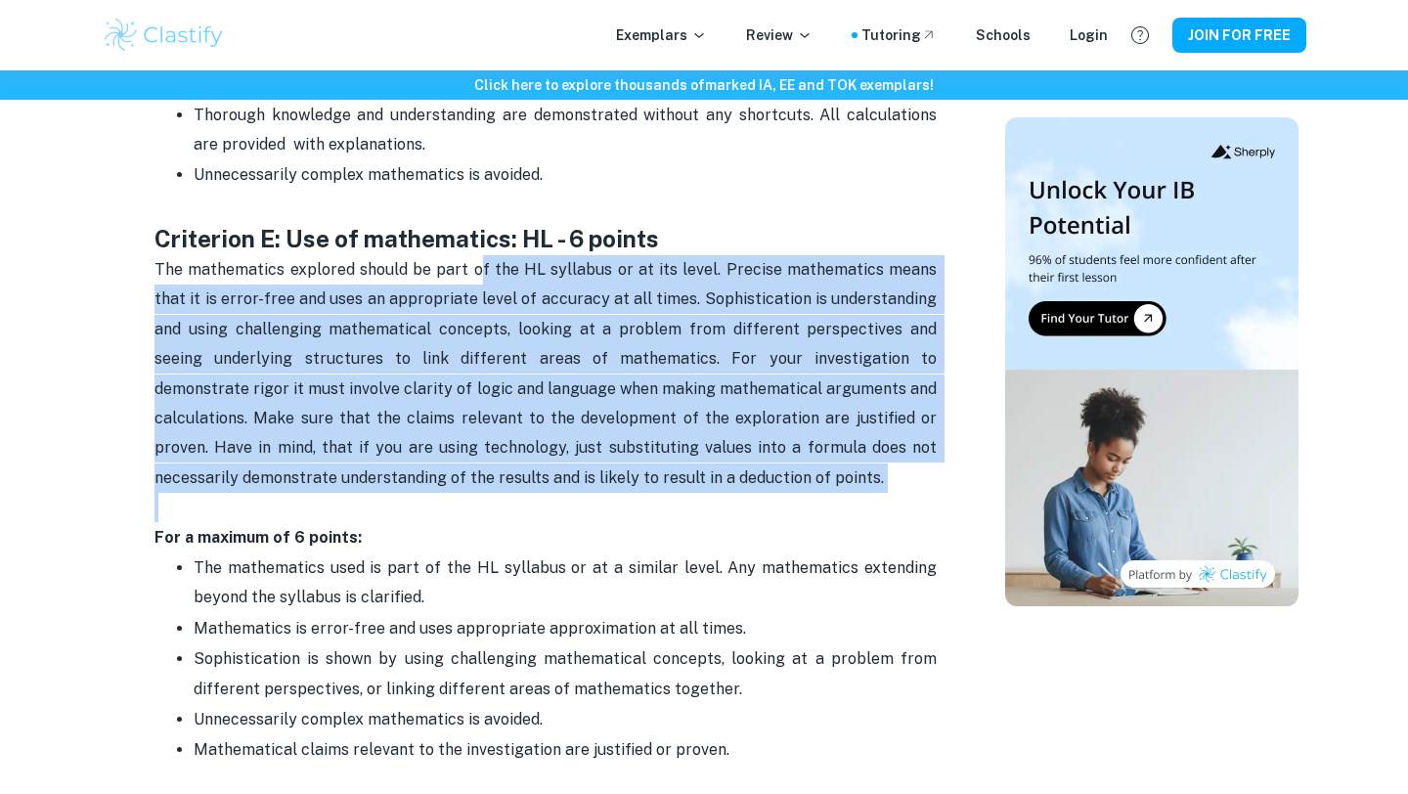
drag, startPoint x: 470, startPoint y: 244, endPoint x: 709, endPoint y: 475, distance: 331.9
click at [711, 475] on p "The mathematics explored should be part of the HL syllabus or at its level. Pre…" at bounding box center [545, 389] width 782 height 268
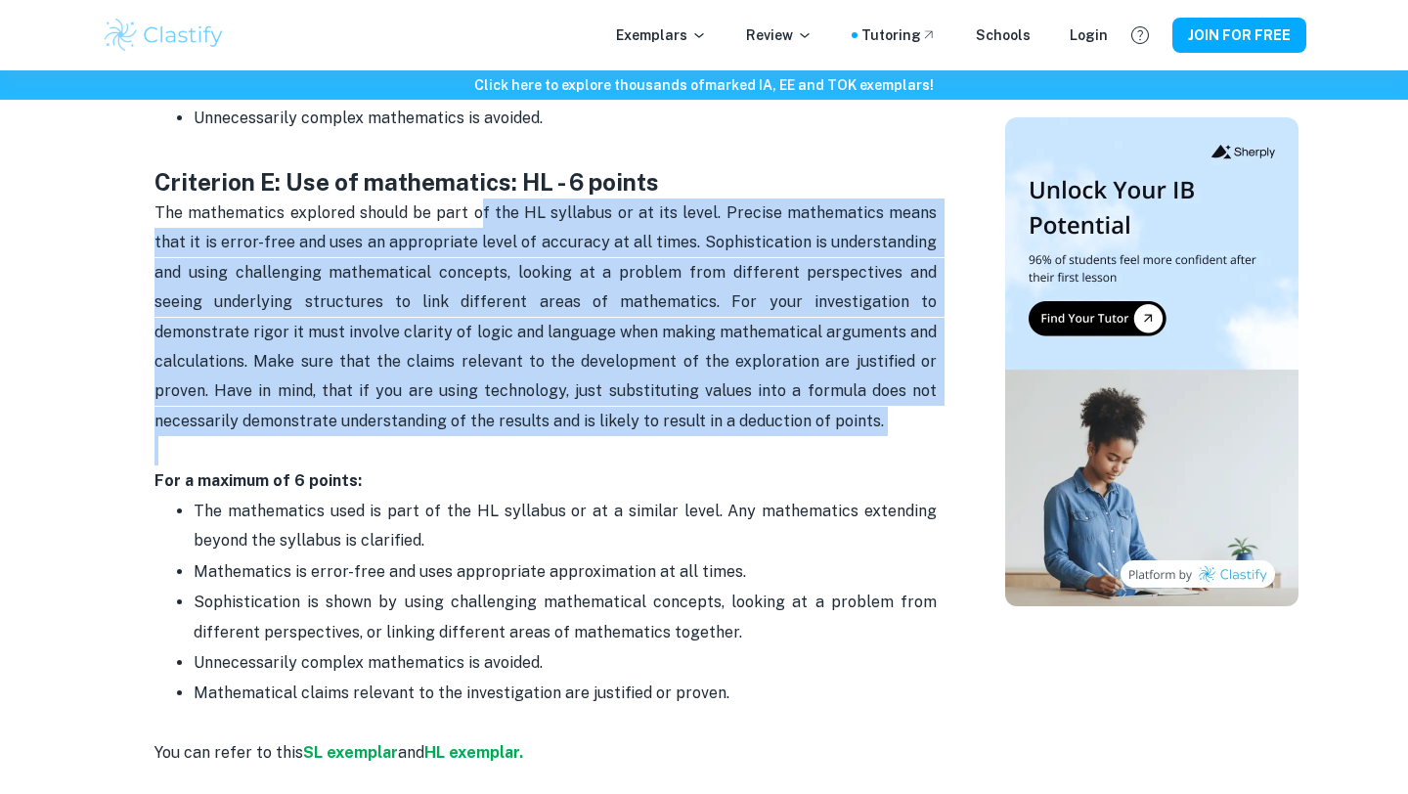
scroll to position [3726, 0]
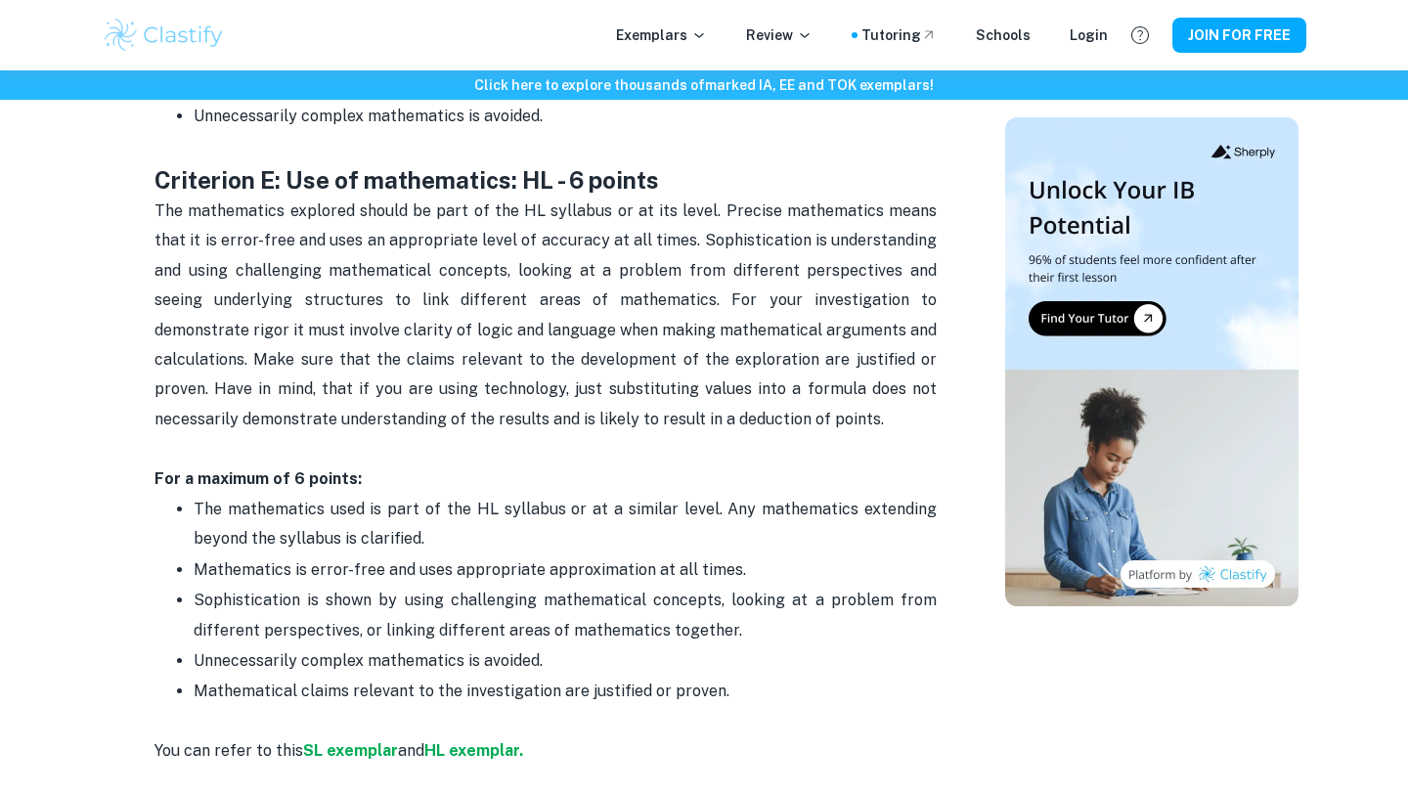
click at [713, 500] on span "The mathematics used is part of the HL syllabus or at a similar level. Any math…" at bounding box center [567, 524] width 747 height 48
drag, startPoint x: 722, startPoint y: 502, endPoint x: 703, endPoint y: 467, distance: 38.9
click at [703, 495] on p "The mathematics used is part of the HL syllabus or at a similar level. Any math…" at bounding box center [565, 525] width 743 height 60
click at [704, 495] on p "The mathematics used is part of the HL syllabus or at a similar level. Any math…" at bounding box center [565, 525] width 743 height 60
drag, startPoint x: 672, startPoint y: 500, endPoint x: 709, endPoint y: 614, distance: 120.3
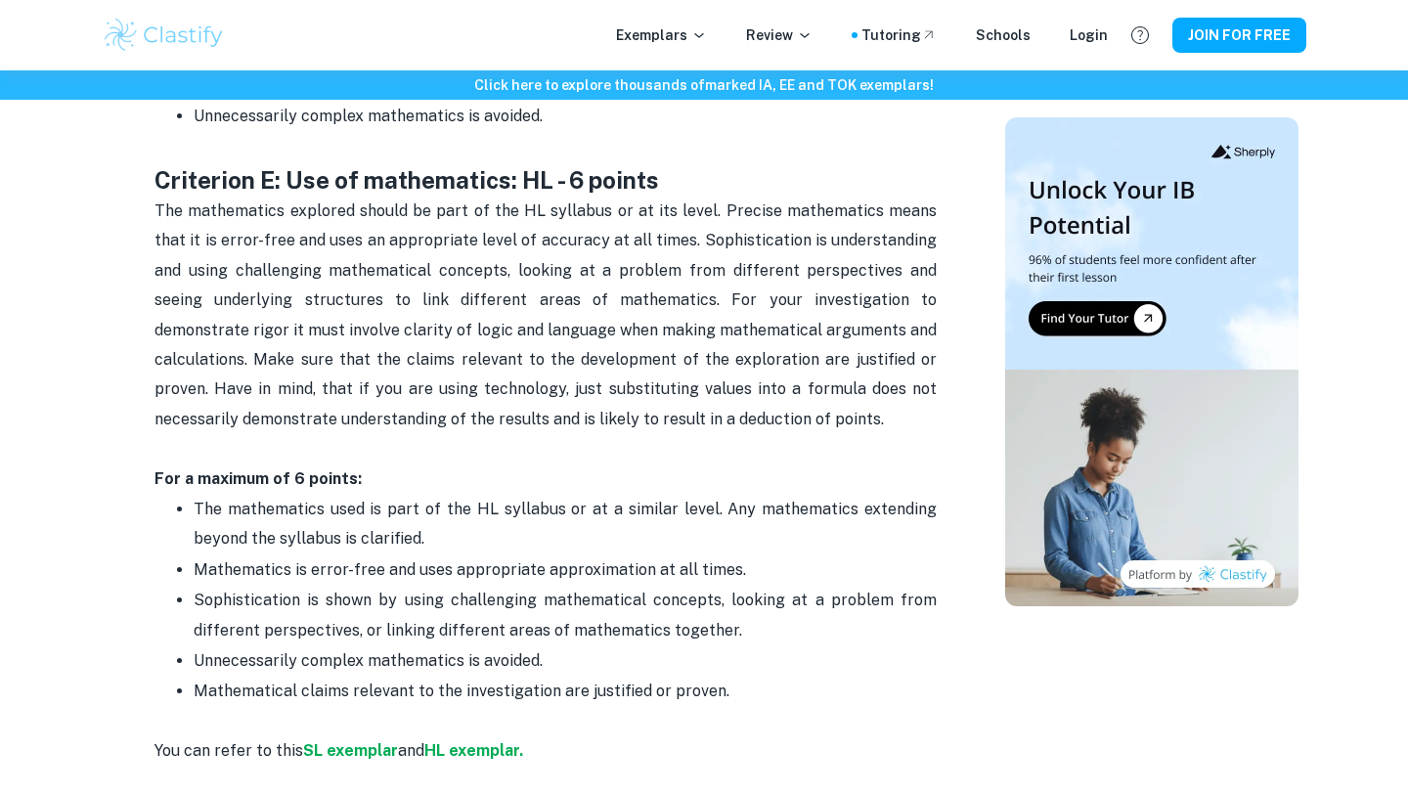
click at [709, 614] on ul "The mathematics used is part of the HL syllabus or at a similar level. Any math…" at bounding box center [545, 600] width 782 height 213
click at [709, 613] on p "Sophistication is shown by using challenging mathematical concepts, looking at …" at bounding box center [565, 616] width 743 height 60
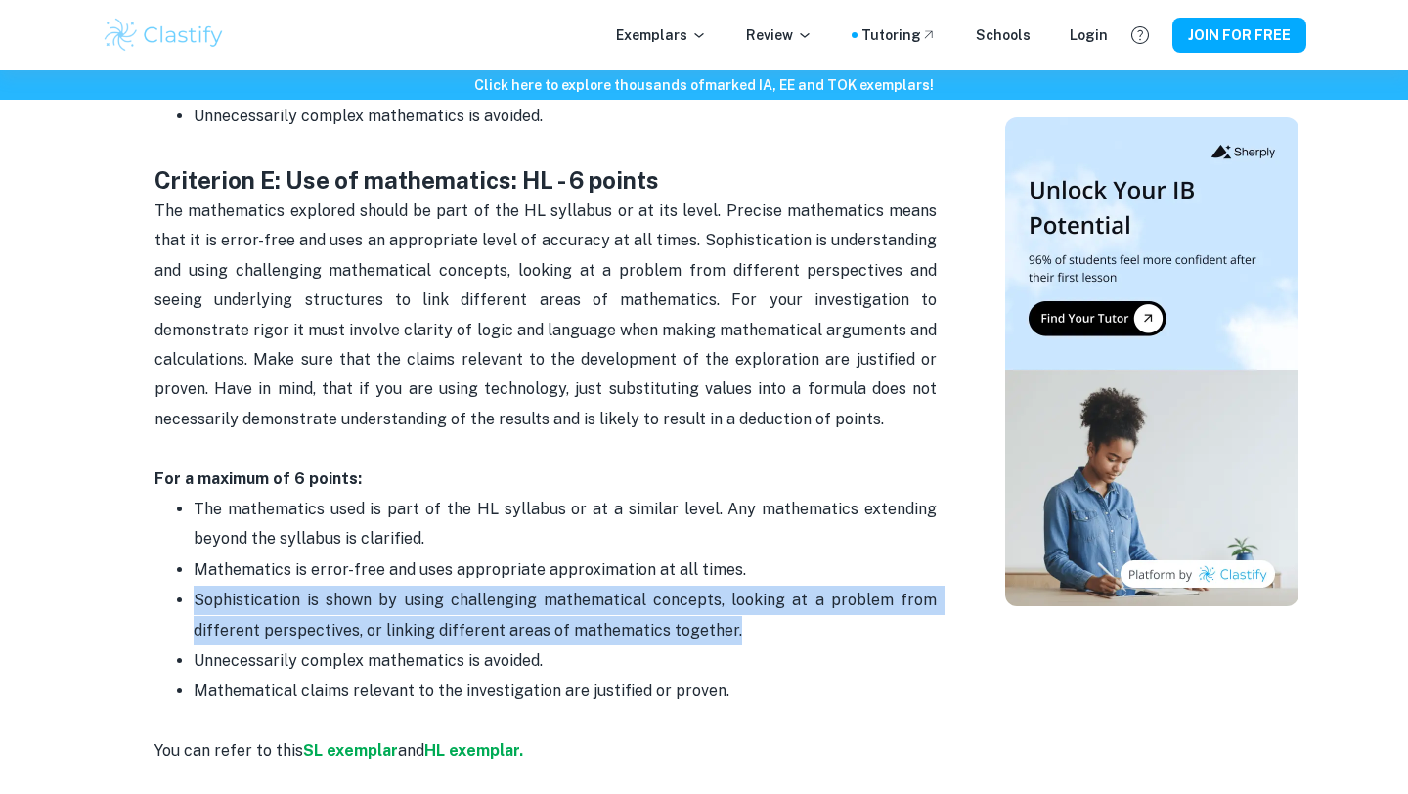
drag, startPoint x: 195, startPoint y: 575, endPoint x: 729, endPoint y: 599, distance: 535.4
click at [729, 599] on p "Sophistication is shown by using challenging mathematical concepts, looking at …" at bounding box center [565, 616] width 743 height 60
copy span "Sophistication is shown by using challenging mathematical concepts, looking at …"
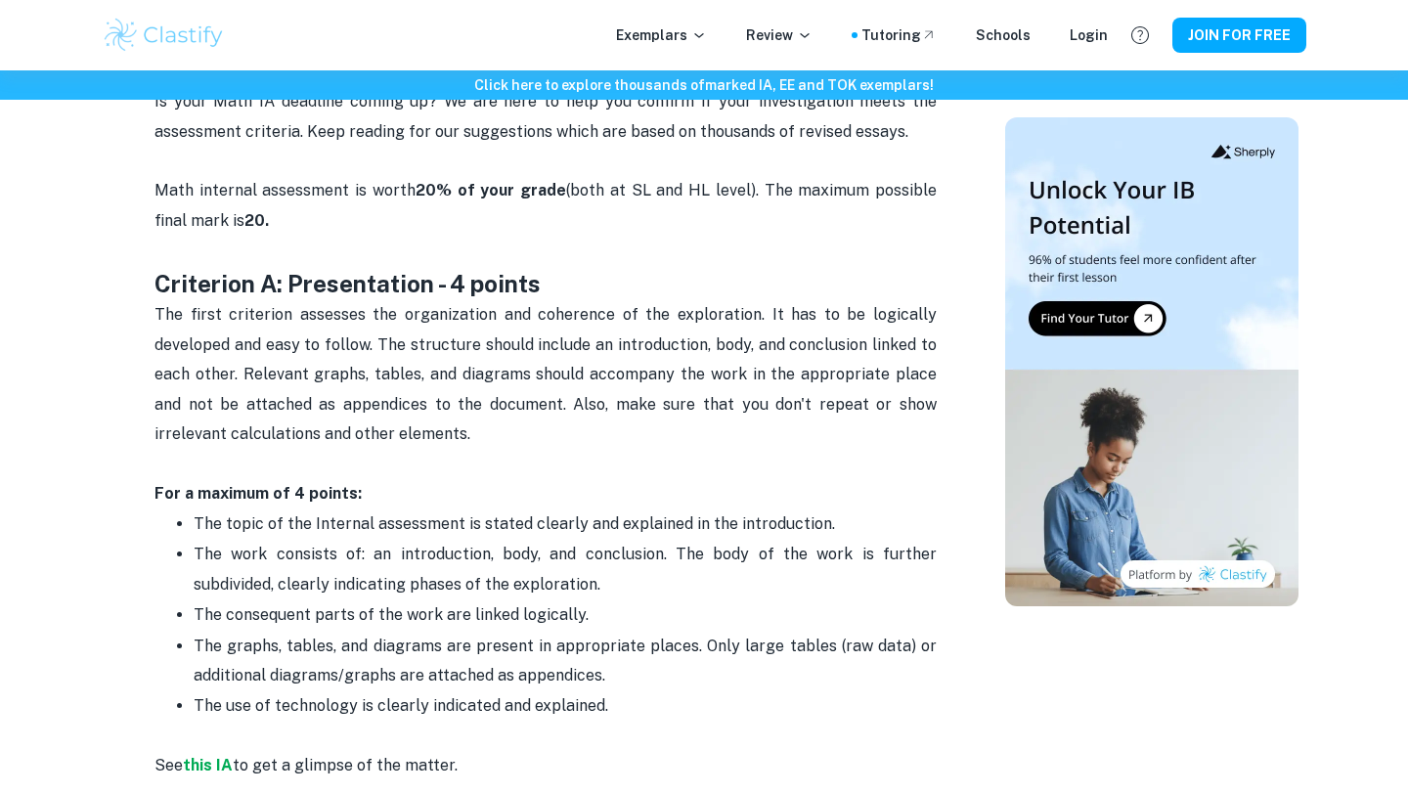
scroll to position [792, 0]
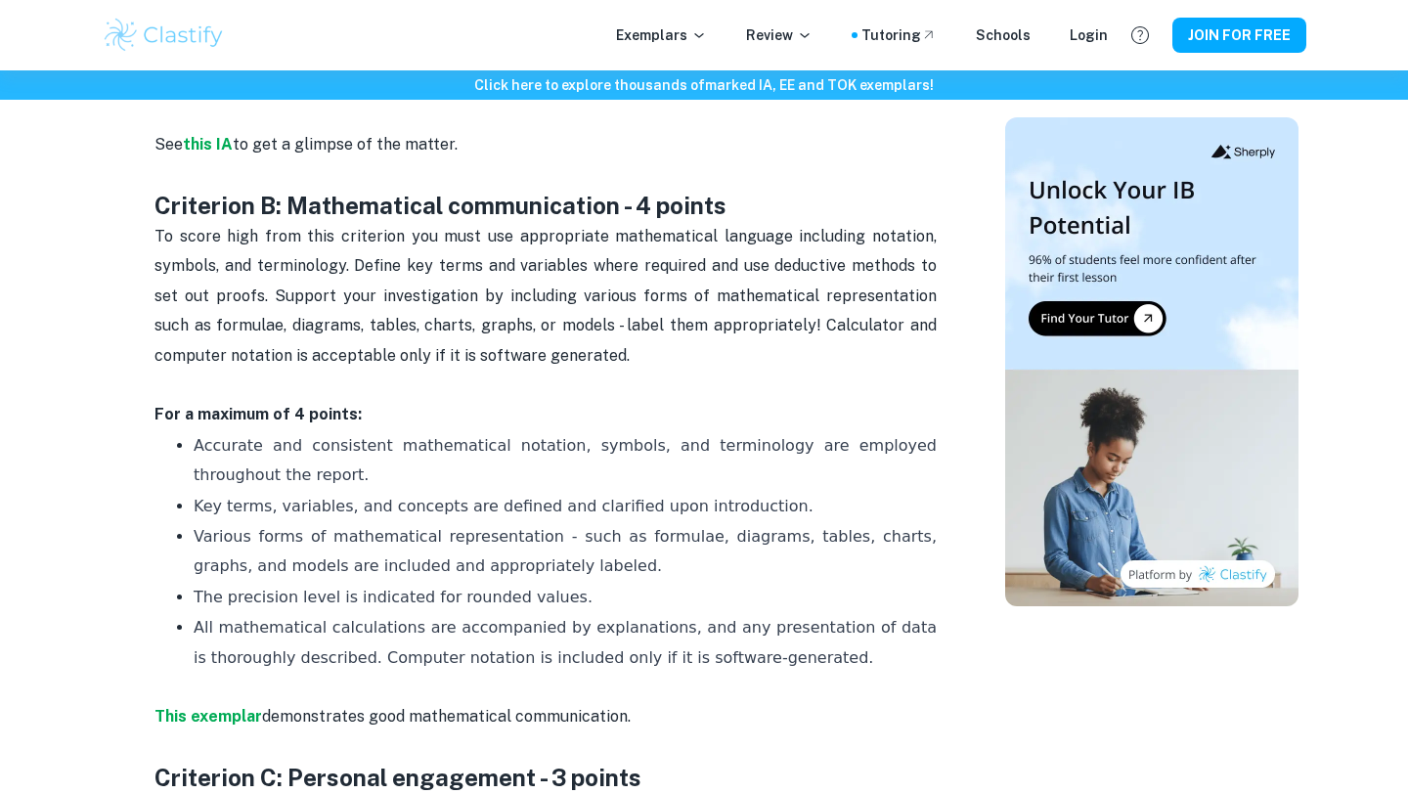
scroll to position [1420, 0]
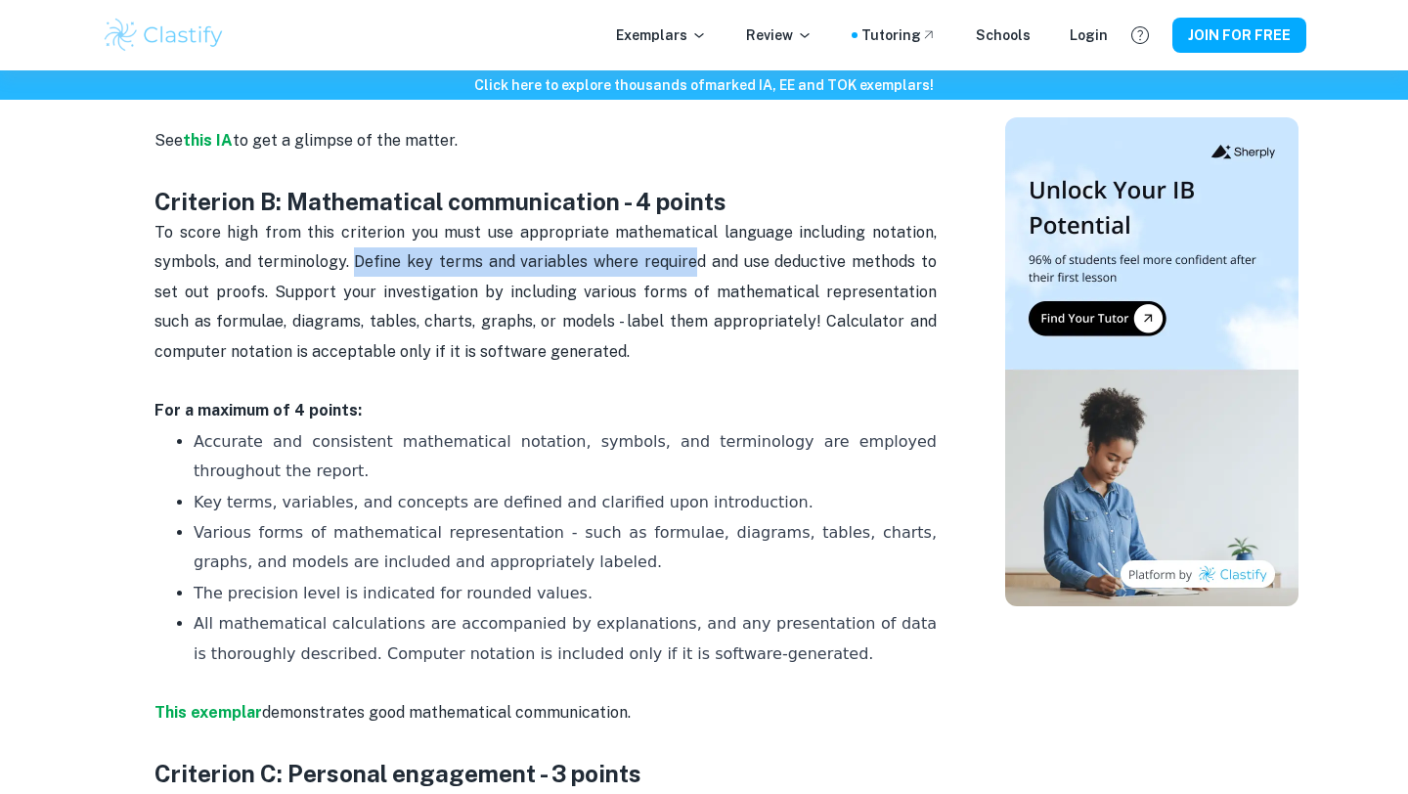
drag, startPoint x: 347, startPoint y: 269, endPoint x: 682, endPoint y: 263, distance: 334.5
click at [682, 263] on span "To score high from this criterion you must use appropriate mathematical languag…" at bounding box center [547, 292] width 786 height 138
copy span "Define key terms and variables where require"
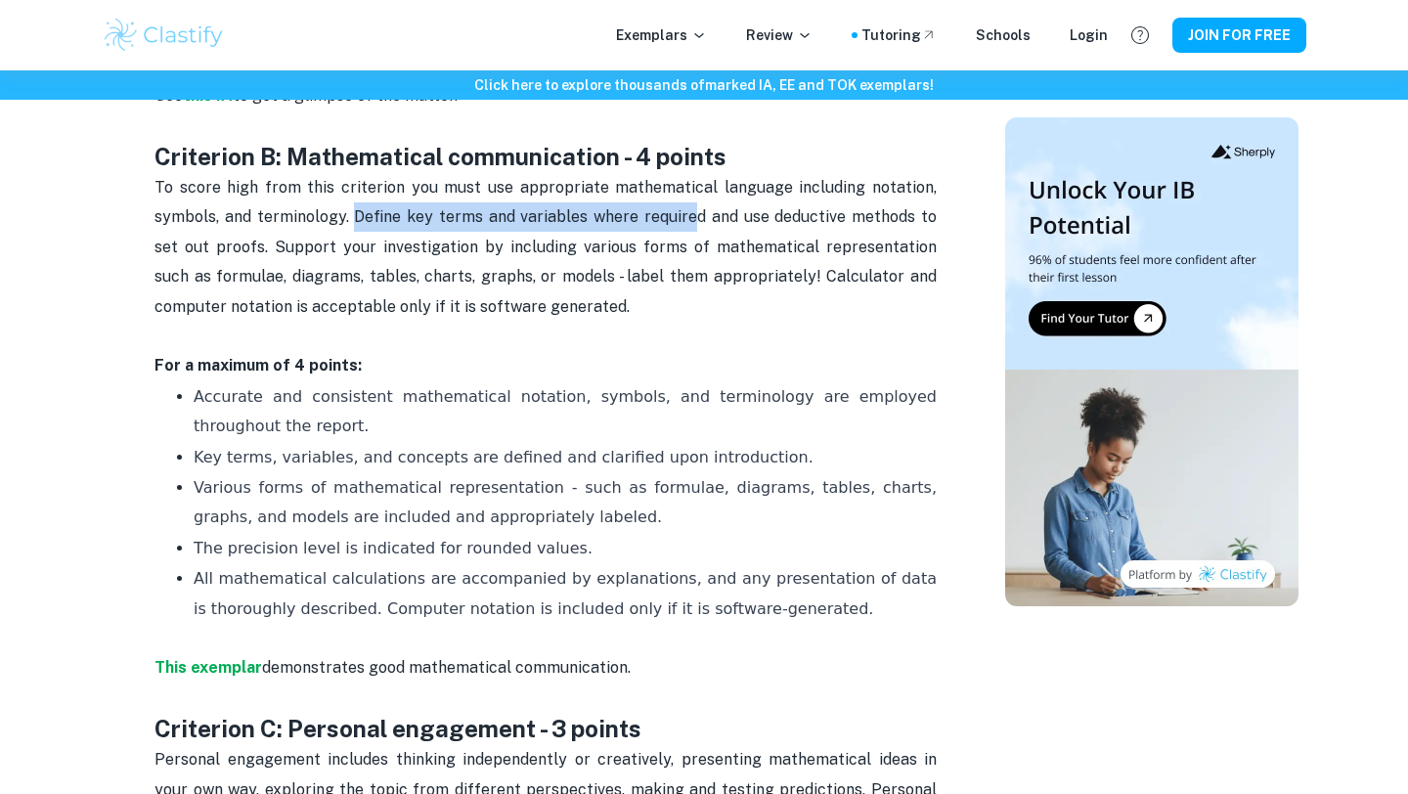
copy span "Define key terms and variables where require"
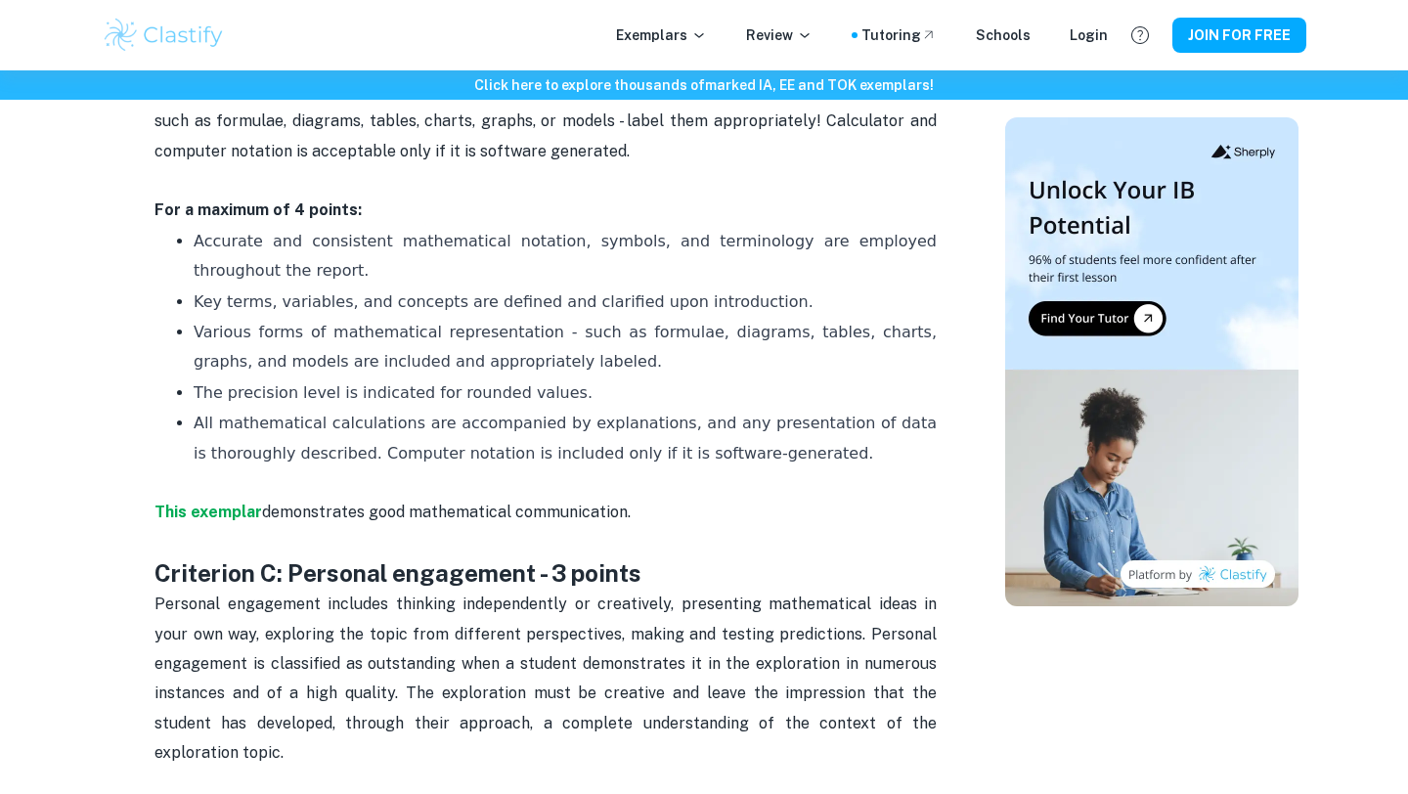
scroll to position [1388, 0]
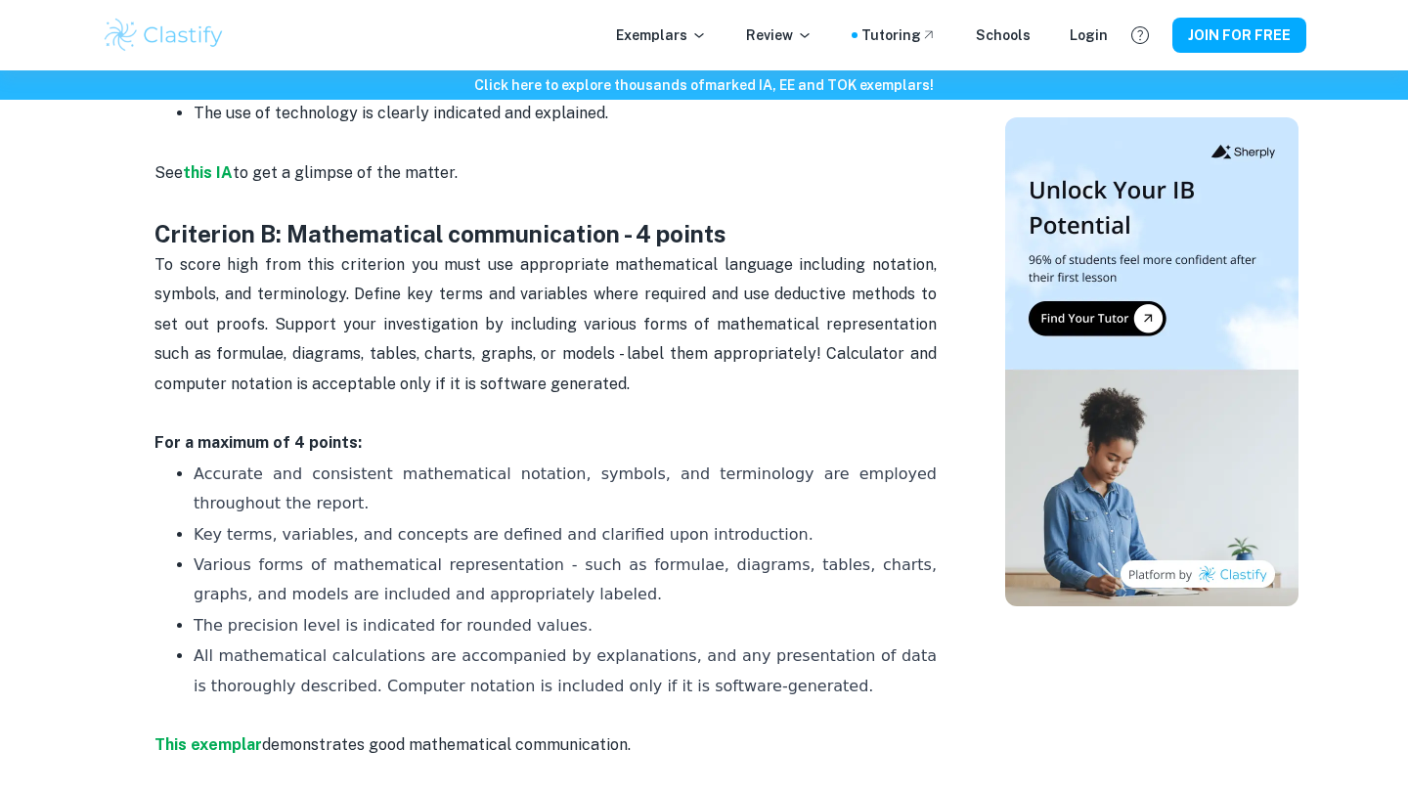
click at [420, 308] on p "To score high from this criterion you must use appropriate mathematical languag…" at bounding box center [545, 339] width 782 height 178
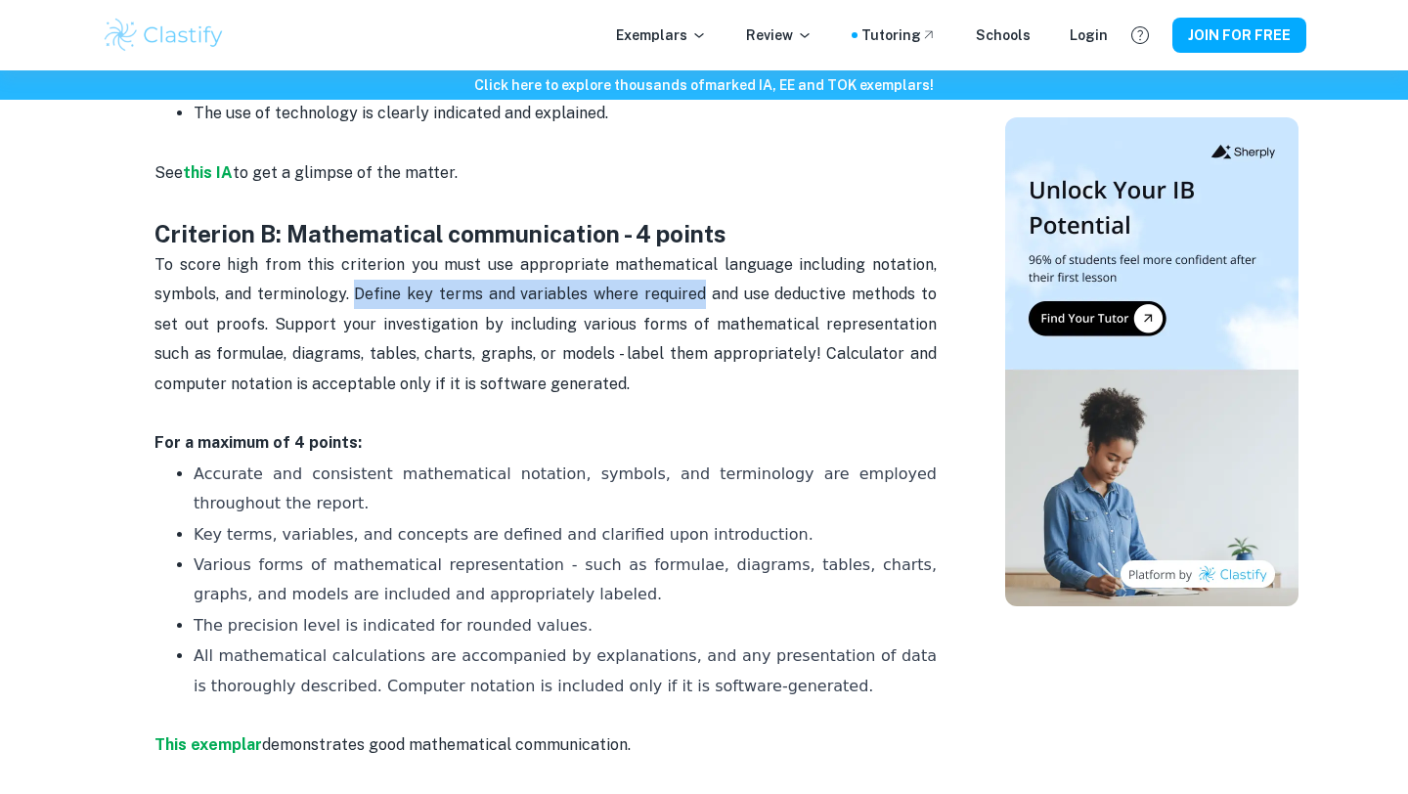
drag, startPoint x: 349, startPoint y: 294, endPoint x: 689, endPoint y: 281, distance: 340.6
click at [689, 281] on p "To score high from this criterion you must use appropriate mathematical languag…" at bounding box center [545, 339] width 782 height 178
copy span "Define key terms and variables where required"
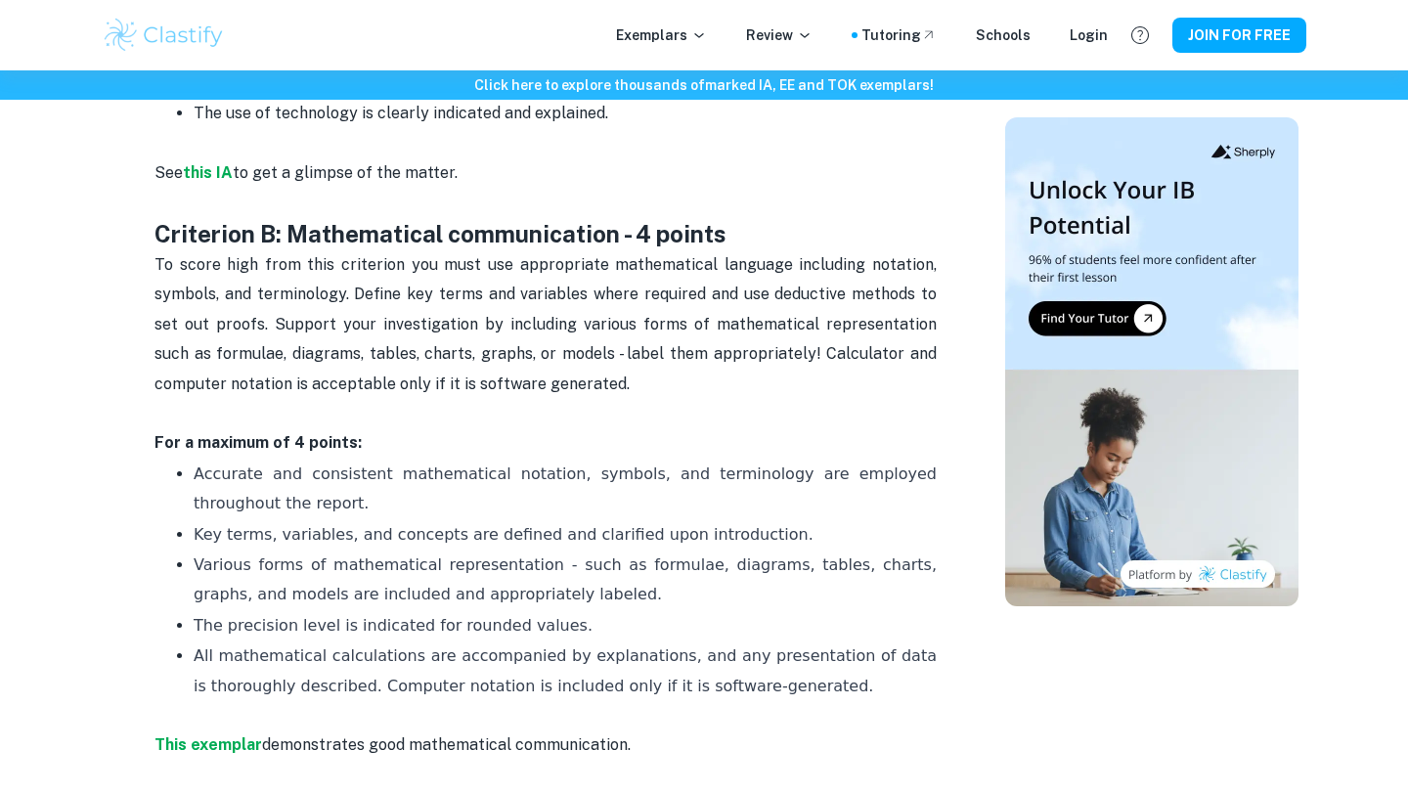
click at [597, 460] on p "Accurate and consistent mathematical notation, symbols, and terminology are emp…" at bounding box center [565, 490] width 743 height 60
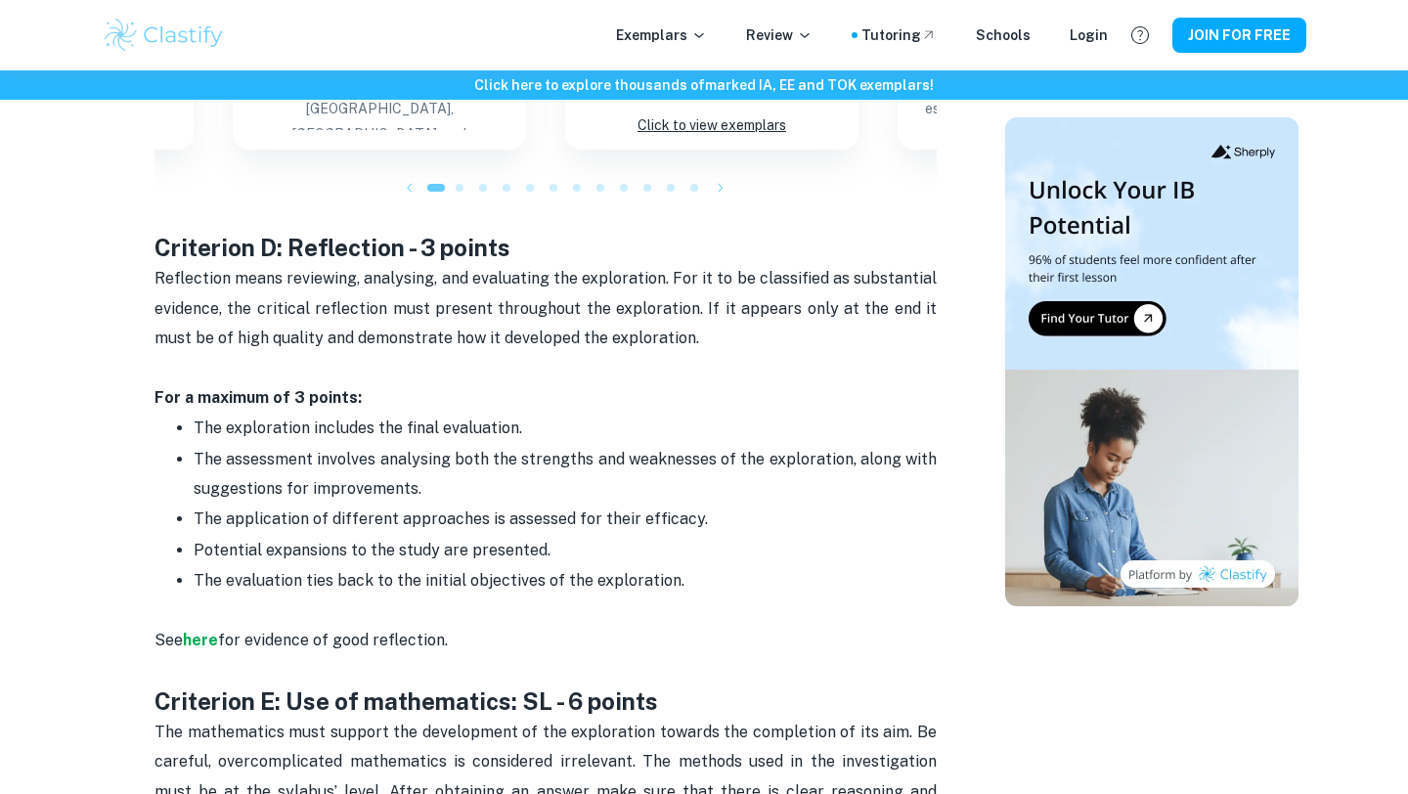
scroll to position [2753, 0]
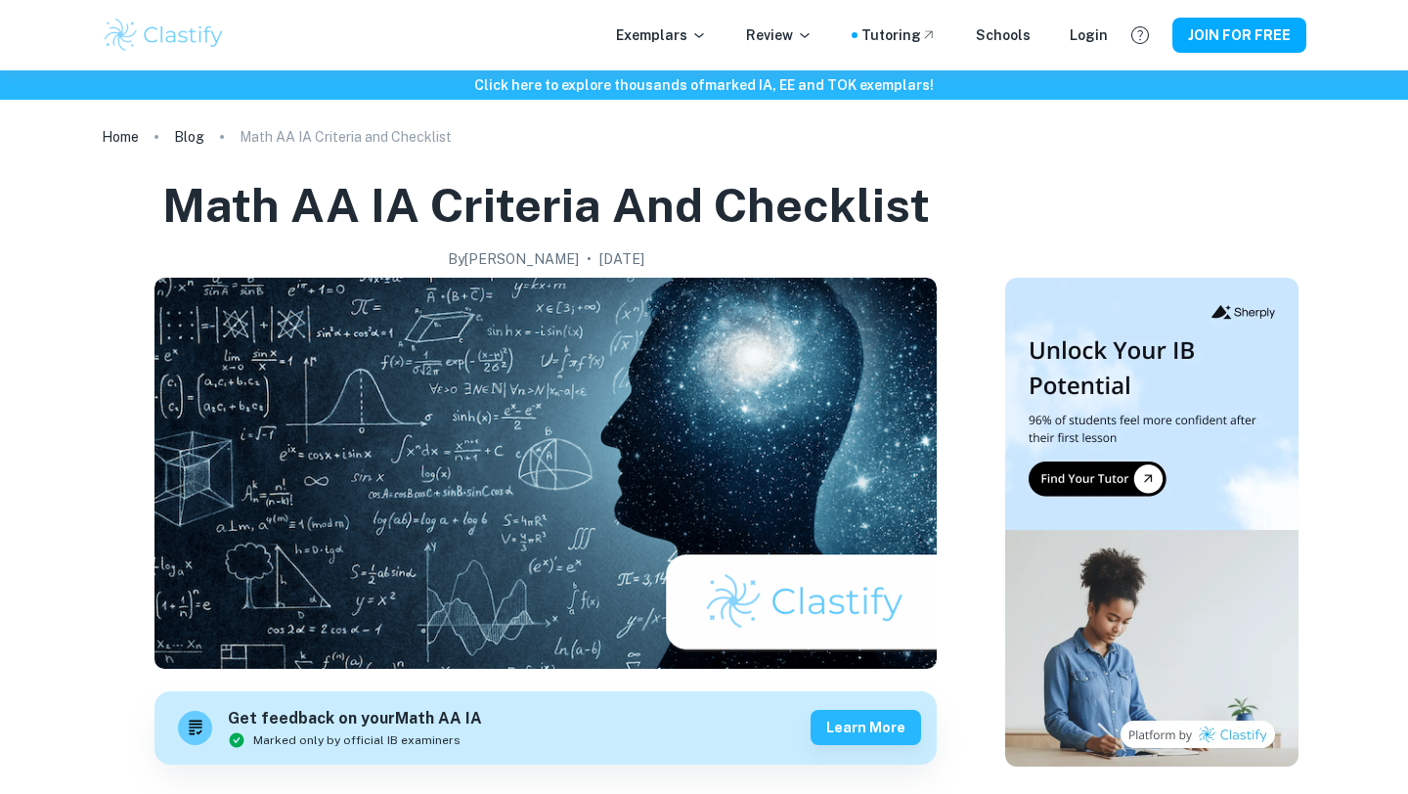
scroll to position [2753, 0]
